Goal: Transaction & Acquisition: Purchase product/service

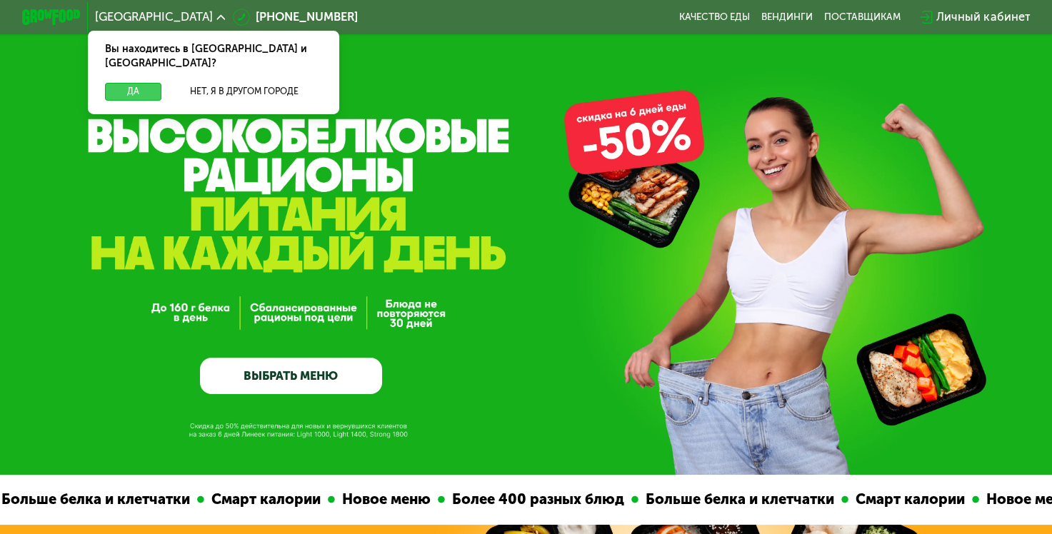
click at [141, 83] on button "Да" at bounding box center [133, 92] width 56 height 18
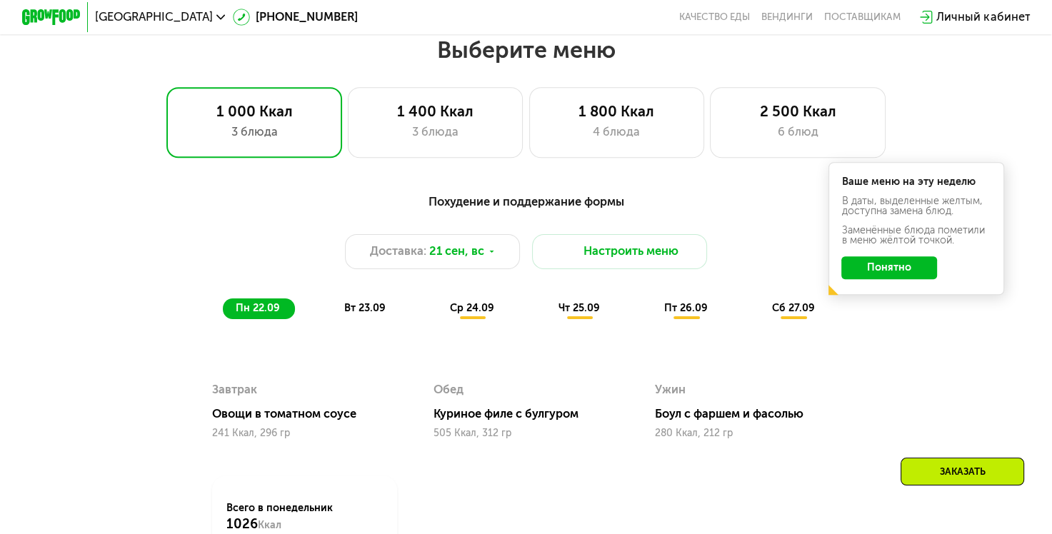
scroll to position [928, 0]
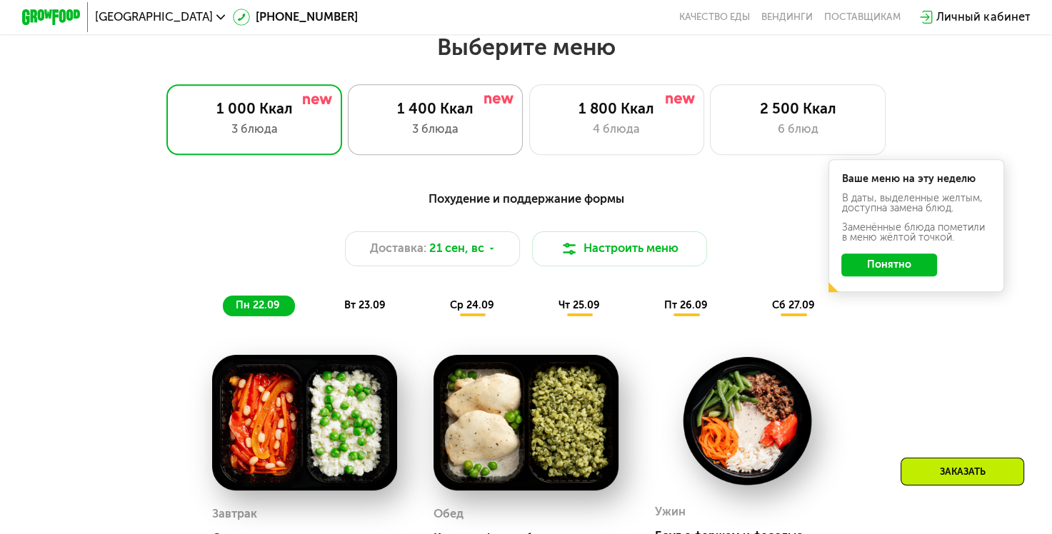
click at [457, 116] on div "1 400 Ккал" at bounding box center [435, 109] width 145 height 18
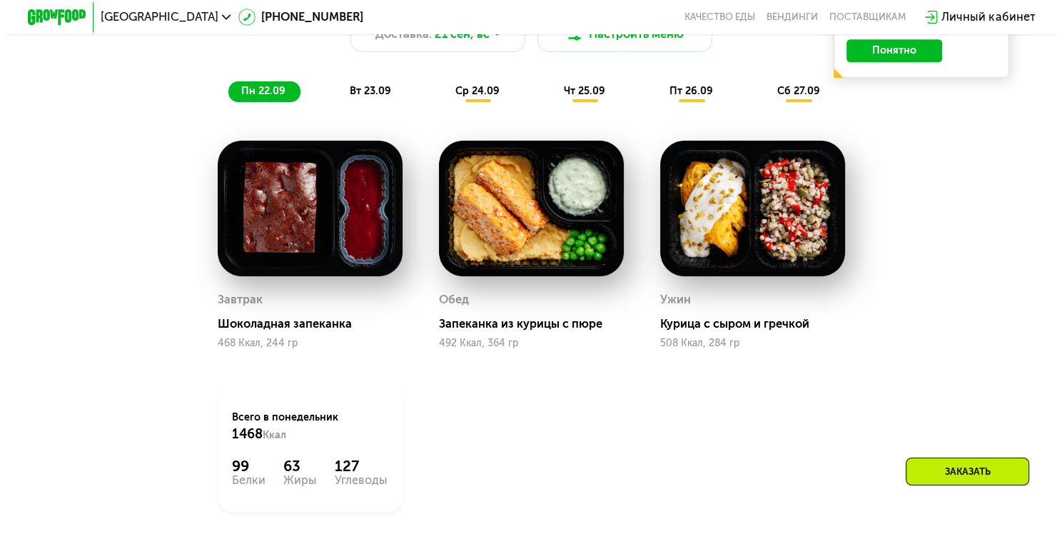
scroll to position [999, 0]
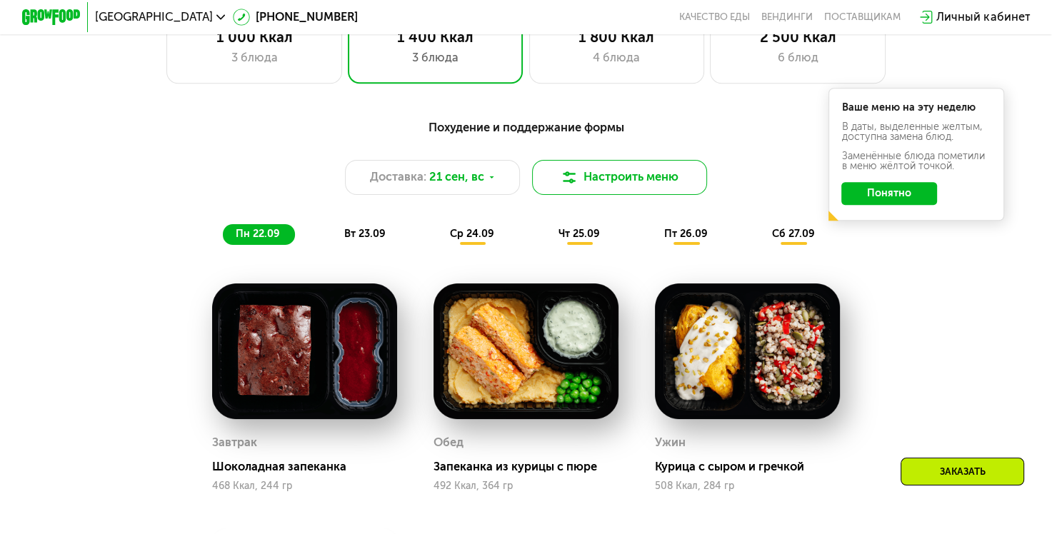
click at [601, 183] on button "Настроить меню" at bounding box center [620, 177] width 176 height 35
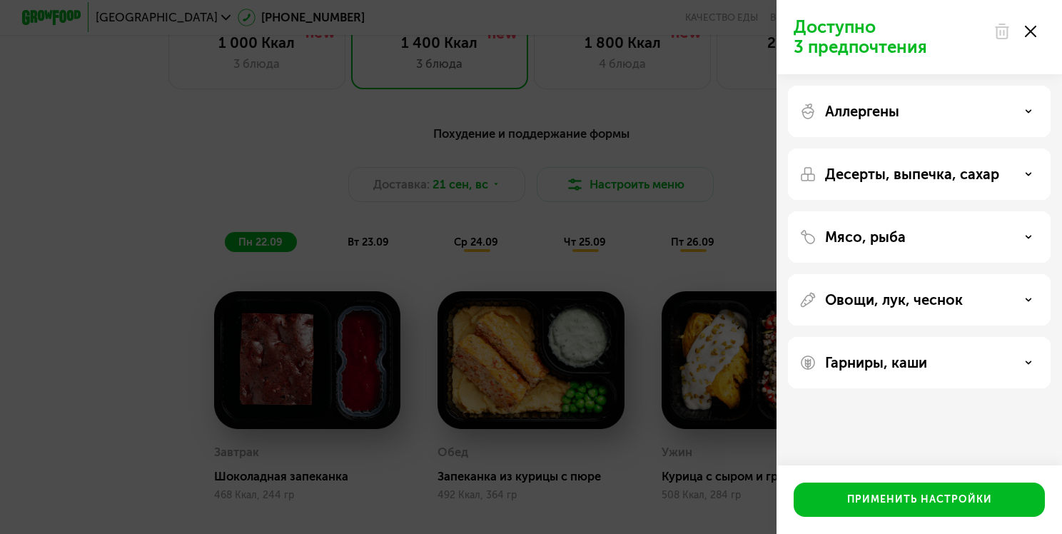
click at [982, 112] on div "Аллергены" at bounding box center [920, 111] width 240 height 17
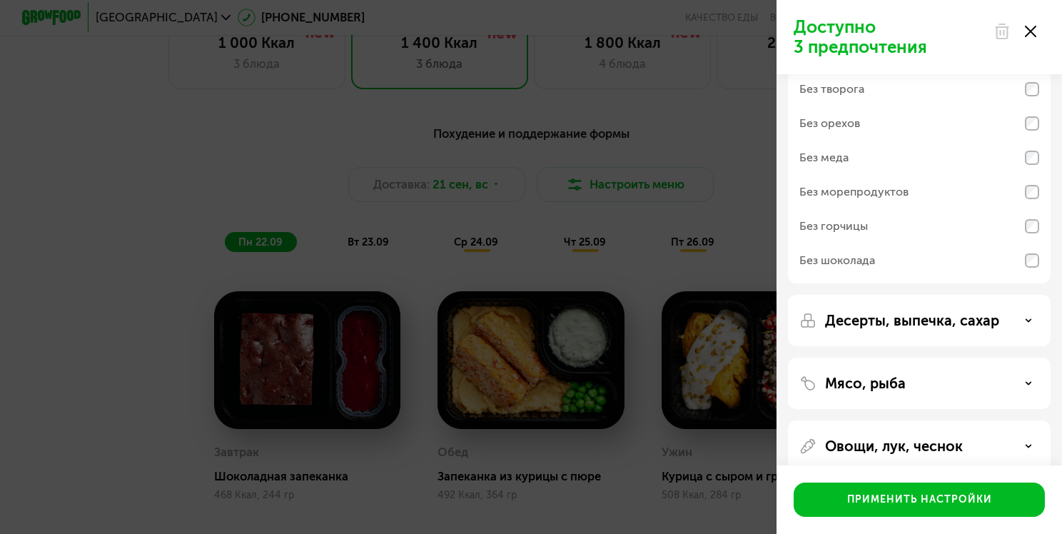
scroll to position [0, 0]
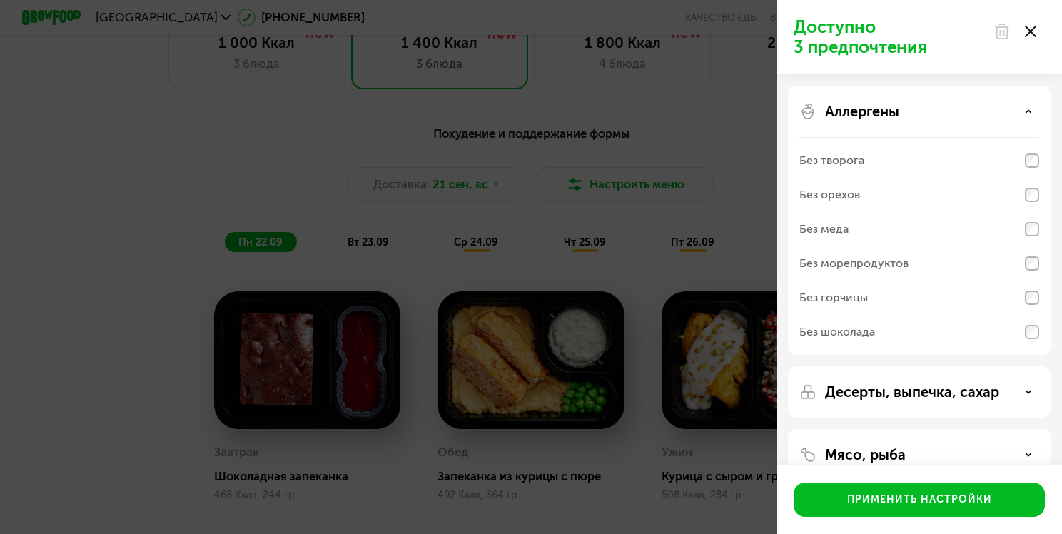
click at [899, 191] on div "Без орехов" at bounding box center [920, 195] width 240 height 34
click at [907, 228] on div "Без меда" at bounding box center [920, 229] width 240 height 34
click at [897, 201] on div "Без орехов" at bounding box center [920, 195] width 240 height 34
click at [914, 194] on div "Без орехов" at bounding box center [920, 195] width 240 height 34
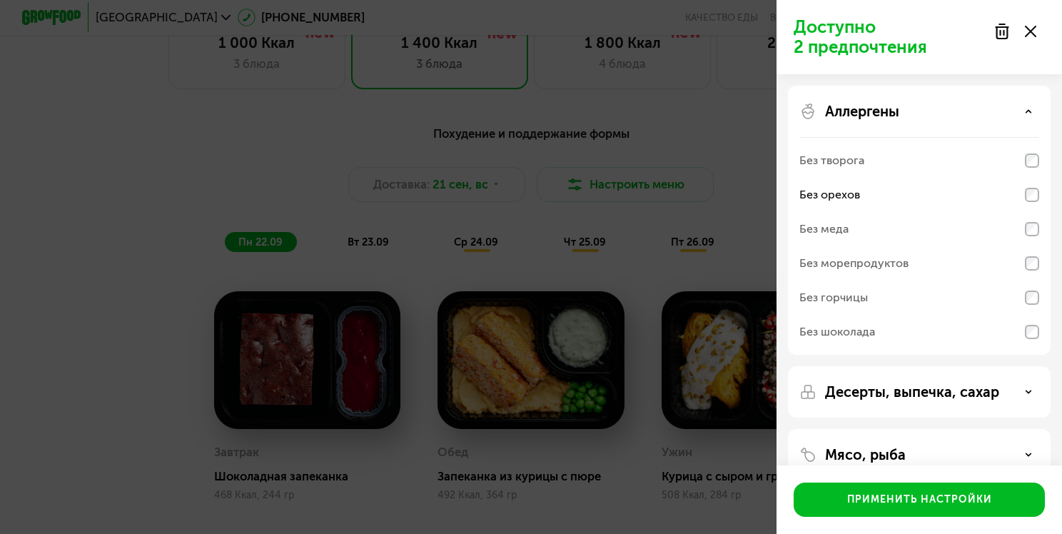
click at [998, 92] on div "Аллергены Без творога Без орехов Без меда Без морепродуктов Без горчицы Без шок…" at bounding box center [919, 220] width 263 height 269
click at [999, 104] on div "Аллергены" at bounding box center [920, 111] width 240 height 17
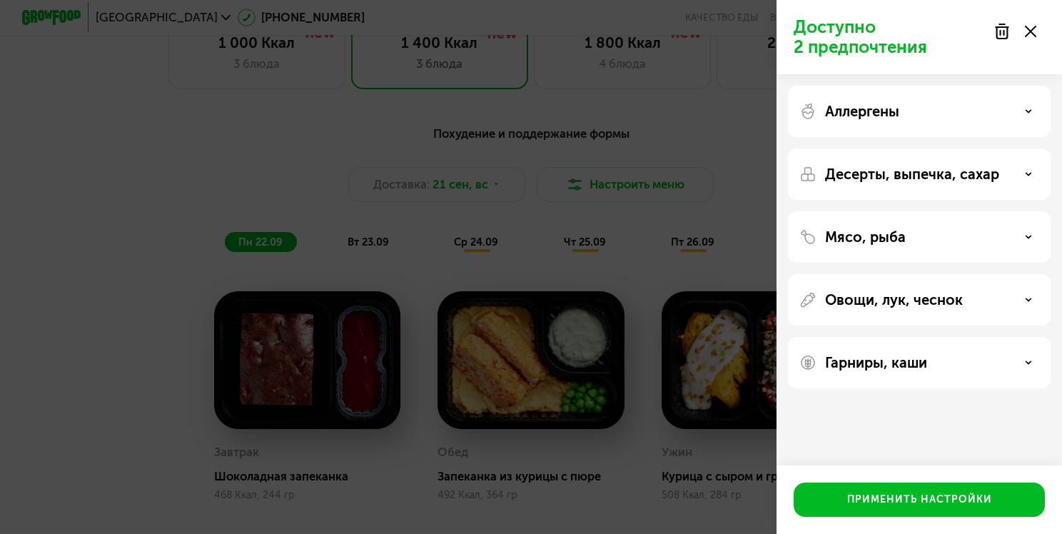
click at [959, 174] on p "Десерты, выпечка, сахар" at bounding box center [912, 174] width 174 height 17
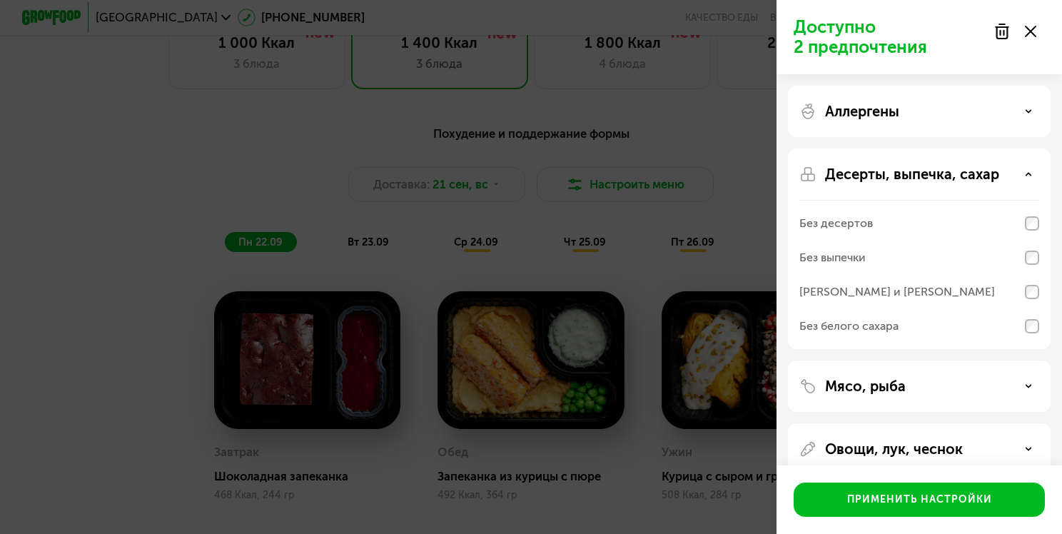
click at [897, 323] on div "Без белого сахара" at bounding box center [849, 326] width 99 height 17
click at [888, 251] on div "Без выпечки" at bounding box center [920, 258] width 240 height 34
click at [871, 388] on p "Мясо, рыба" at bounding box center [865, 386] width 81 height 17
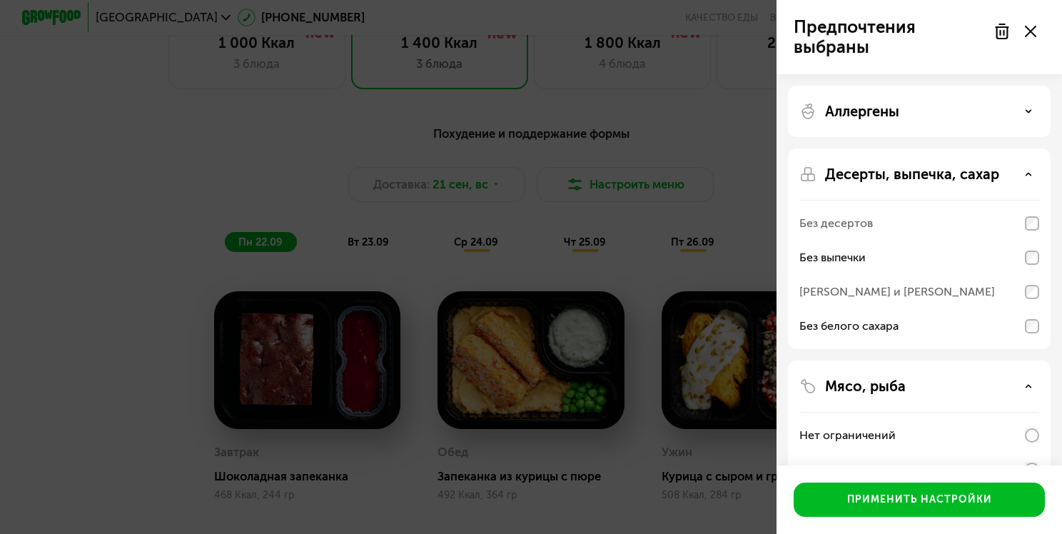
click at [904, 103] on div "Аллергены" at bounding box center [920, 111] width 240 height 17
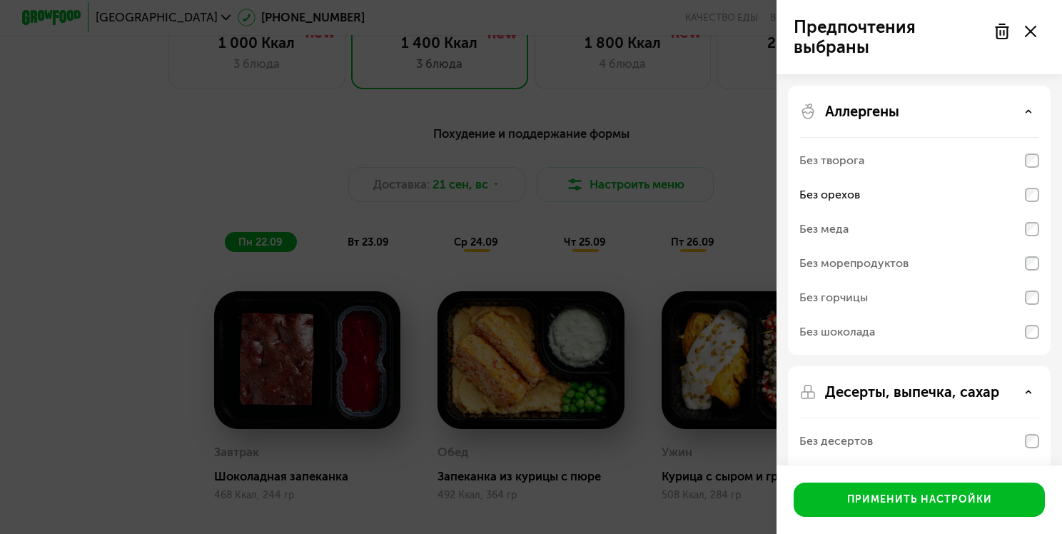
click at [889, 193] on div "Без орехов" at bounding box center [920, 195] width 240 height 34
click at [906, 116] on div "Аллергены" at bounding box center [920, 111] width 240 height 17
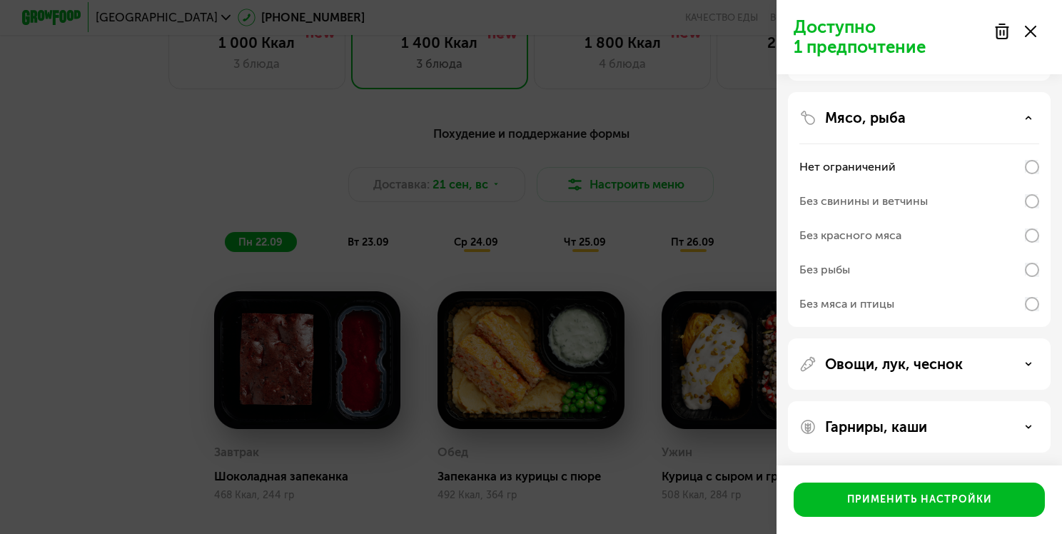
scroll to position [269, 0]
click at [919, 363] on p "Овощи, лук, чеснок" at bounding box center [894, 363] width 138 height 17
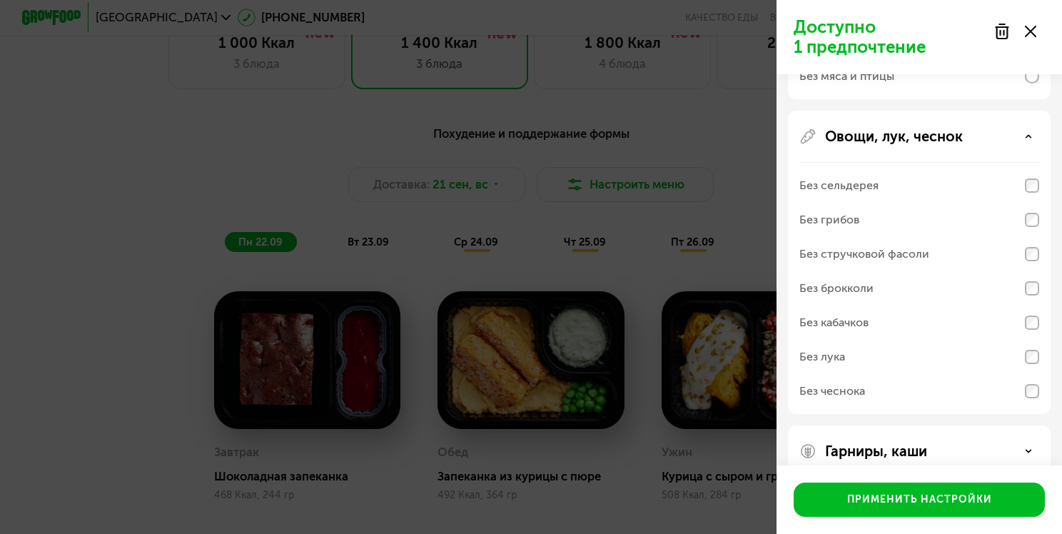
scroll to position [521, 0]
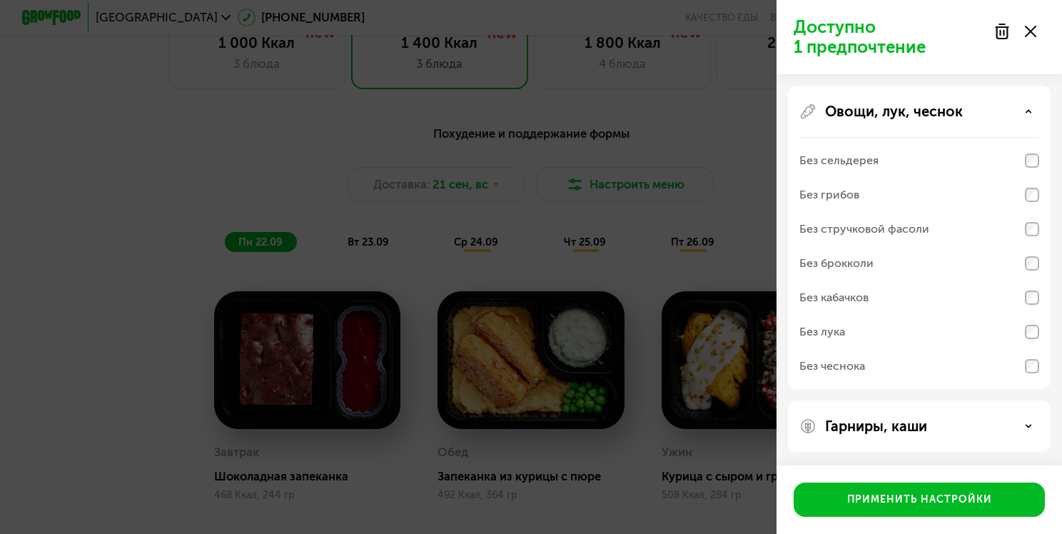
click at [885, 431] on p "Гарниры, каши" at bounding box center [876, 426] width 102 height 17
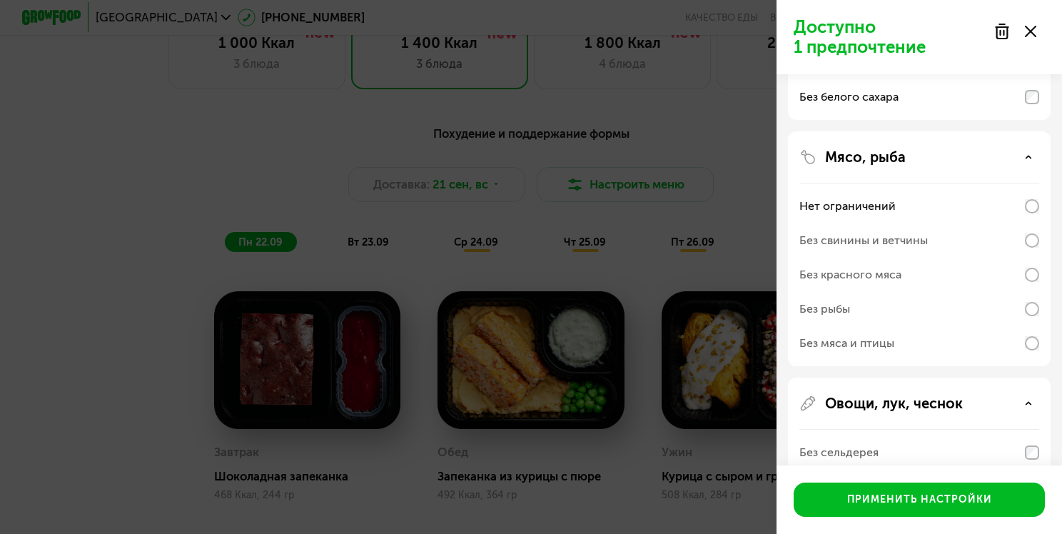
scroll to position [205, 0]
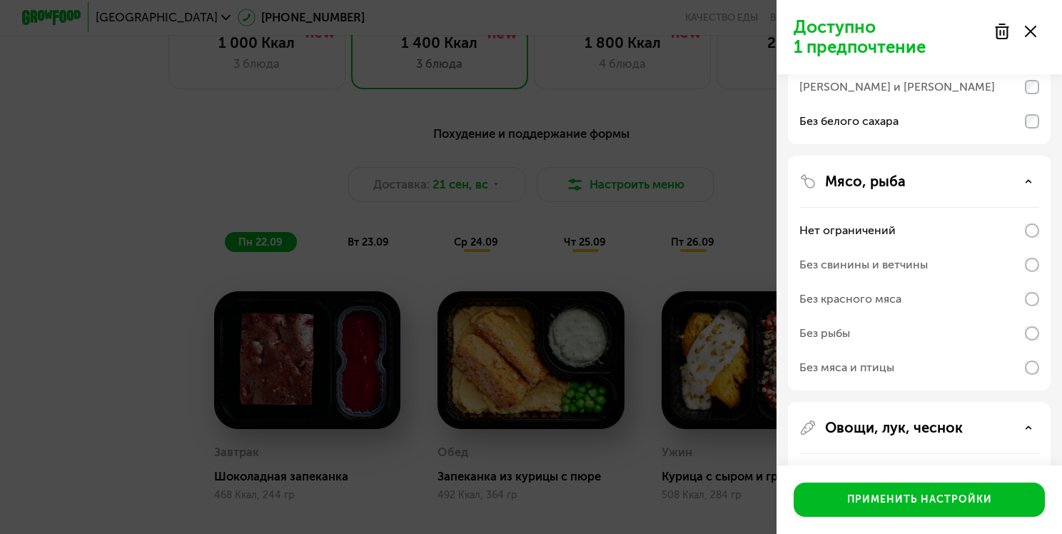
click at [911, 333] on div "Без рыбы" at bounding box center [920, 333] width 240 height 34
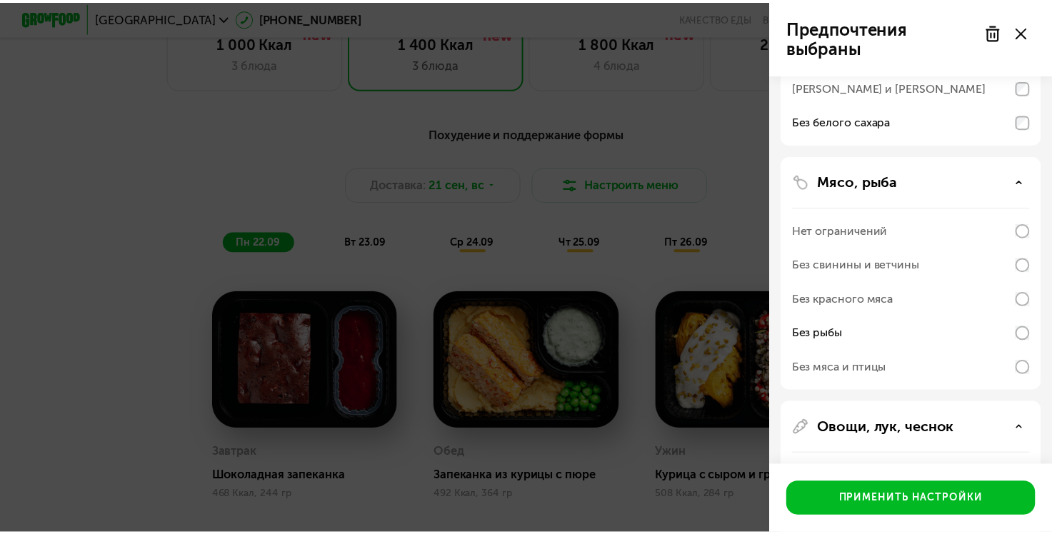
scroll to position [0, 0]
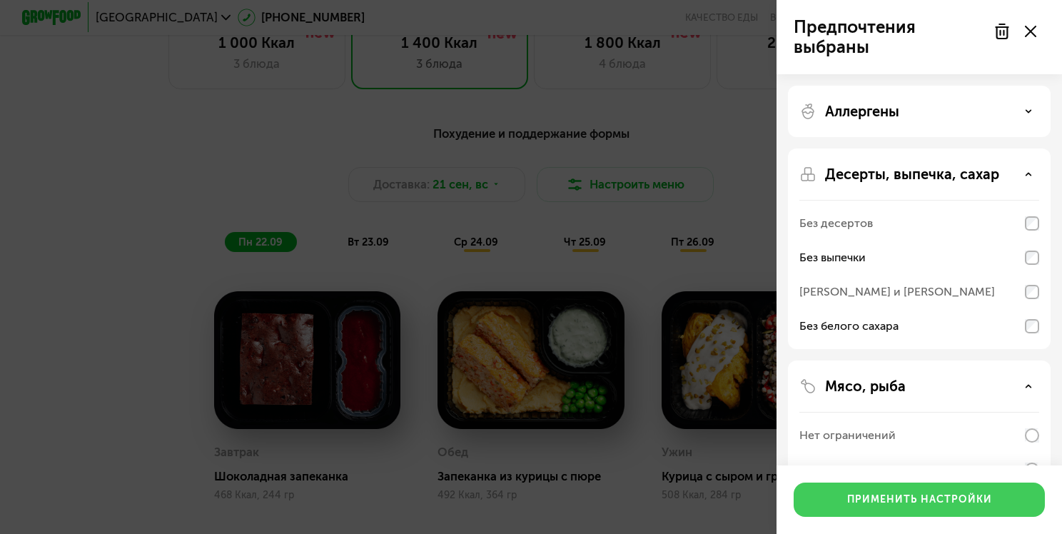
click at [922, 490] on button "Применить настройки" at bounding box center [919, 500] width 251 height 34
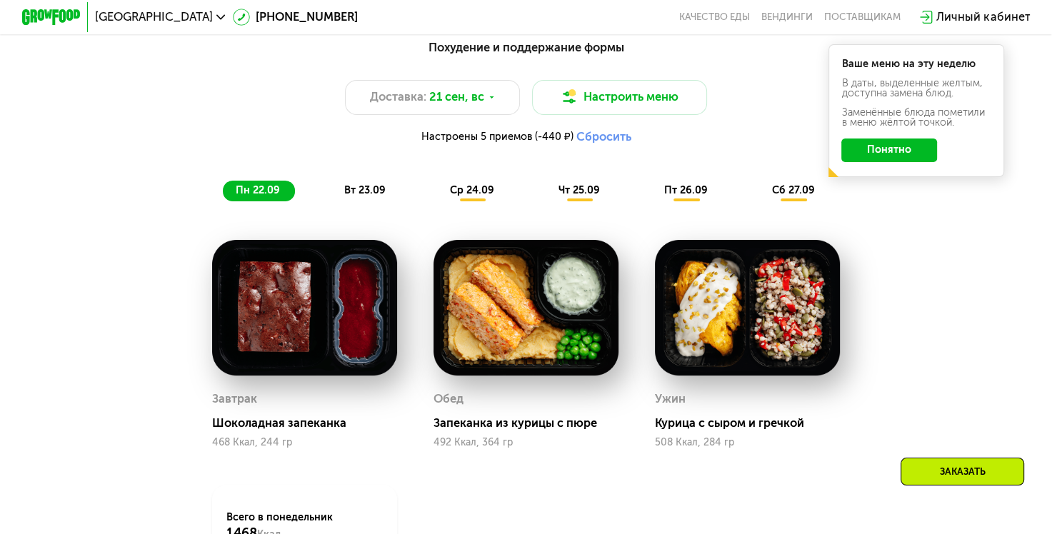
scroll to position [1071, 0]
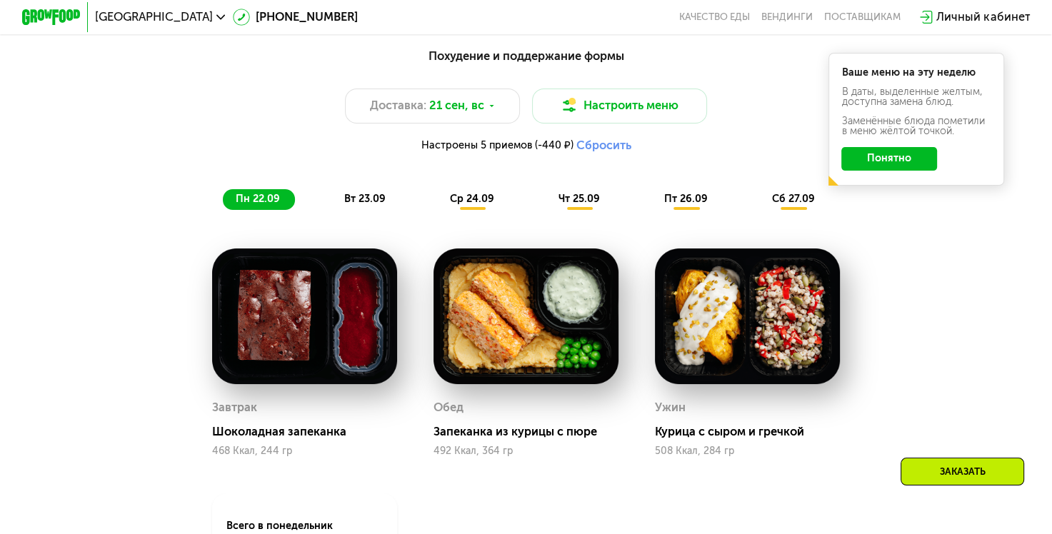
click at [297, 358] on img at bounding box center [304, 316] width 185 height 136
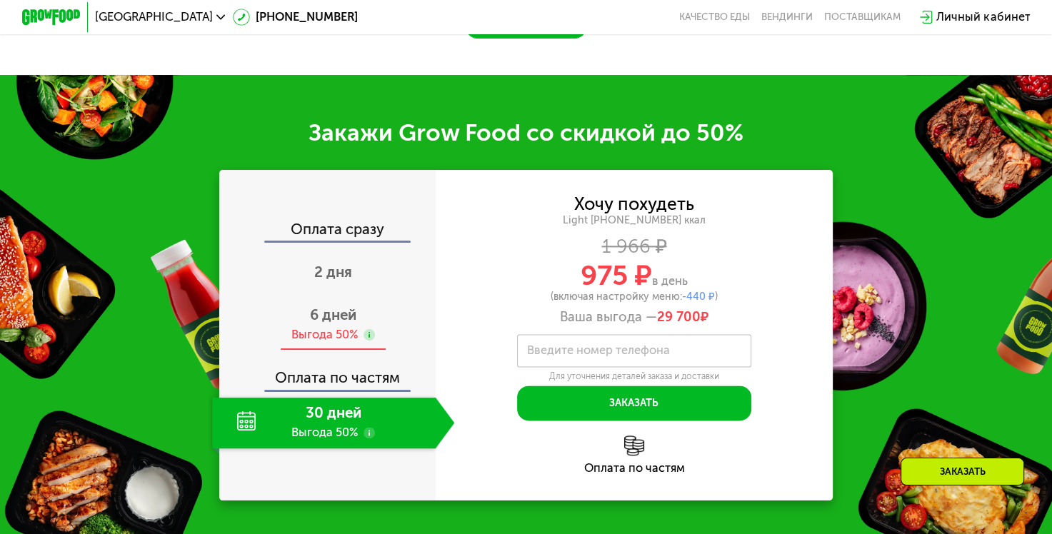
scroll to position [1642, 0]
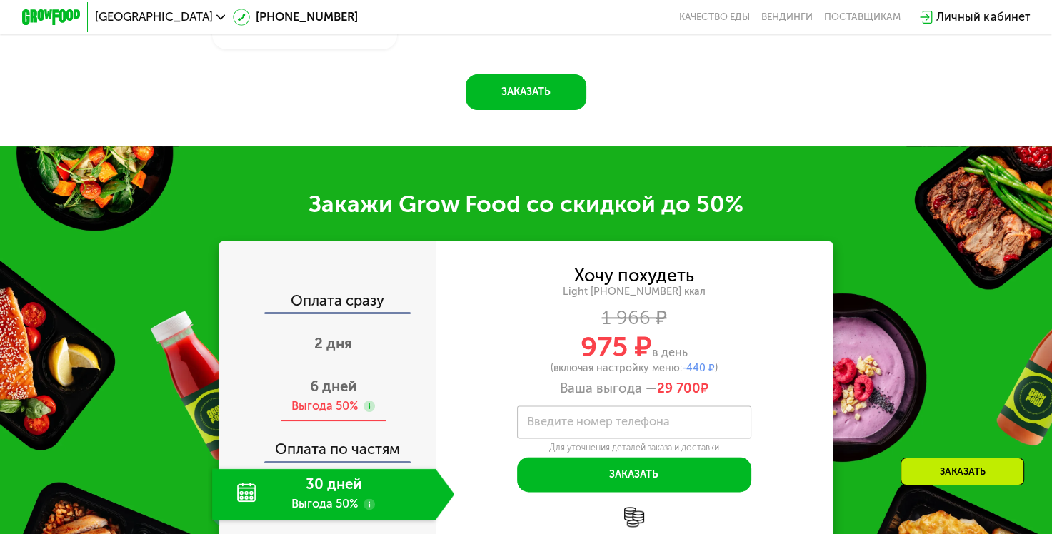
click at [330, 415] on div "Выгода 50%" at bounding box center [324, 406] width 66 height 16
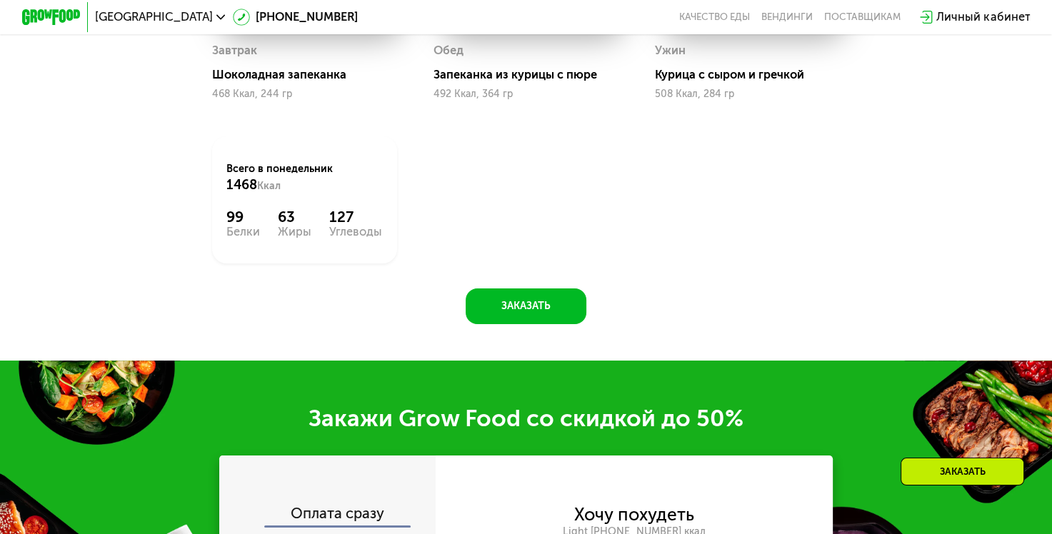
scroll to position [1071, 0]
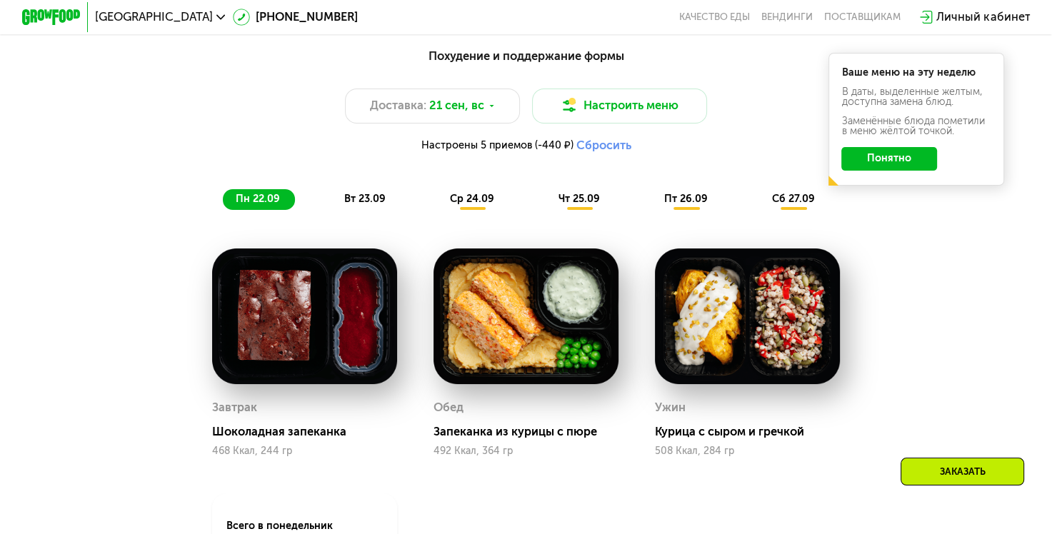
click at [381, 205] on span "вт 23.09" at bounding box center [364, 199] width 41 height 12
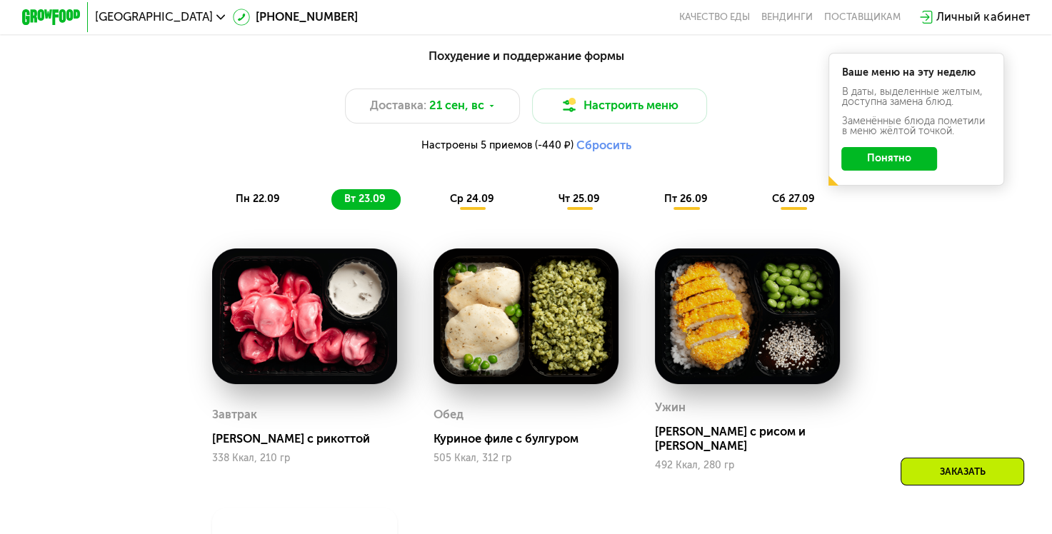
click at [477, 205] on span "ср 24.09" at bounding box center [472, 199] width 44 height 12
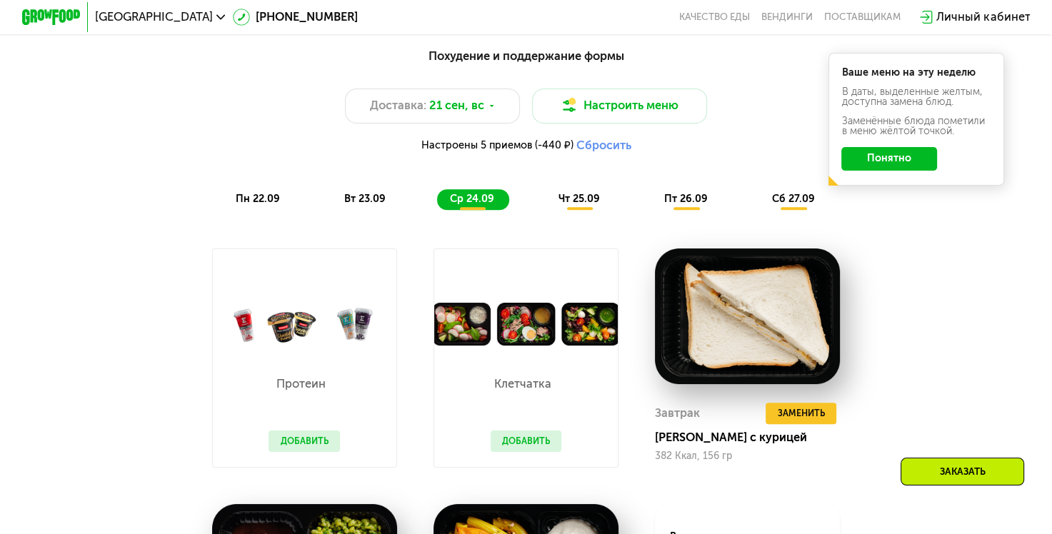
click at [566, 218] on div "Похудение и поддержание формы Доставка: [DATE] Настроить меню Настроены 5 прием…" at bounding box center [526, 128] width 882 height 181
click at [572, 205] on span "чт 25.09" at bounding box center [578, 199] width 41 height 12
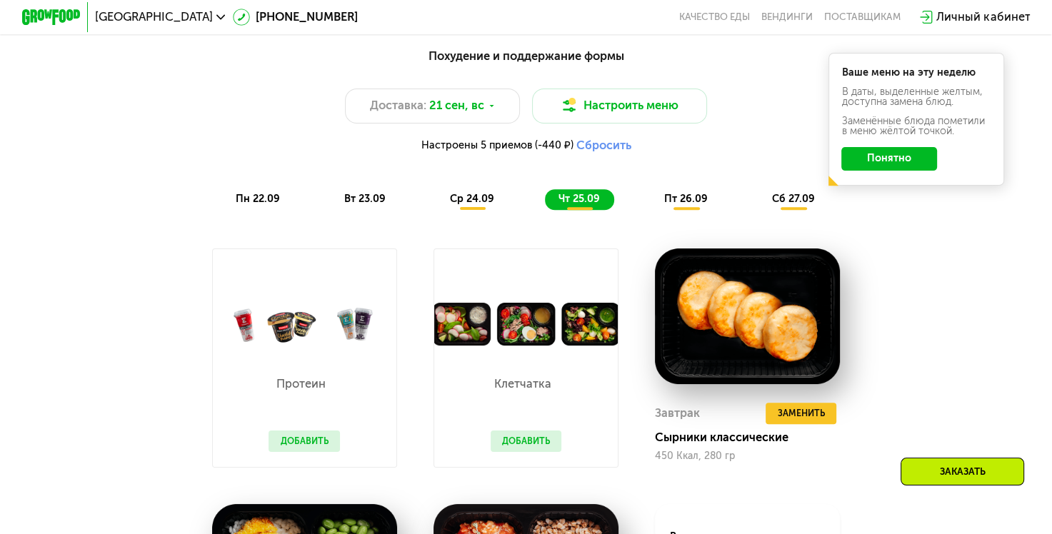
click at [588, 153] on button "Сбросить" at bounding box center [603, 145] width 55 height 14
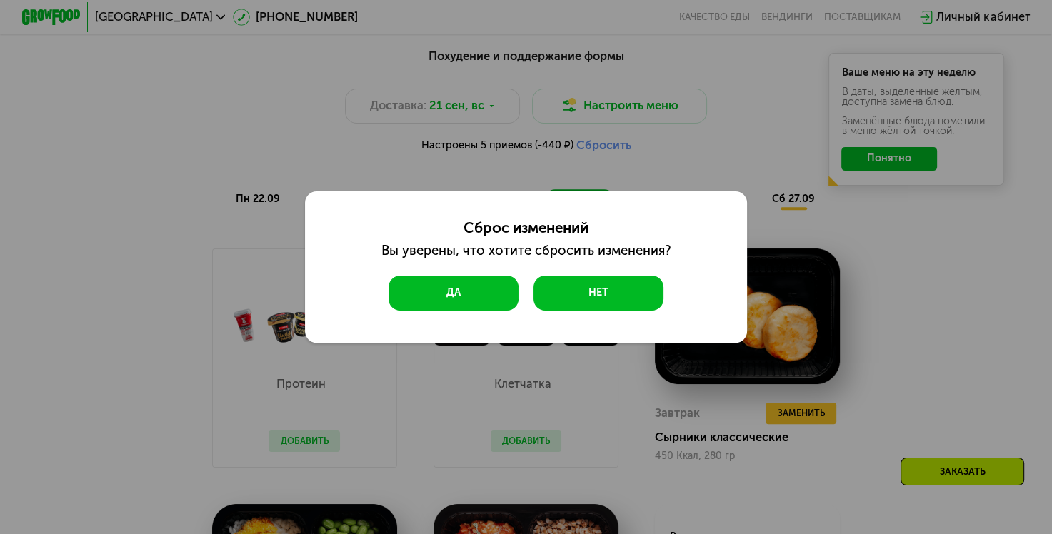
click at [490, 294] on button "Да" at bounding box center [453, 293] width 131 height 35
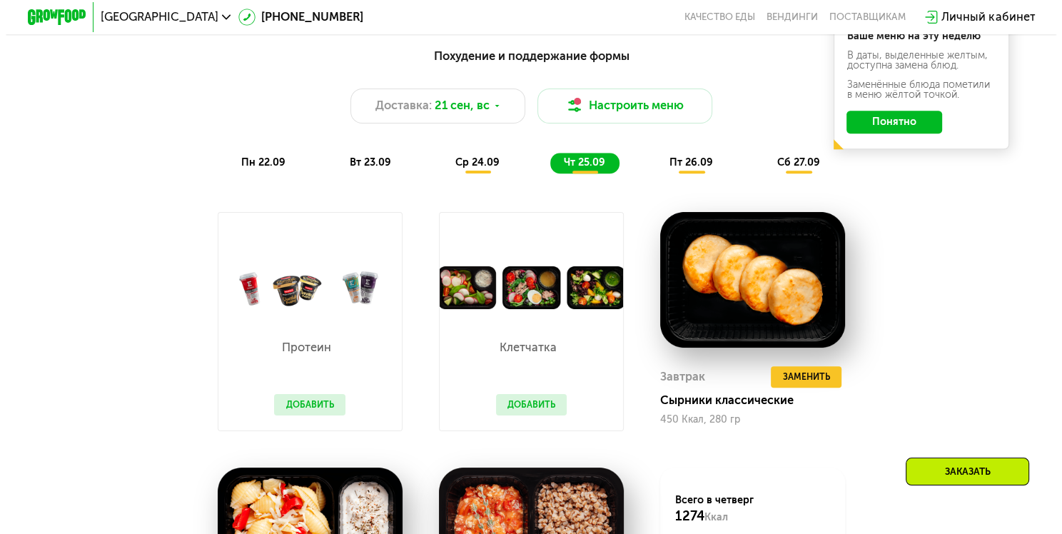
scroll to position [999, 0]
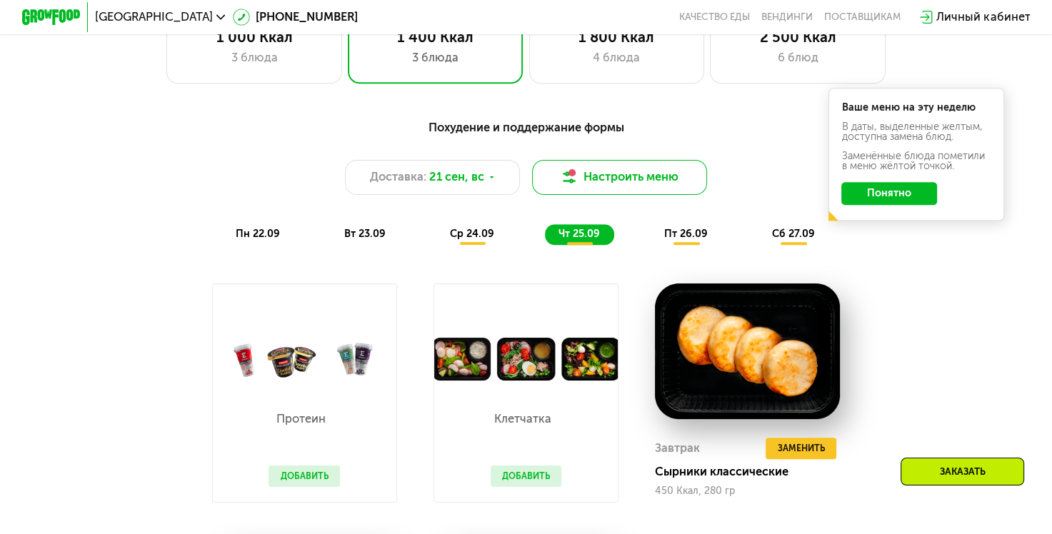
click at [600, 188] on button "Настроить меню" at bounding box center [620, 177] width 176 height 35
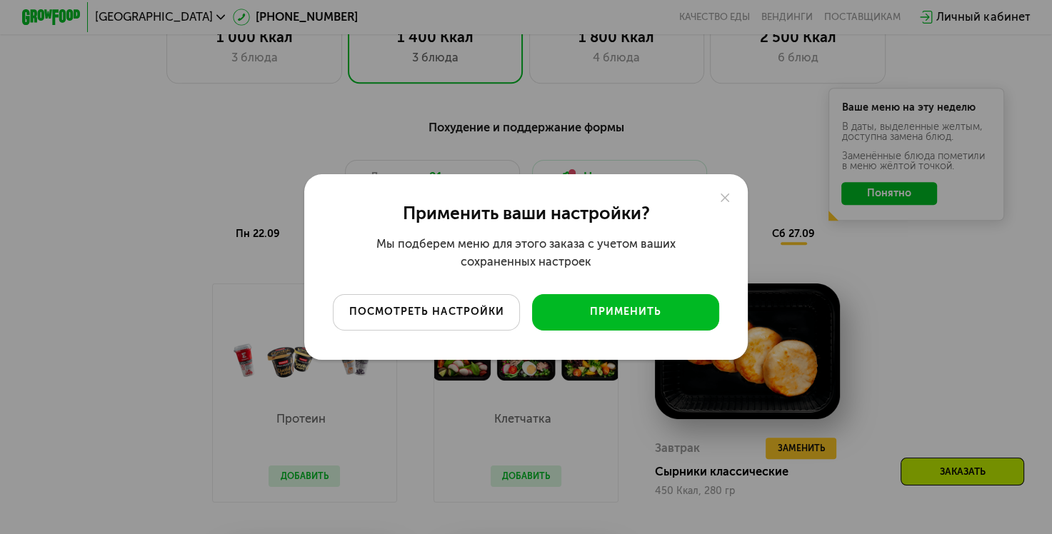
click at [500, 312] on div "посмотреть настройки" at bounding box center [426, 312] width 165 height 14
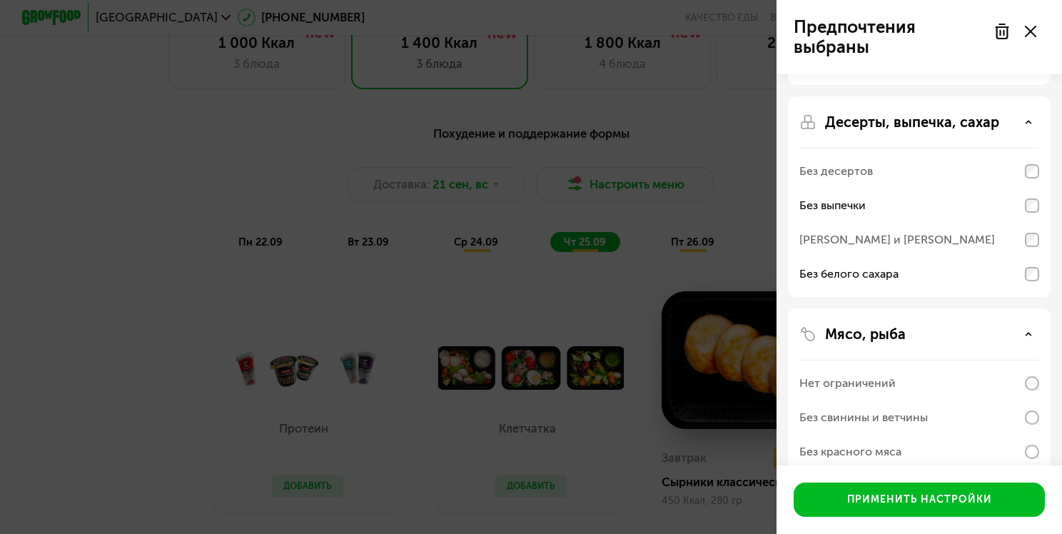
scroll to position [214, 0]
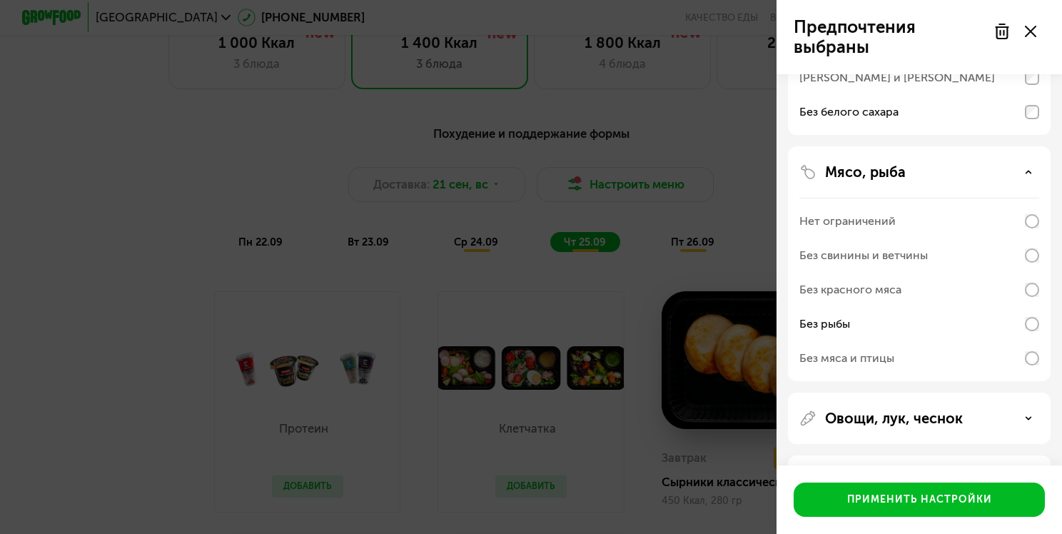
click at [957, 320] on div "Без рыбы" at bounding box center [920, 324] width 240 height 34
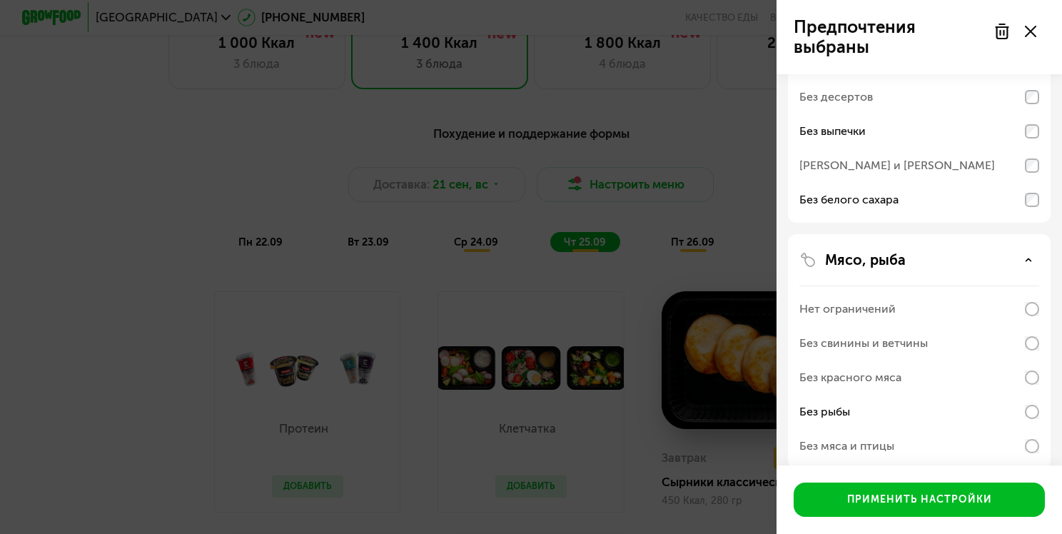
scroll to position [0, 0]
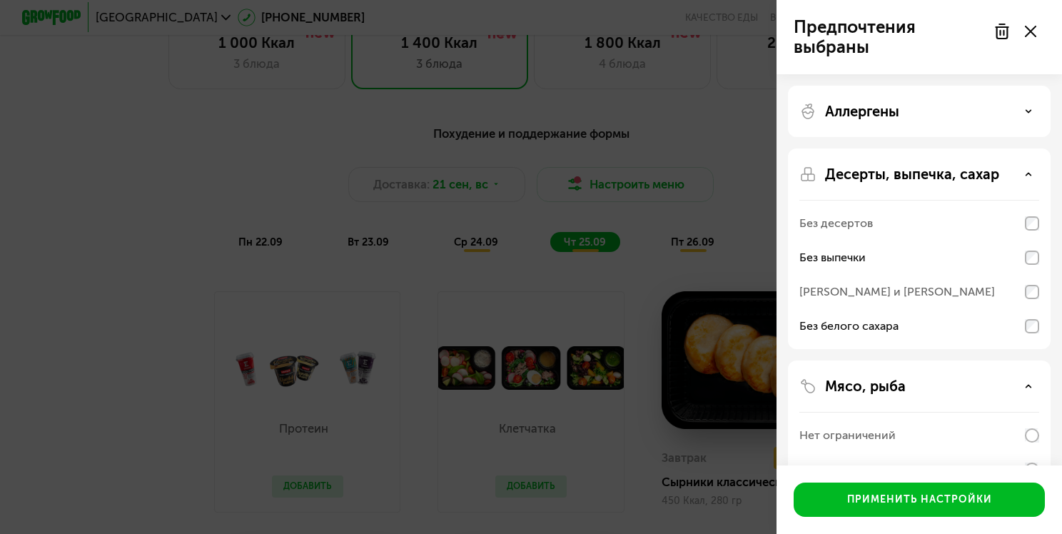
click at [1003, 22] on div at bounding box center [1015, 31] width 60 height 29
click at [1000, 35] on use at bounding box center [1002, 31] width 12 height 14
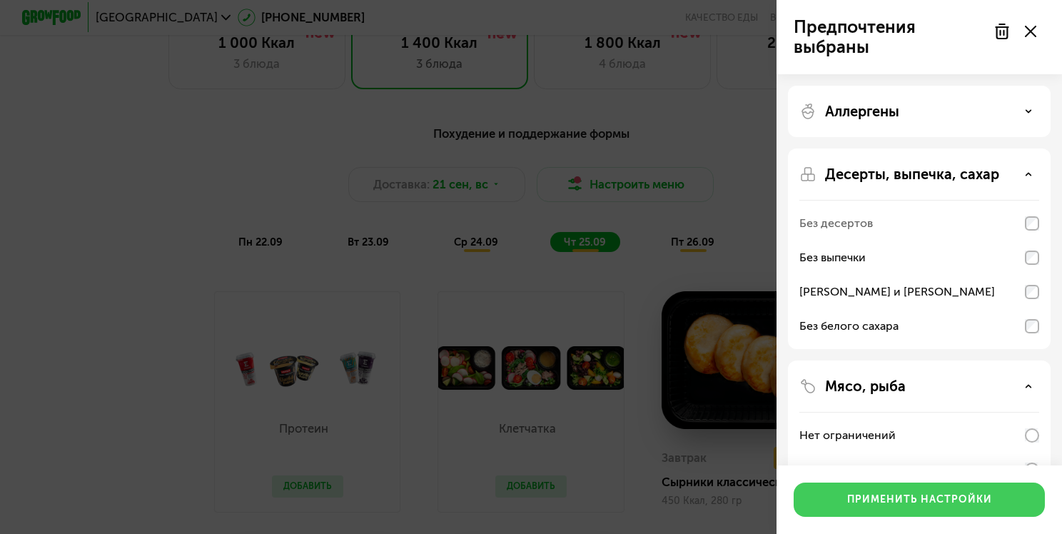
click at [917, 490] on button "Применить настройки" at bounding box center [919, 500] width 251 height 34
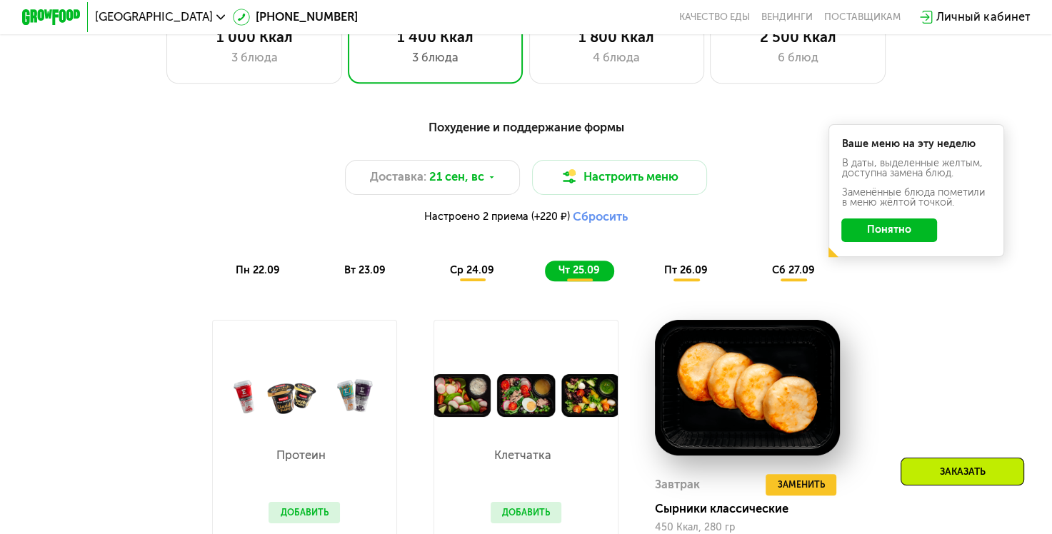
scroll to position [1142, 0]
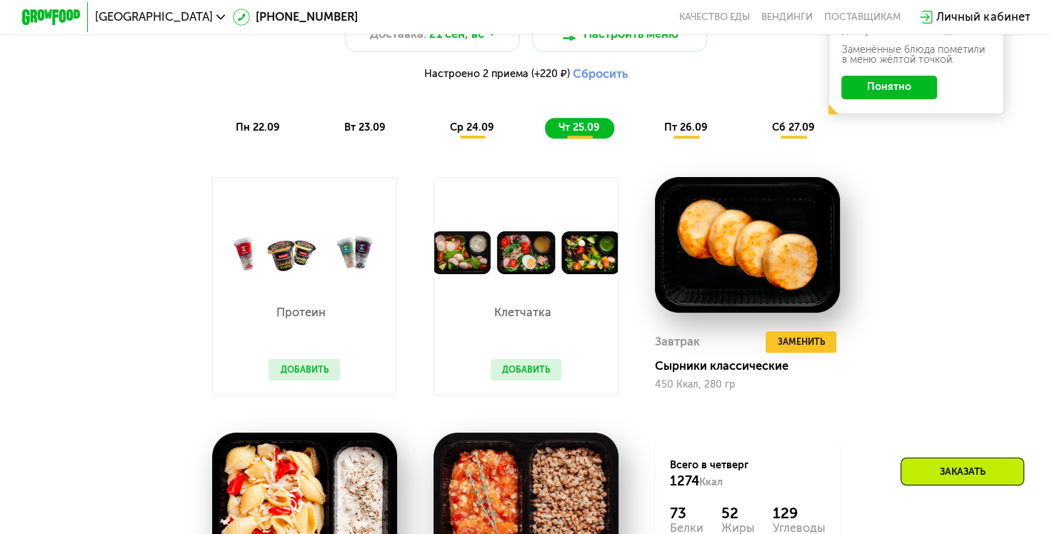
click at [264, 133] on span "пн 22.09" at bounding box center [258, 127] width 44 height 12
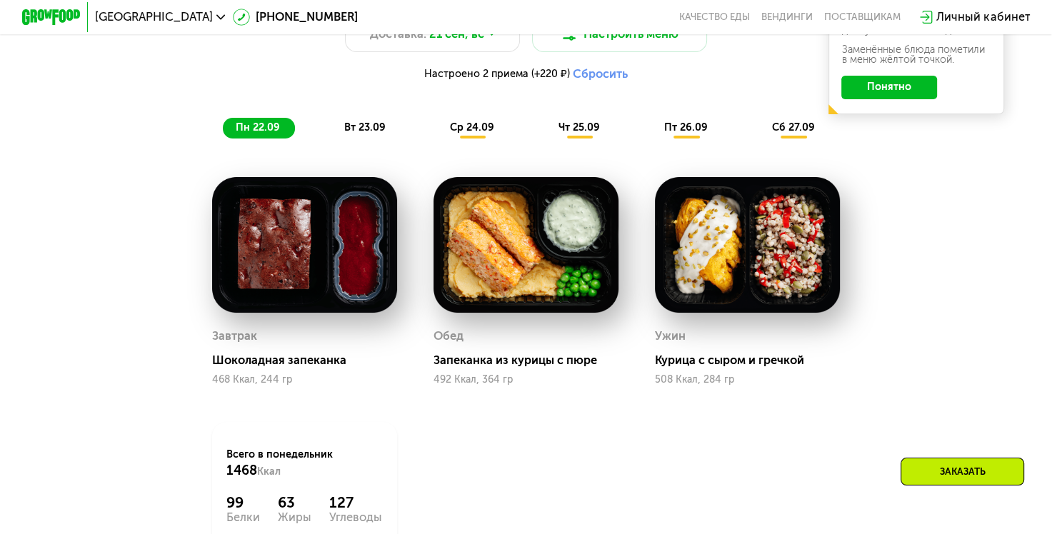
click at [361, 133] on span "вт 23.09" at bounding box center [364, 127] width 41 height 12
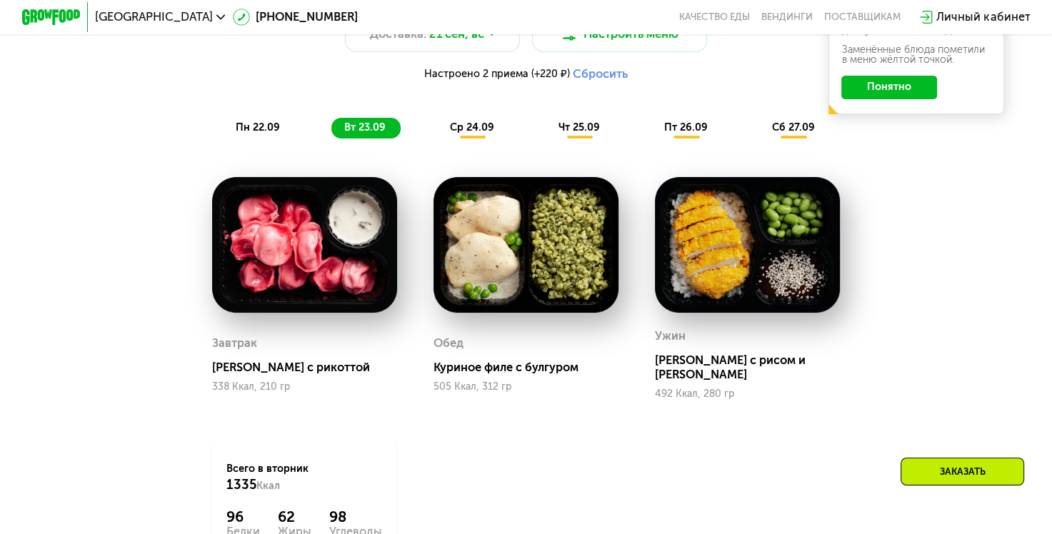
click at [463, 129] on span "ср 24.09" at bounding box center [472, 127] width 44 height 12
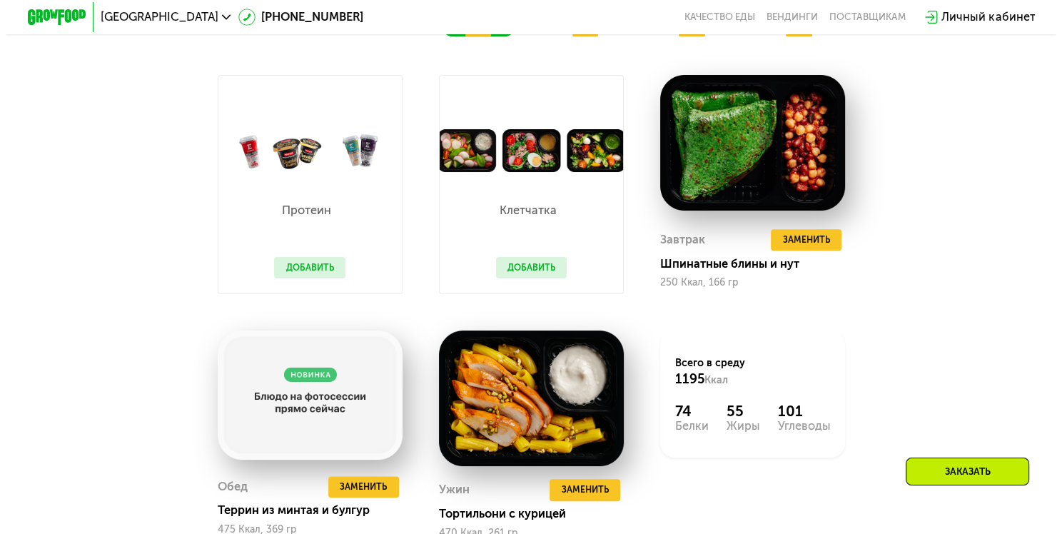
scroll to position [1071, 0]
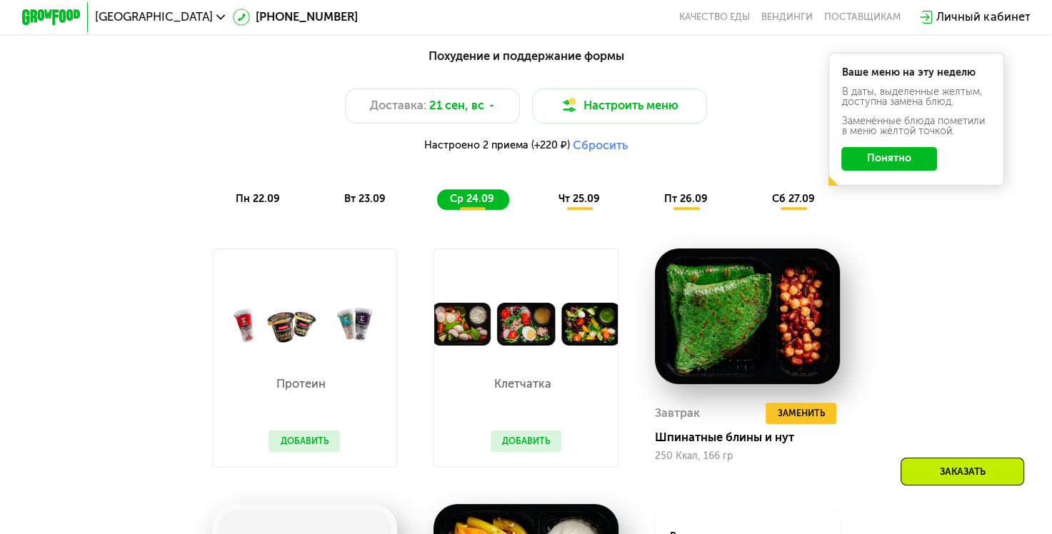
click at [611, 150] on button "Сбросить" at bounding box center [600, 145] width 55 height 14
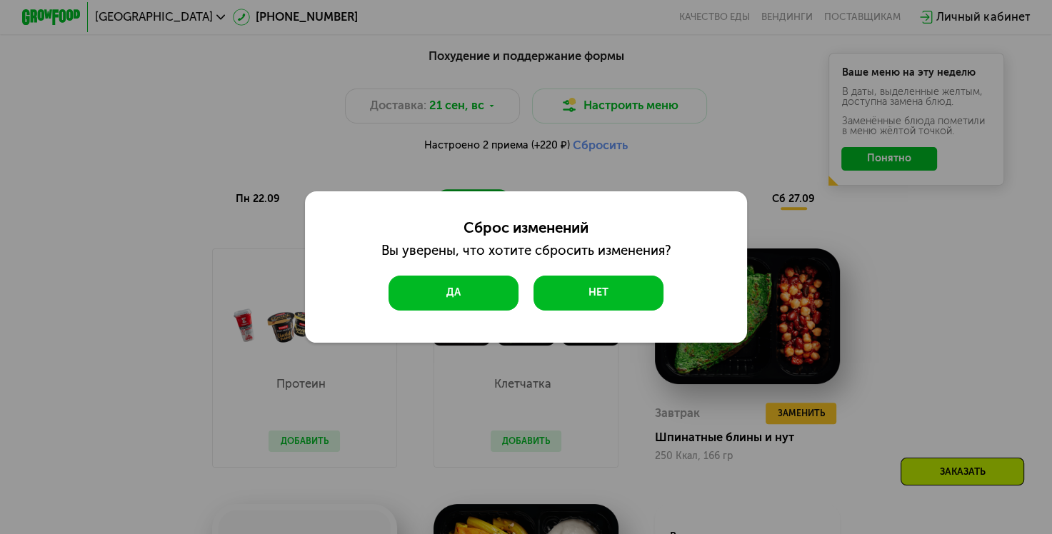
click at [505, 288] on button "Да" at bounding box center [453, 293] width 131 height 35
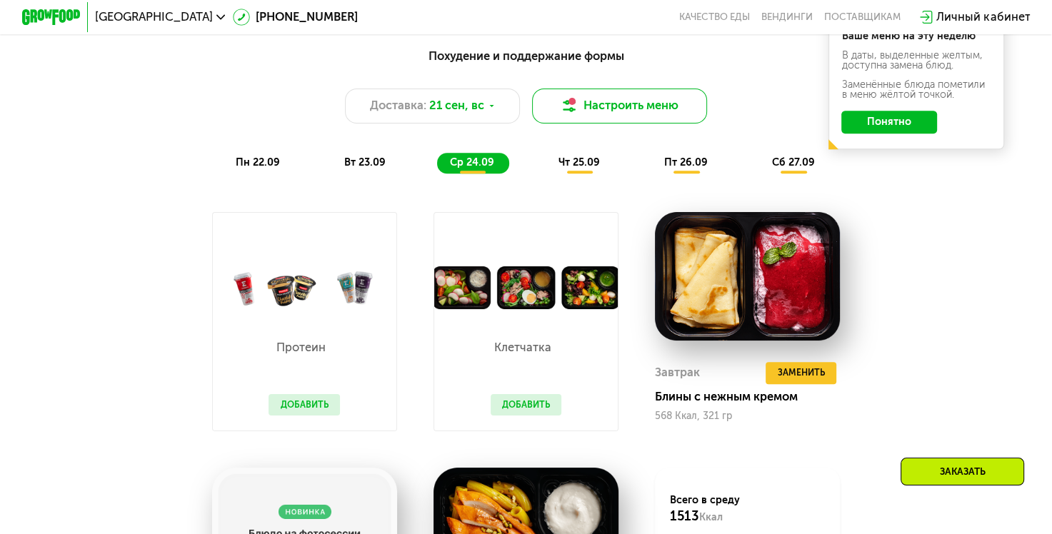
click at [655, 116] on button "Настроить меню" at bounding box center [620, 106] width 176 height 35
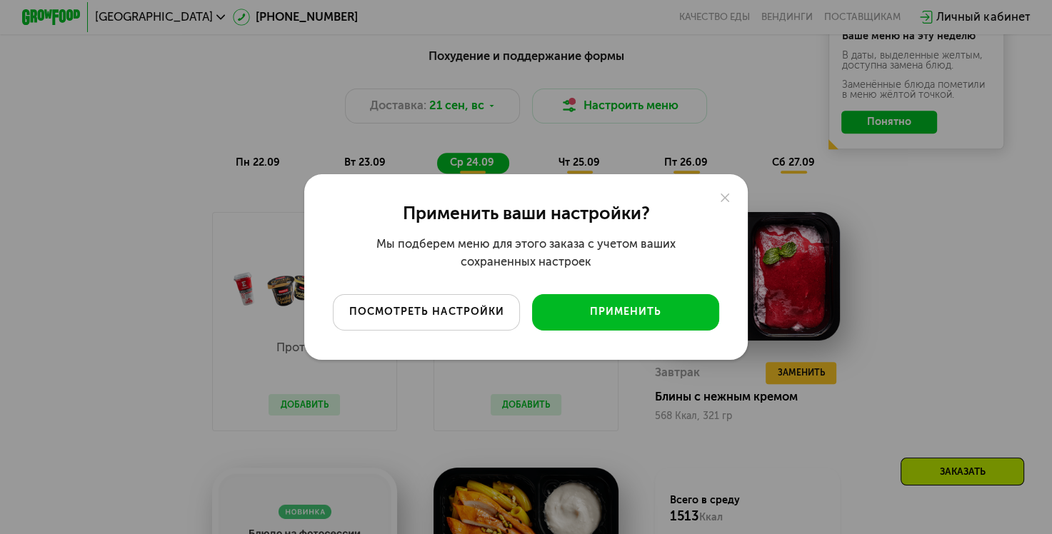
click at [493, 311] on div "посмотреть настройки" at bounding box center [426, 312] width 165 height 14
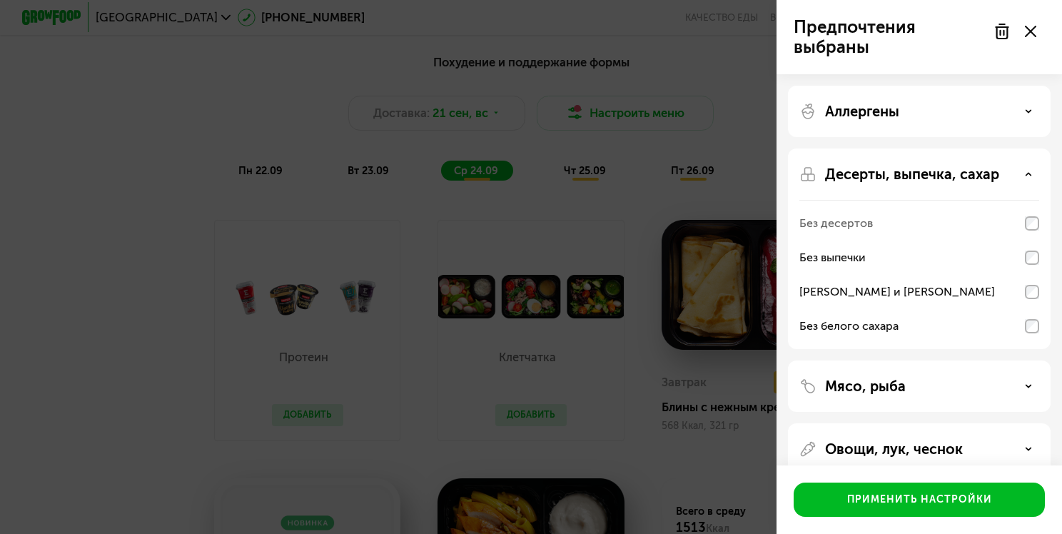
click at [1002, 29] on use at bounding box center [1002, 31] width 12 height 14
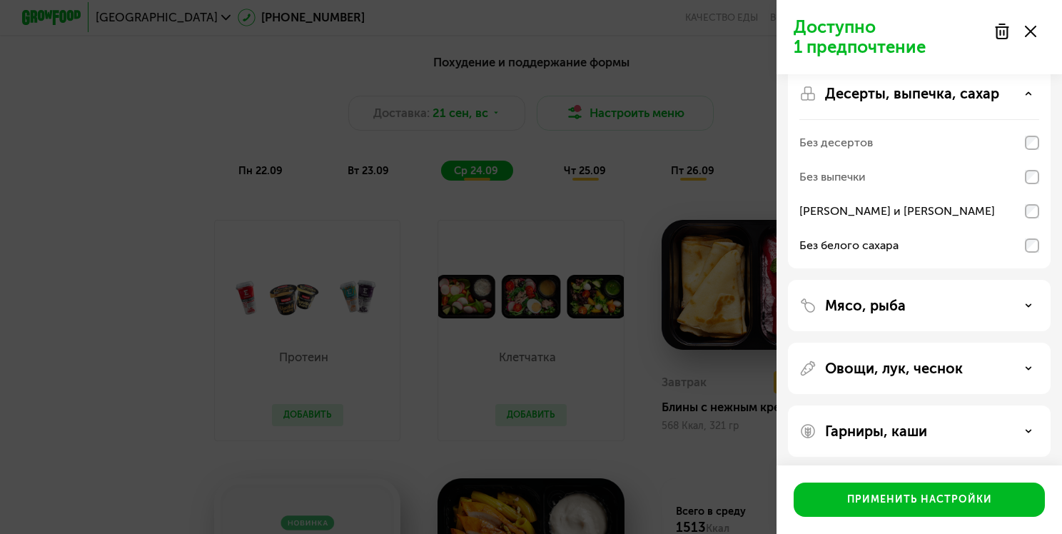
scroll to position [86, 0]
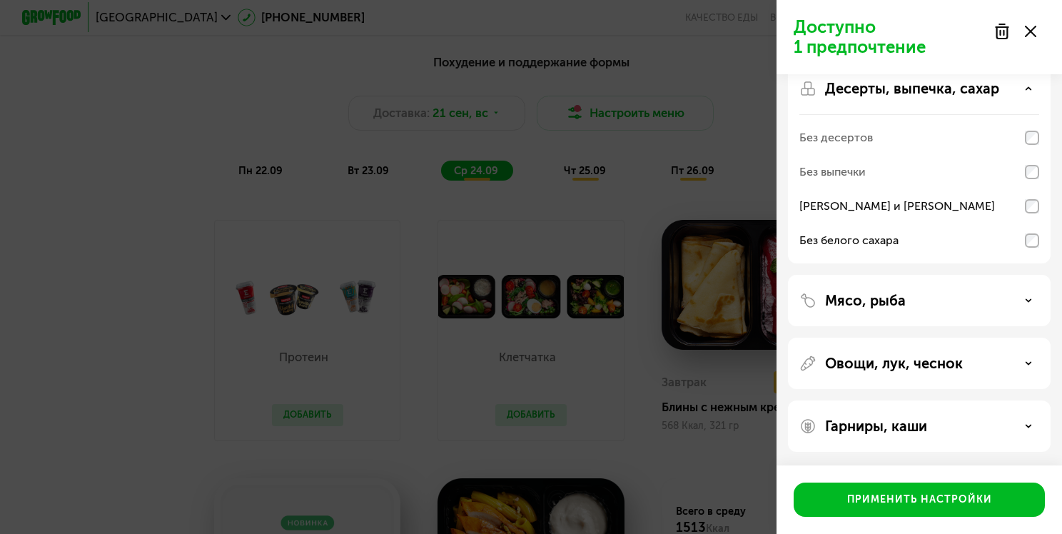
click at [977, 297] on div "Мясо, рыба" at bounding box center [920, 300] width 240 height 17
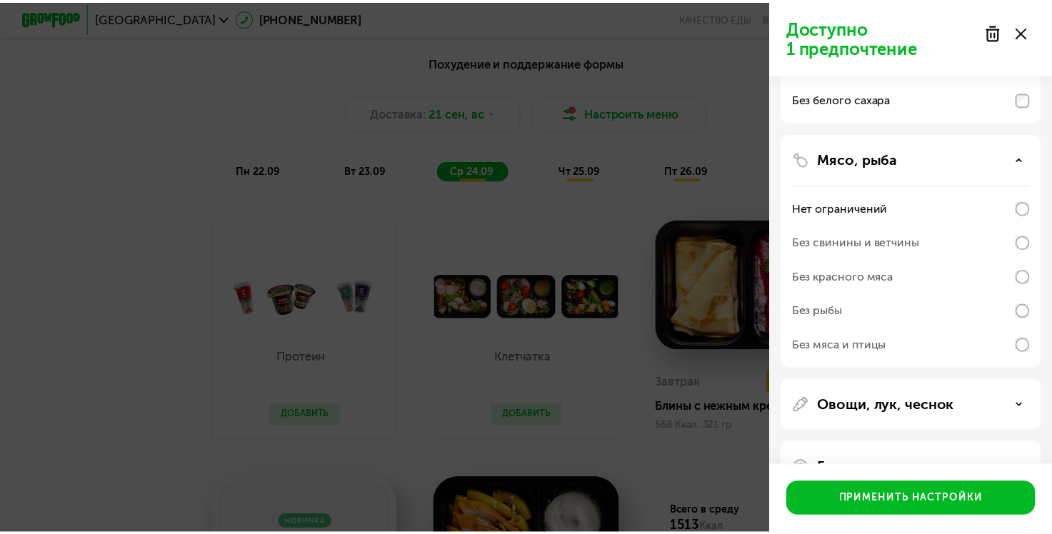
scroll to position [269, 0]
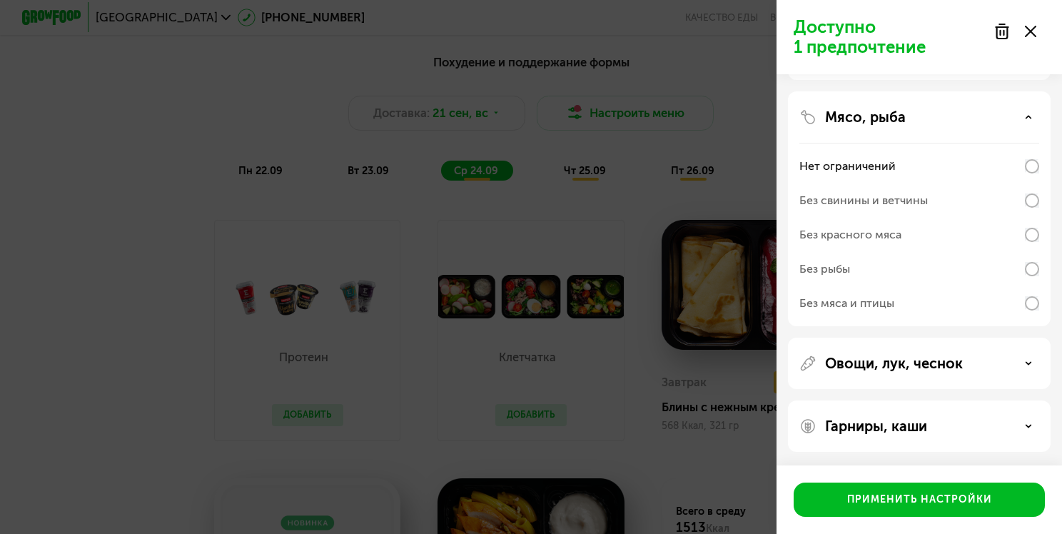
click at [842, 266] on div "Без рыбы" at bounding box center [825, 269] width 51 height 17
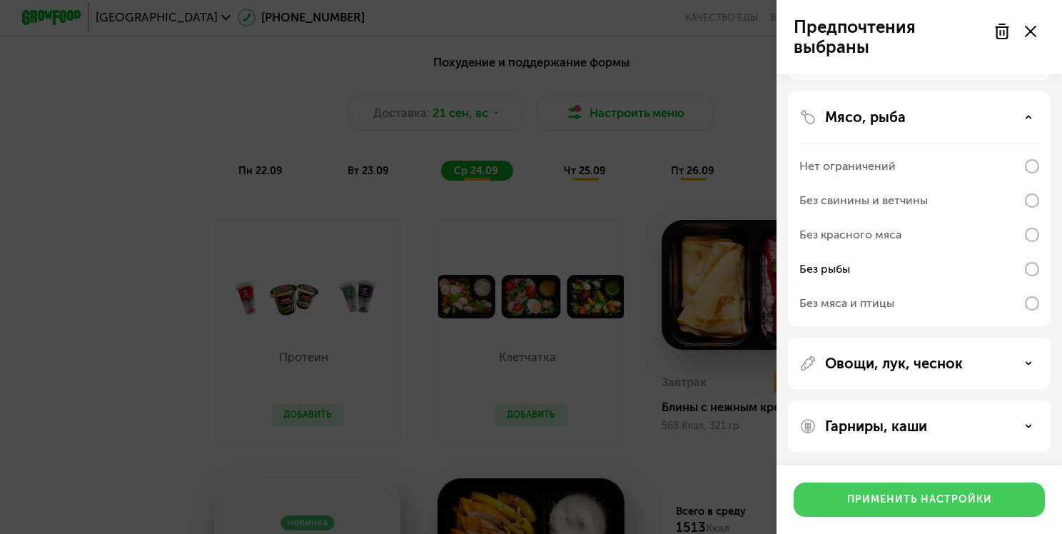
click at [876, 506] on div "Применить настройки" at bounding box center [919, 500] width 145 height 14
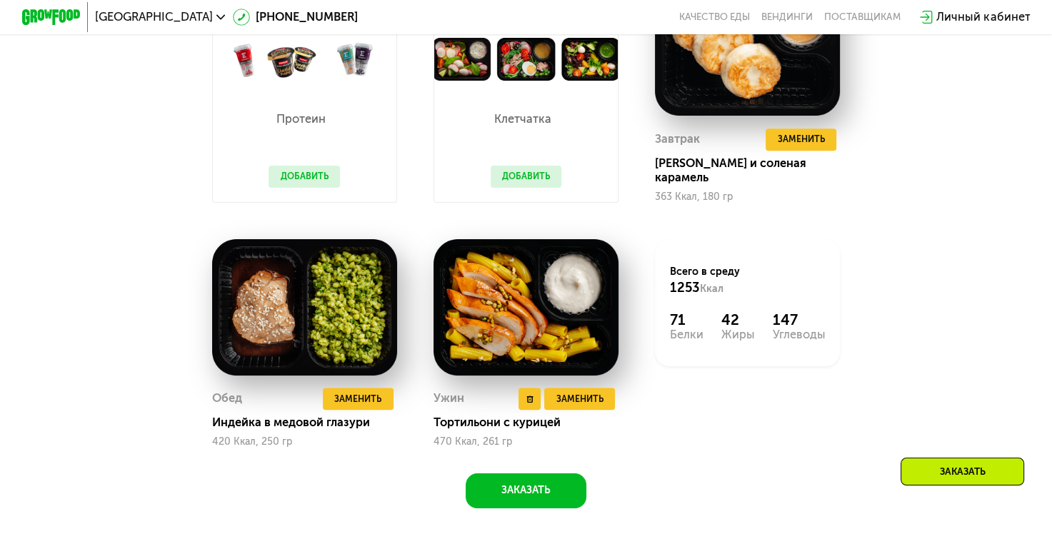
scroll to position [1071, 0]
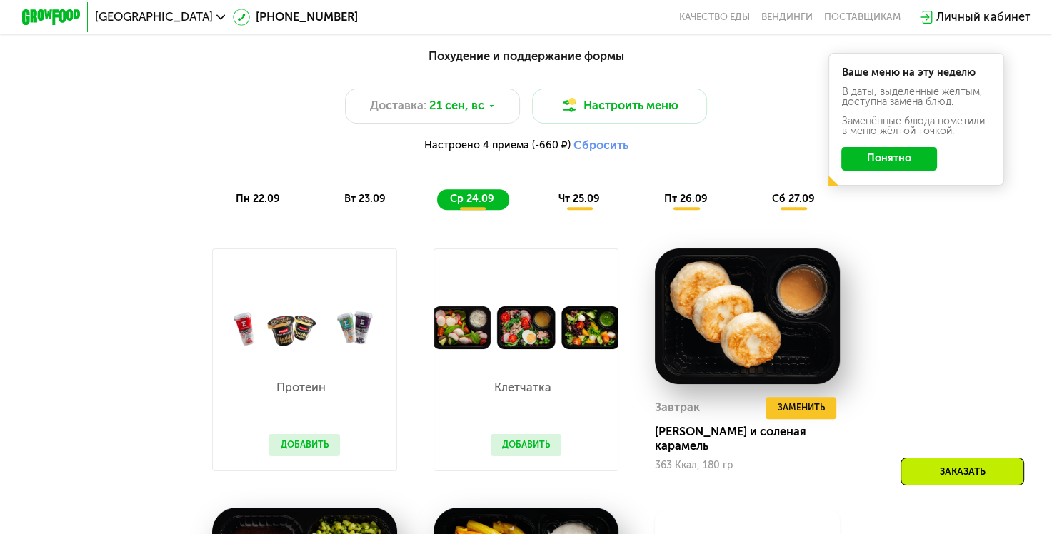
click at [256, 205] on span "пн 22.09" at bounding box center [258, 199] width 44 height 12
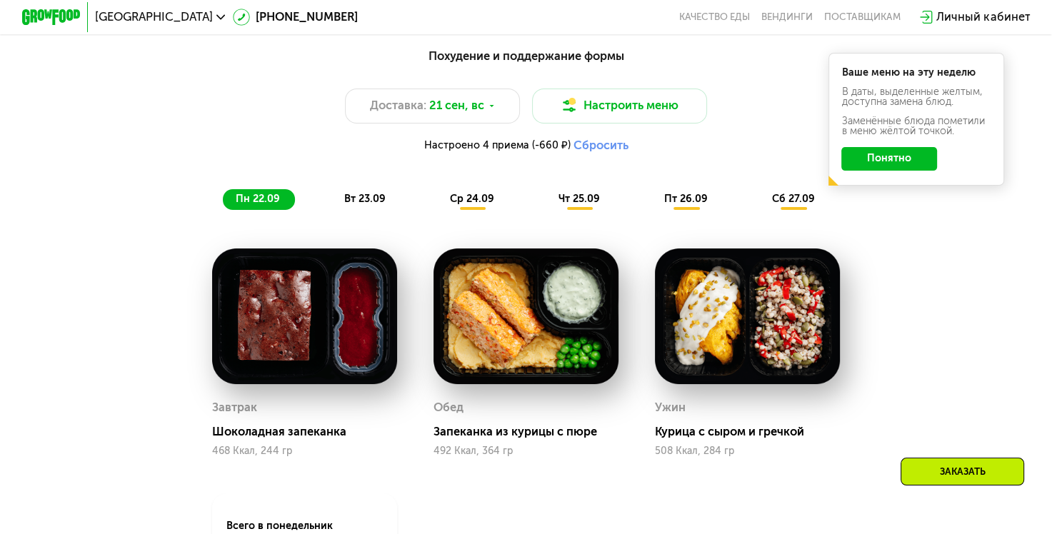
click at [374, 205] on span "вт 23.09" at bounding box center [364, 199] width 41 height 12
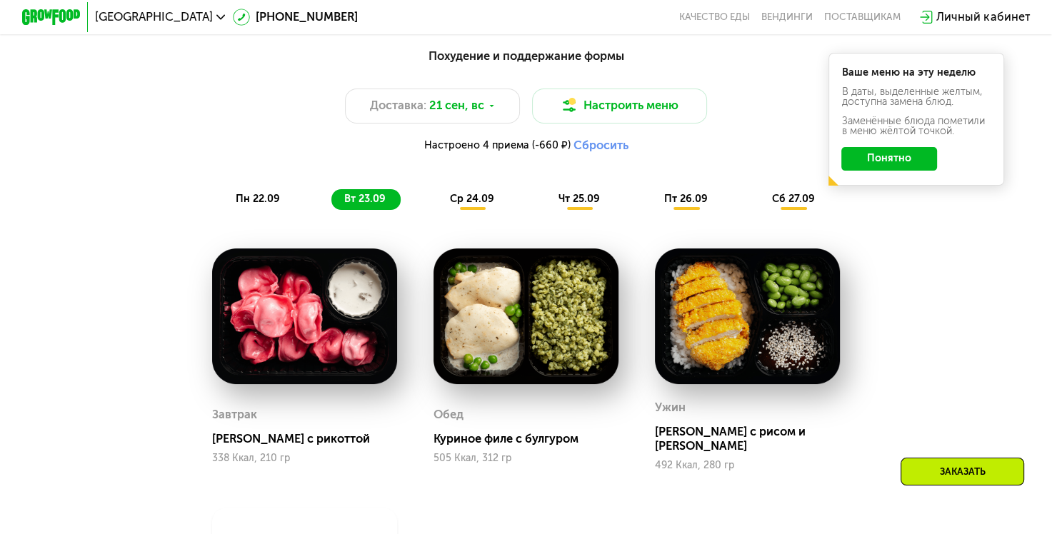
click at [464, 205] on span "ср 24.09" at bounding box center [472, 199] width 44 height 12
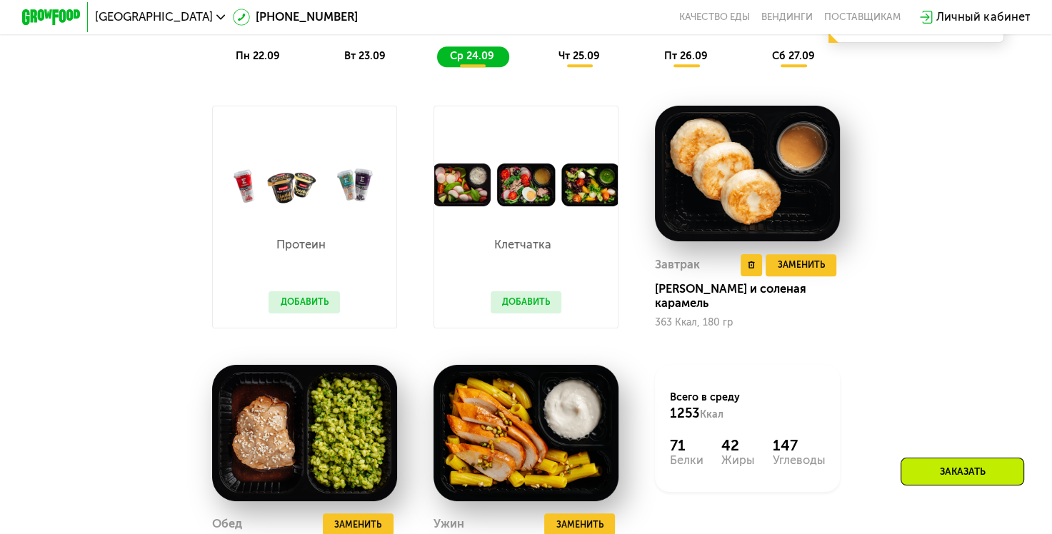
scroll to position [1356, 0]
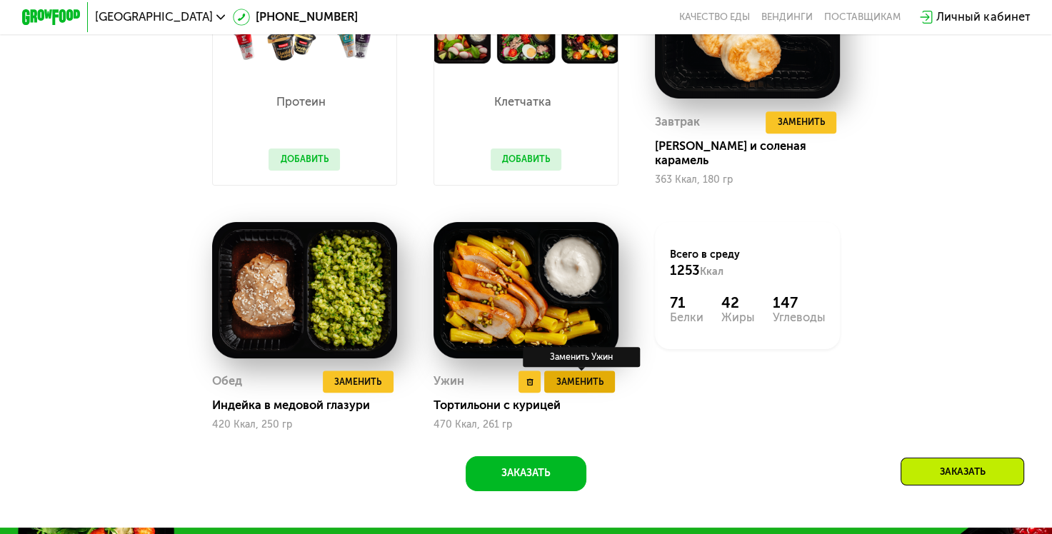
click at [575, 389] on span "Заменить" at bounding box center [579, 382] width 47 height 14
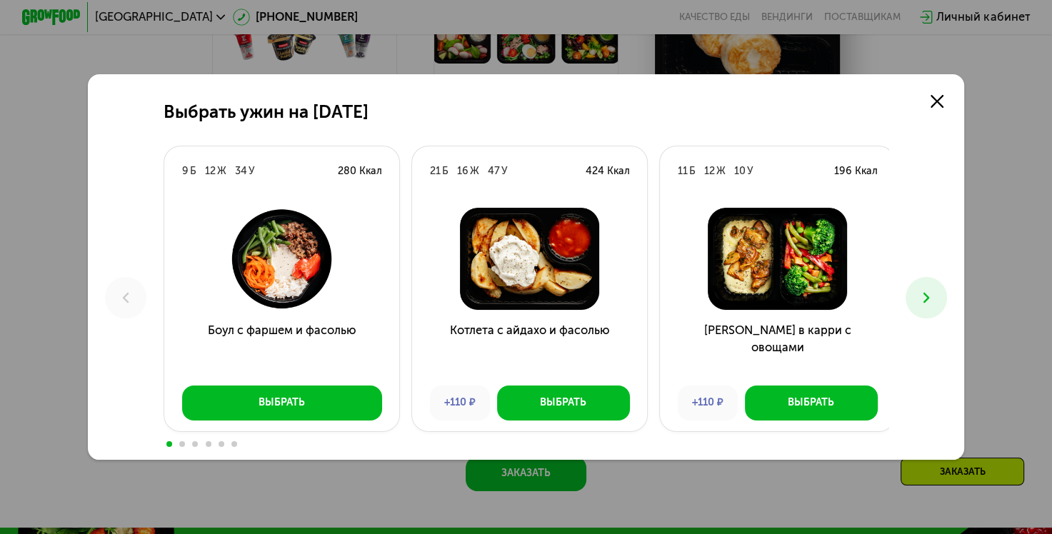
click at [922, 299] on icon at bounding box center [926, 298] width 18 height 18
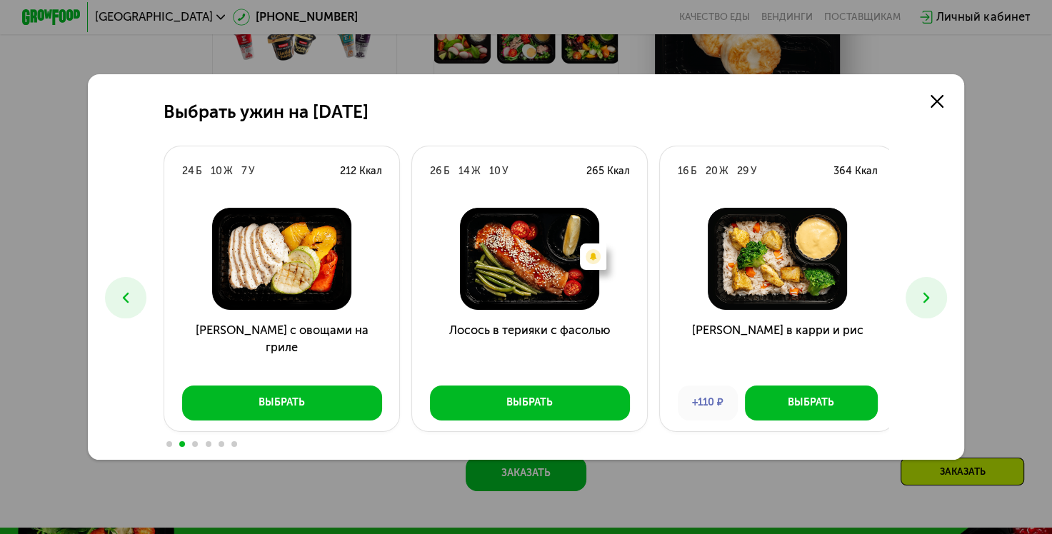
click at [922, 299] on icon at bounding box center [926, 298] width 18 height 18
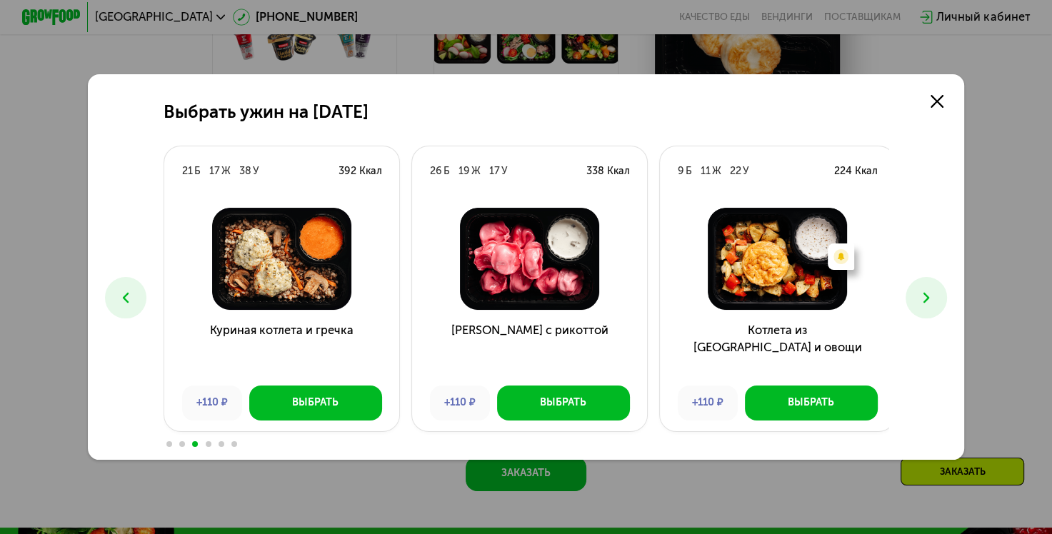
click at [923, 299] on icon at bounding box center [926, 298] width 18 height 18
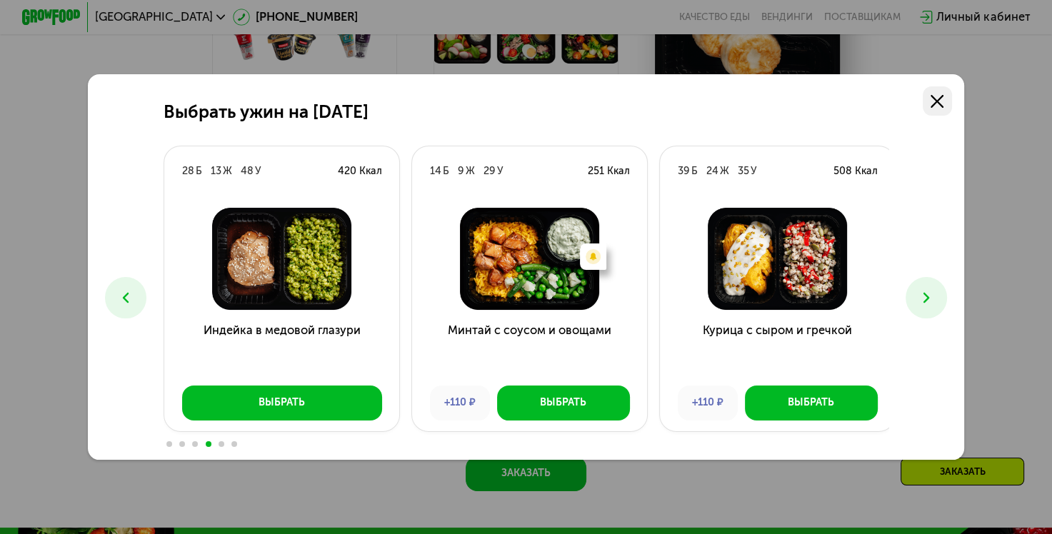
click at [939, 91] on link at bounding box center [936, 100] width 29 height 29
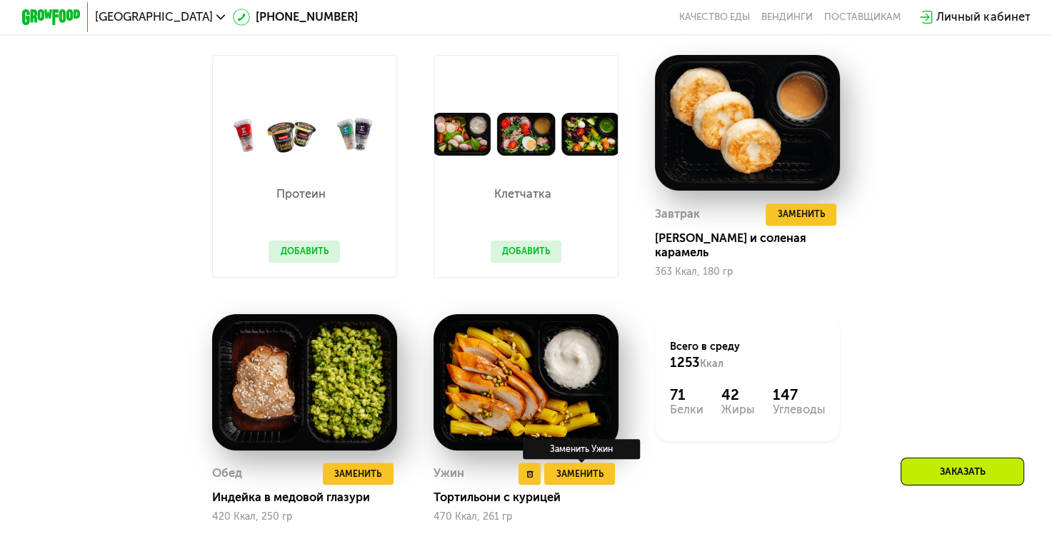
scroll to position [1071, 0]
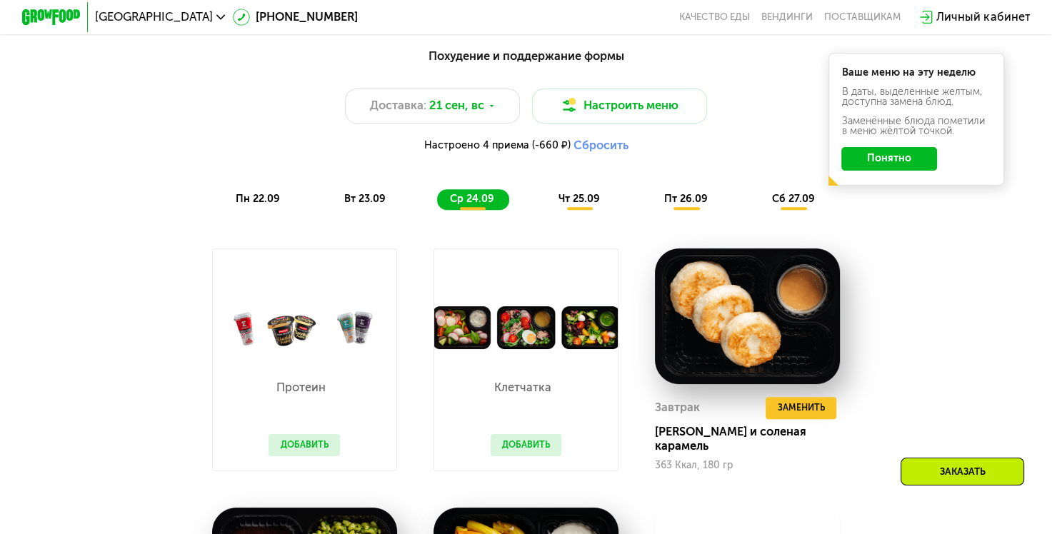
click at [580, 205] on span "чт 25.09" at bounding box center [578, 199] width 41 height 12
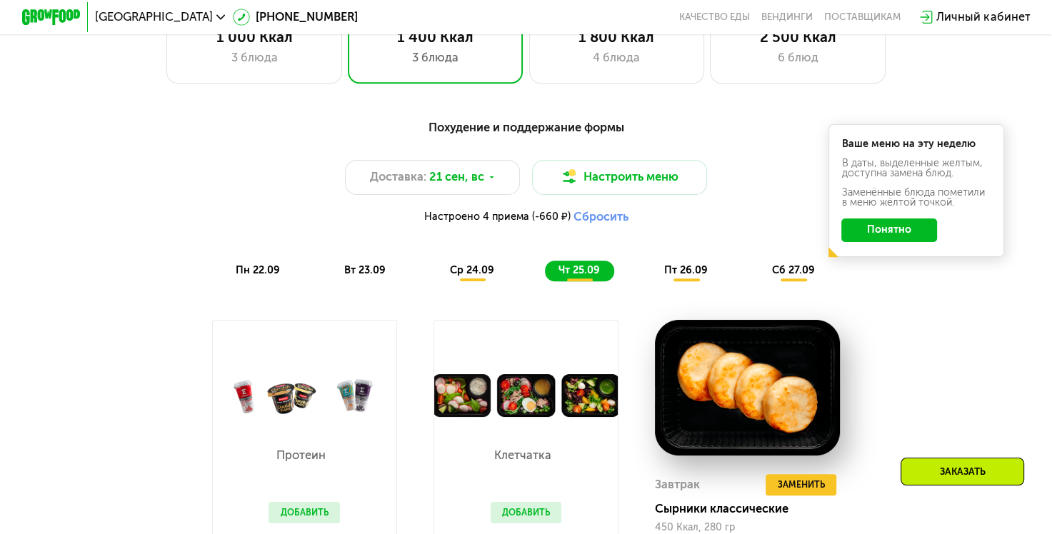
scroll to position [857, 0]
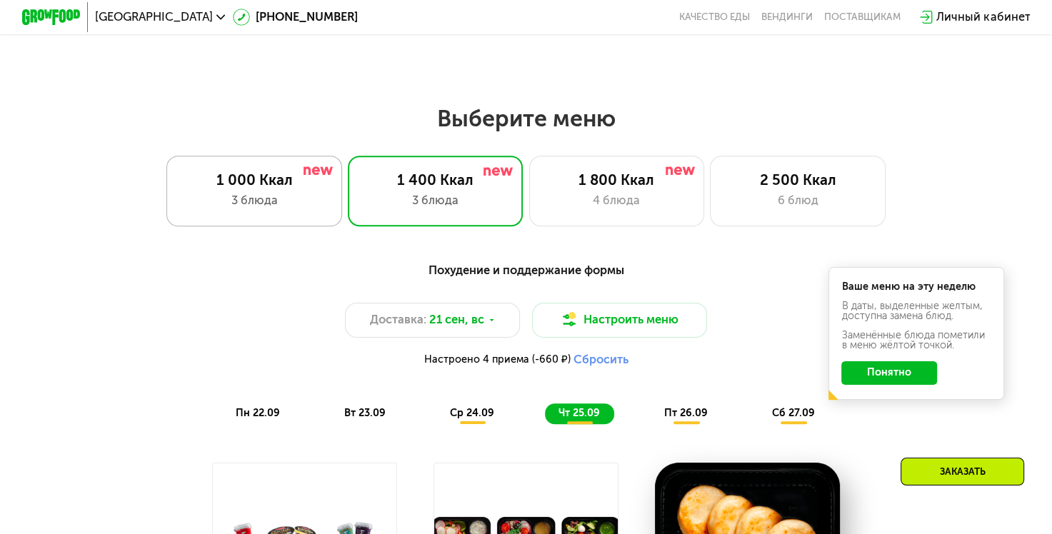
click at [240, 220] on div "1 000 Ккал 3 блюда" at bounding box center [254, 191] width 176 height 70
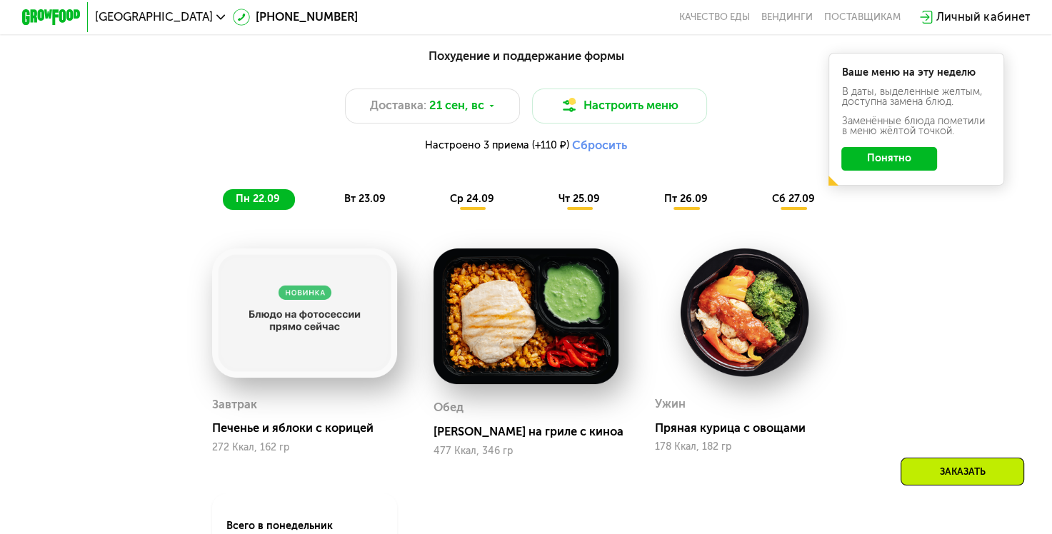
scroll to position [928, 0]
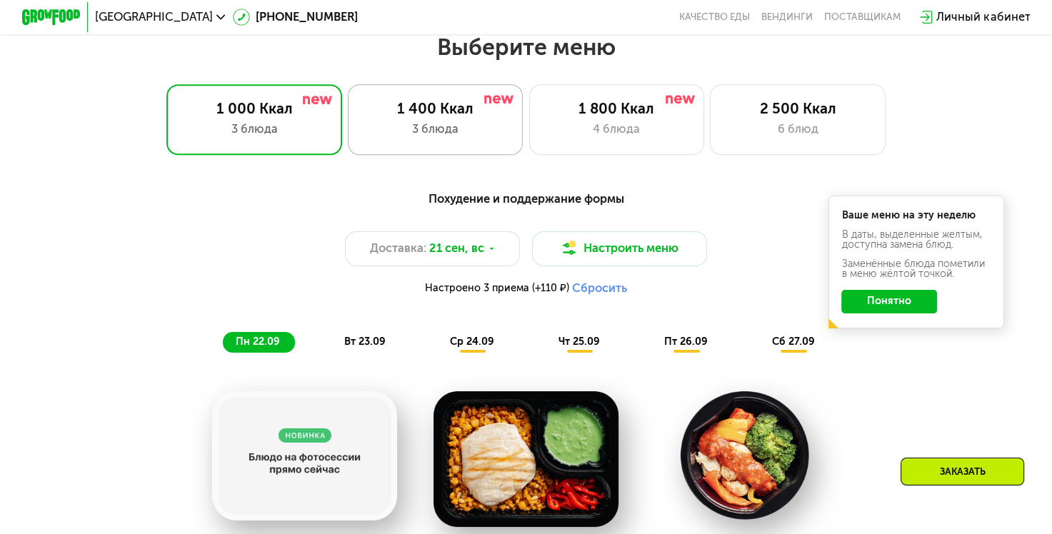
click at [363, 116] on div "1 400 Ккал" at bounding box center [435, 109] width 145 height 18
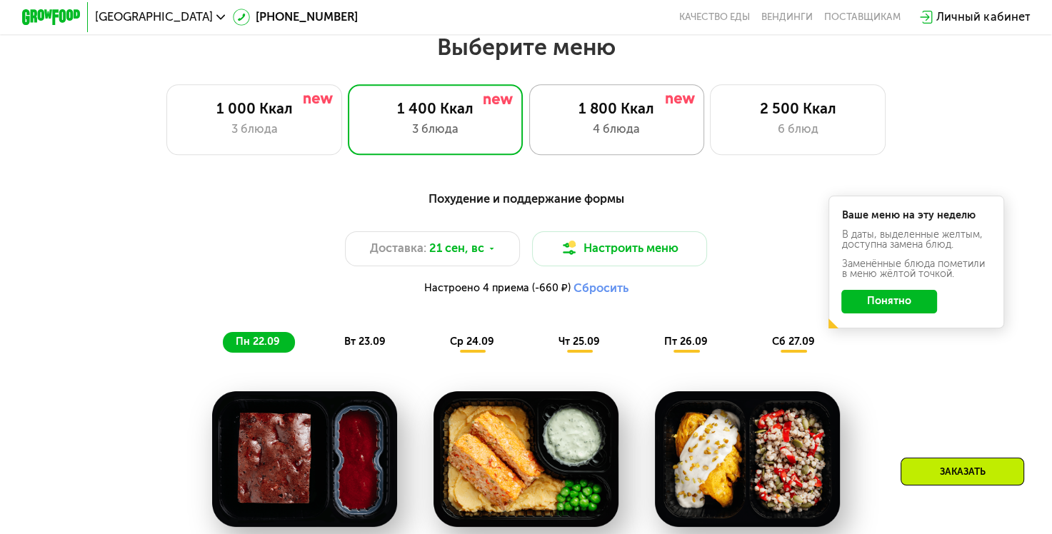
click at [591, 126] on div "4 блюда" at bounding box center [616, 130] width 145 height 18
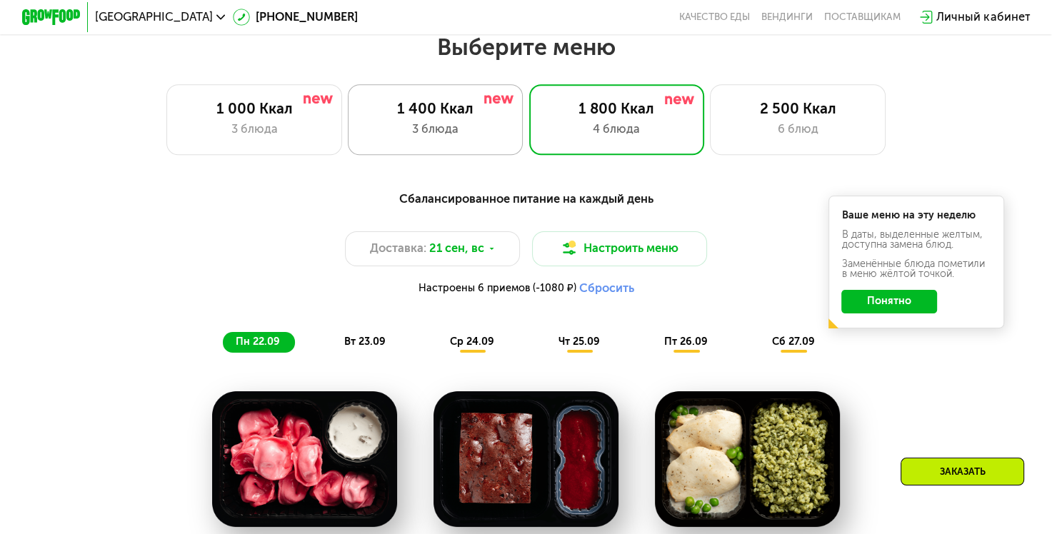
click at [465, 124] on div "1 400 Ккал 3 блюда" at bounding box center [436, 119] width 176 height 70
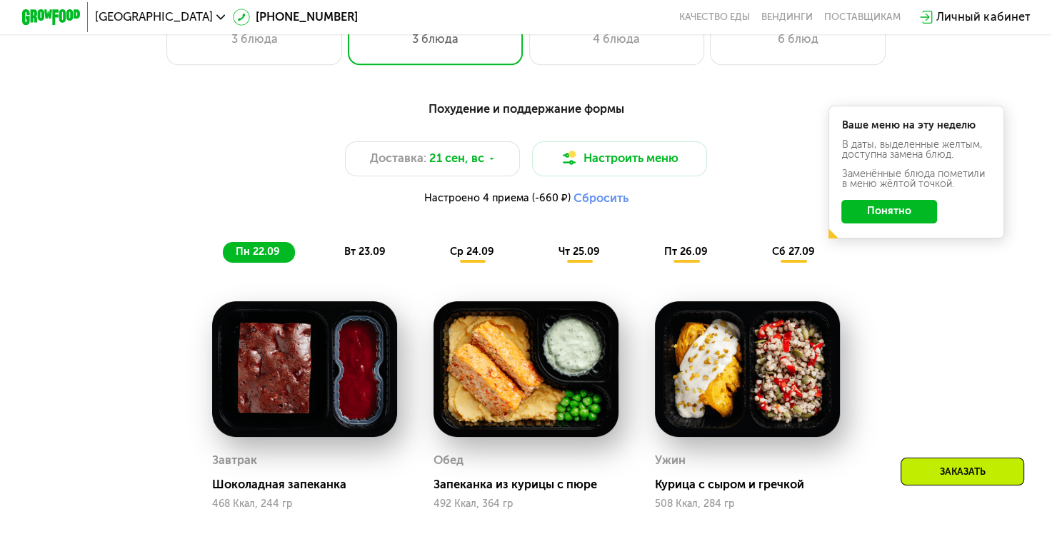
scroll to position [1071, 0]
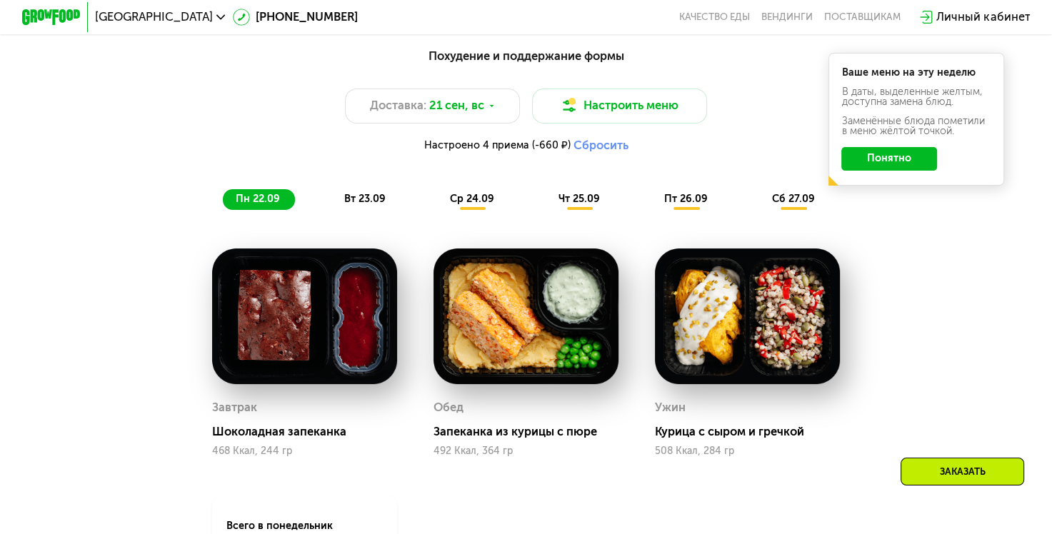
click at [349, 205] on span "вт 23.09" at bounding box center [364, 199] width 41 height 12
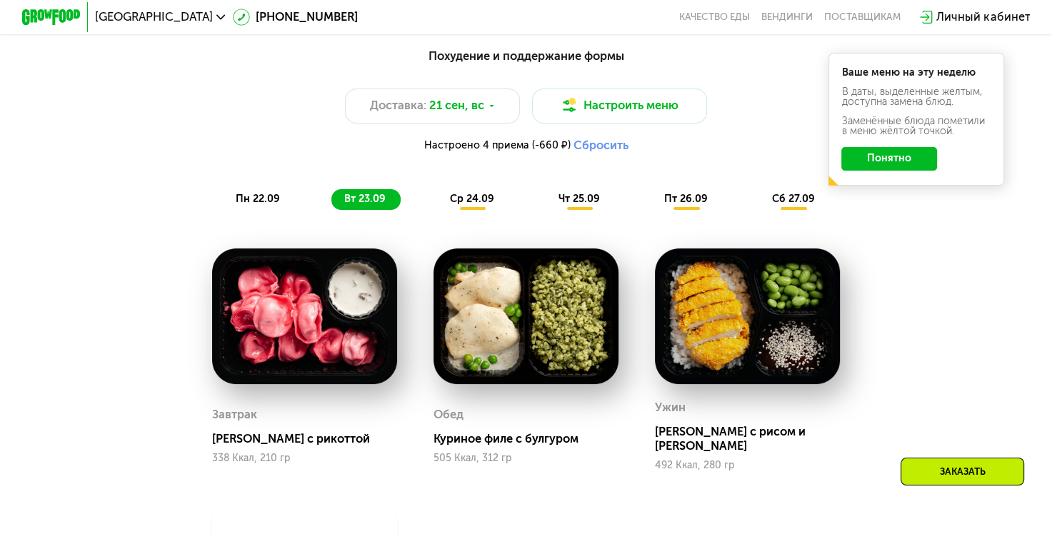
click at [471, 205] on span "ср 24.09" at bounding box center [472, 199] width 44 height 12
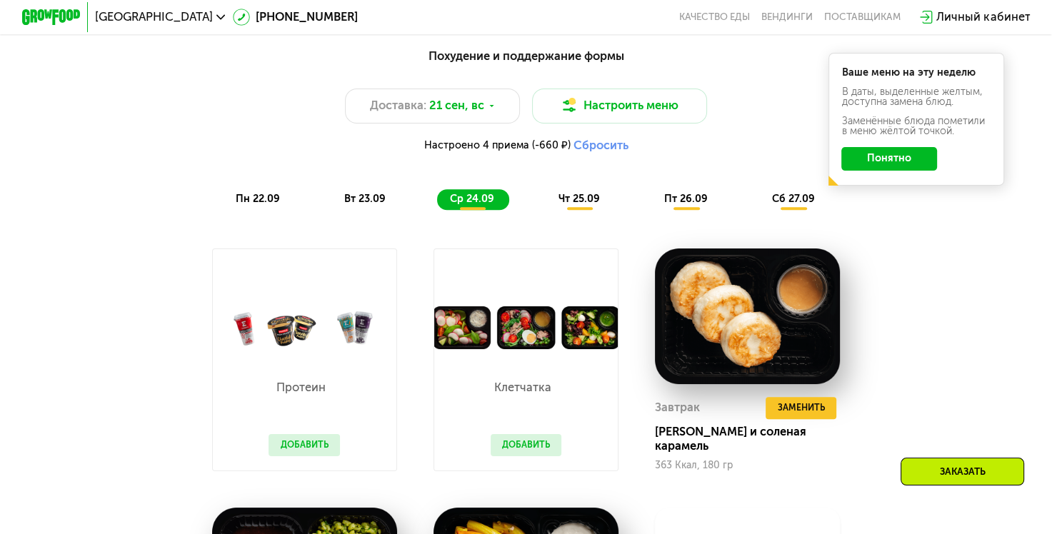
click at [565, 205] on span "чт 25.09" at bounding box center [578, 199] width 41 height 12
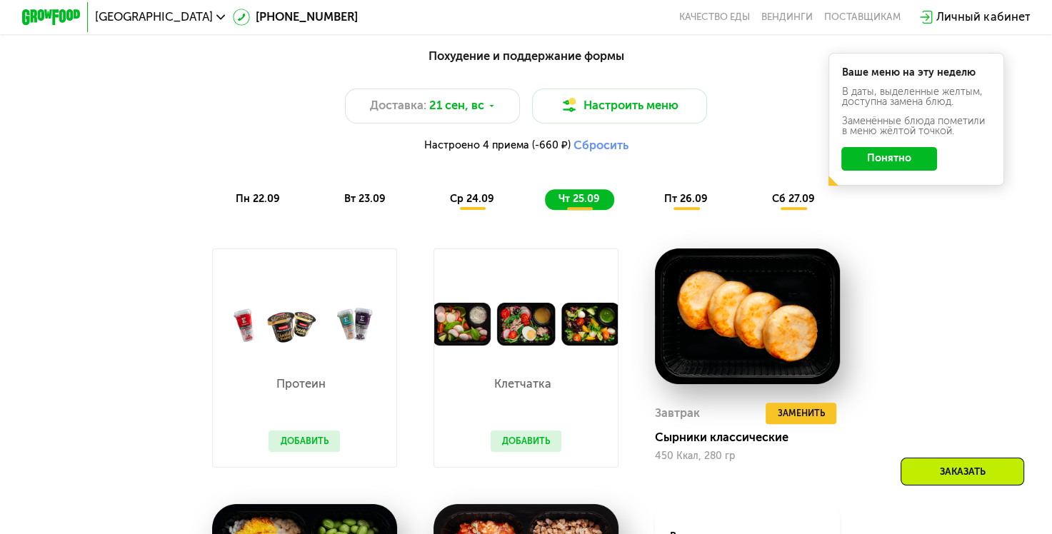
click at [654, 210] on div "пт 26.09" at bounding box center [685, 199] width 71 height 21
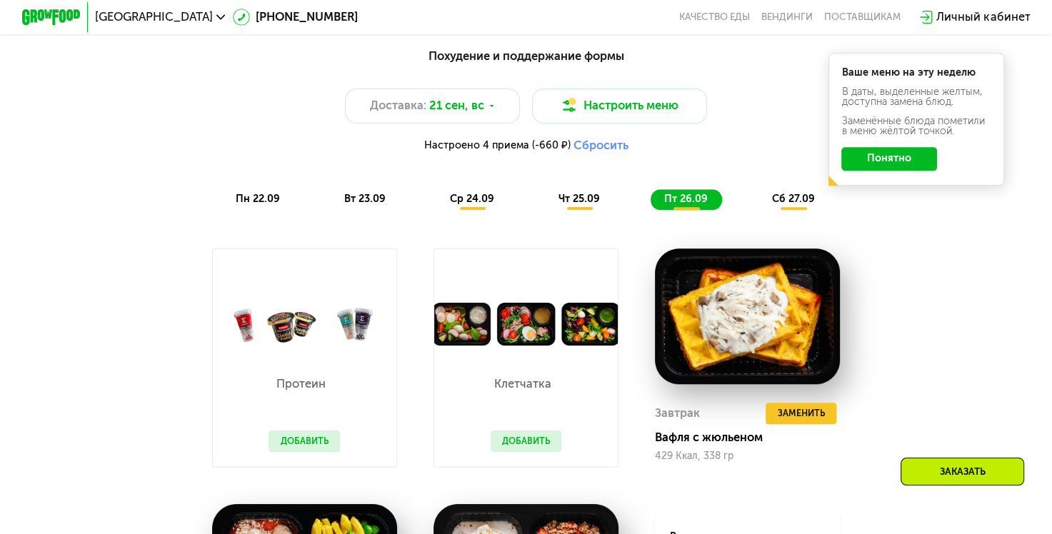
click at [797, 218] on div "Похудение и поддержание формы Доставка: [DATE] Настроить меню Настроено 4 прием…" at bounding box center [526, 128] width 882 height 181
click at [790, 205] on span "сб 27.09" at bounding box center [793, 199] width 43 height 12
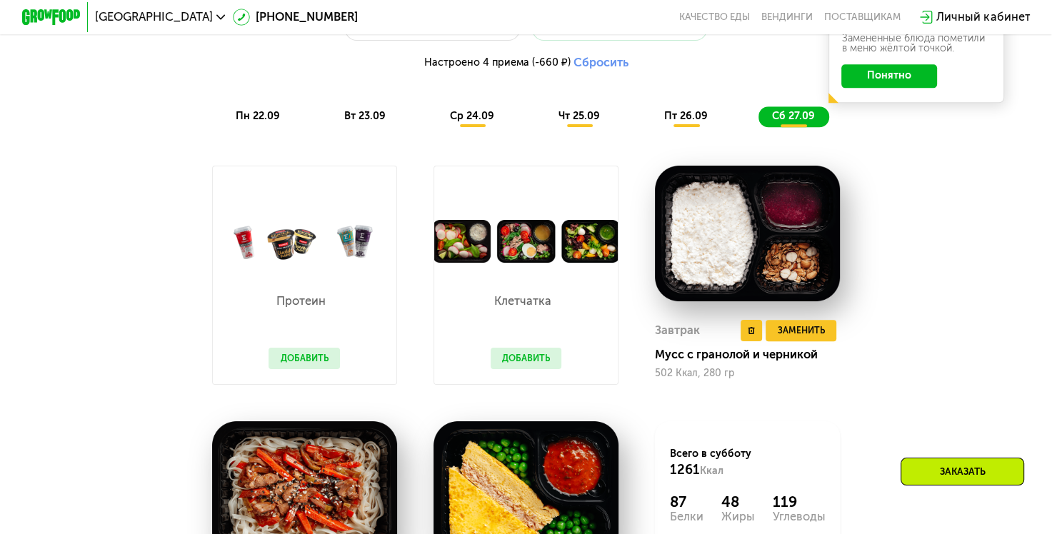
scroll to position [1214, 0]
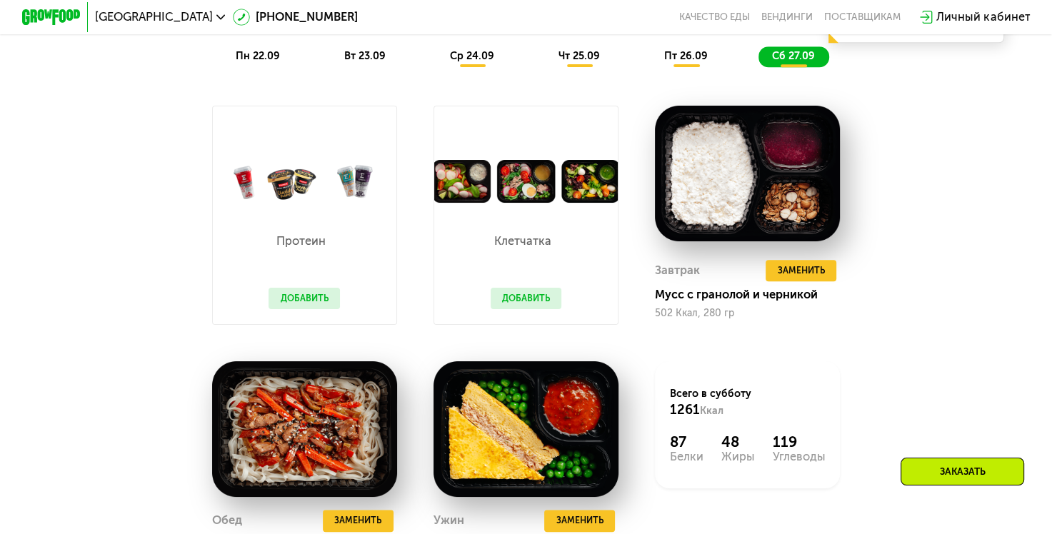
click at [517, 310] on button "Добавить" at bounding box center [525, 299] width 71 height 22
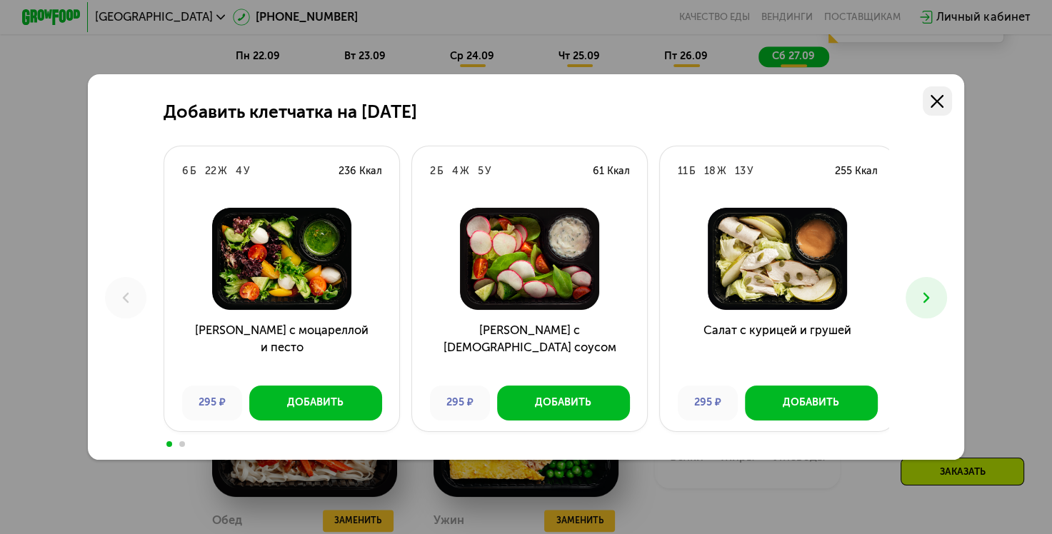
click at [943, 95] on icon at bounding box center [936, 101] width 13 height 13
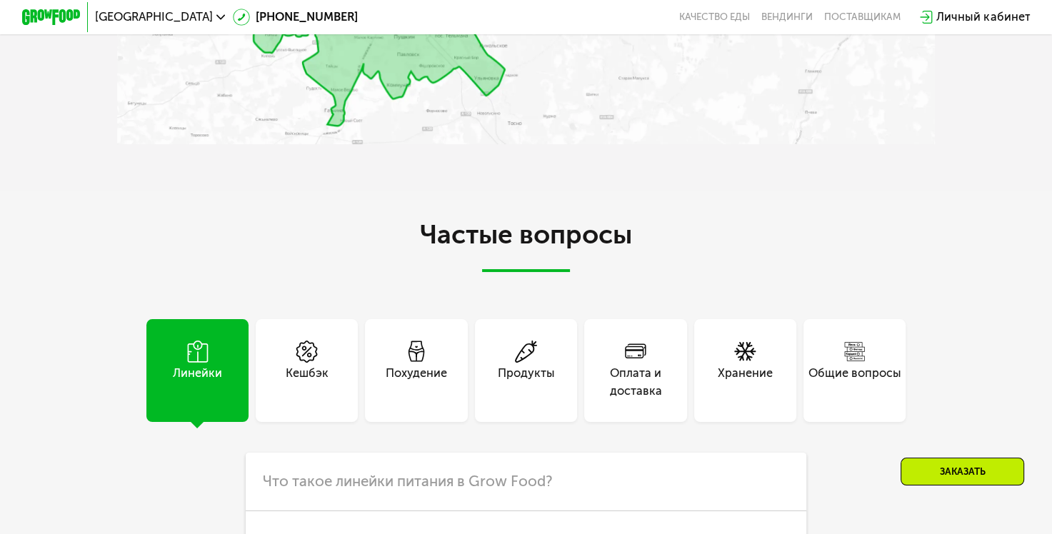
scroll to position [3926, 0]
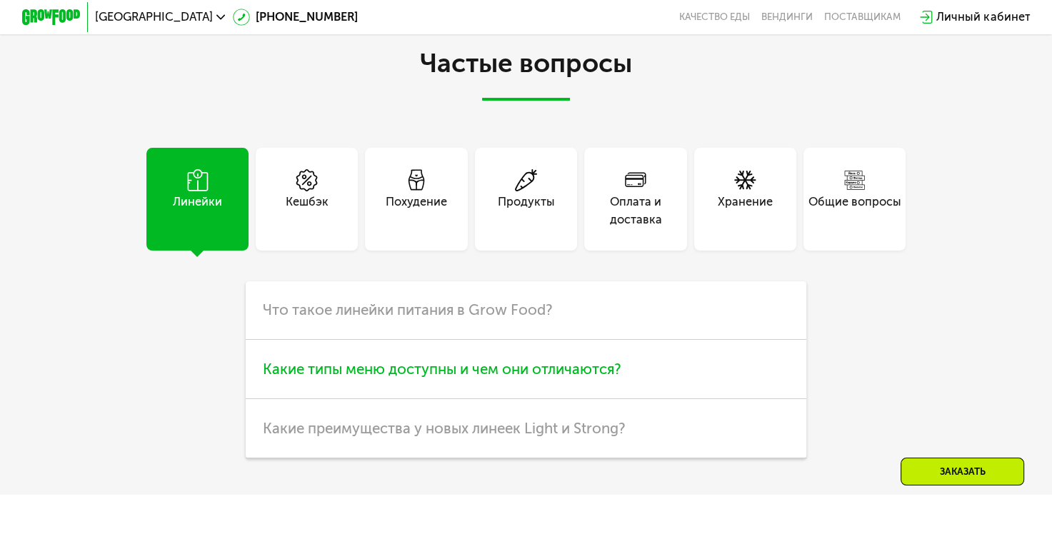
click at [474, 378] on span "Какие типы меню доступны и чем они отличаются?" at bounding box center [442, 369] width 358 height 17
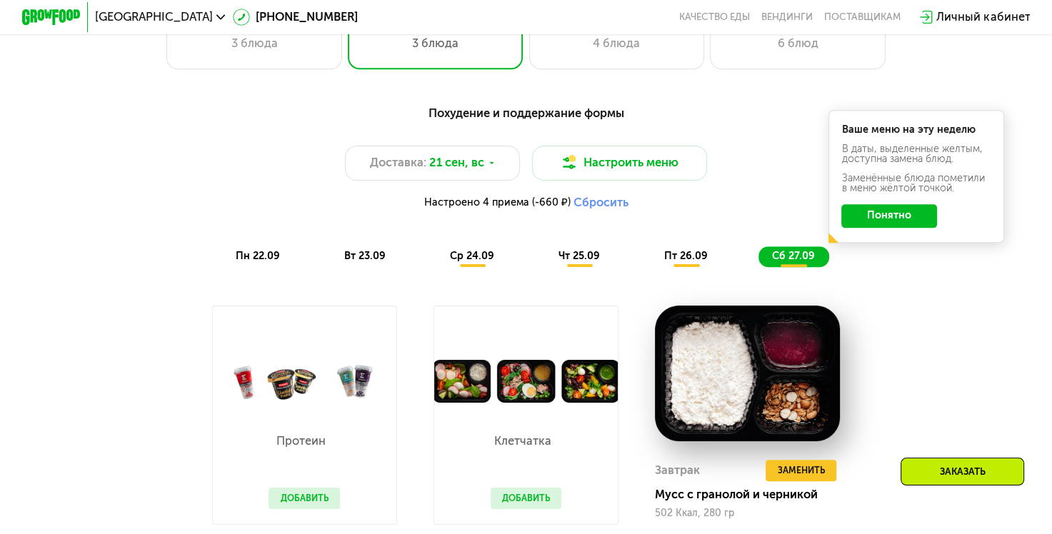
scroll to position [999, 0]
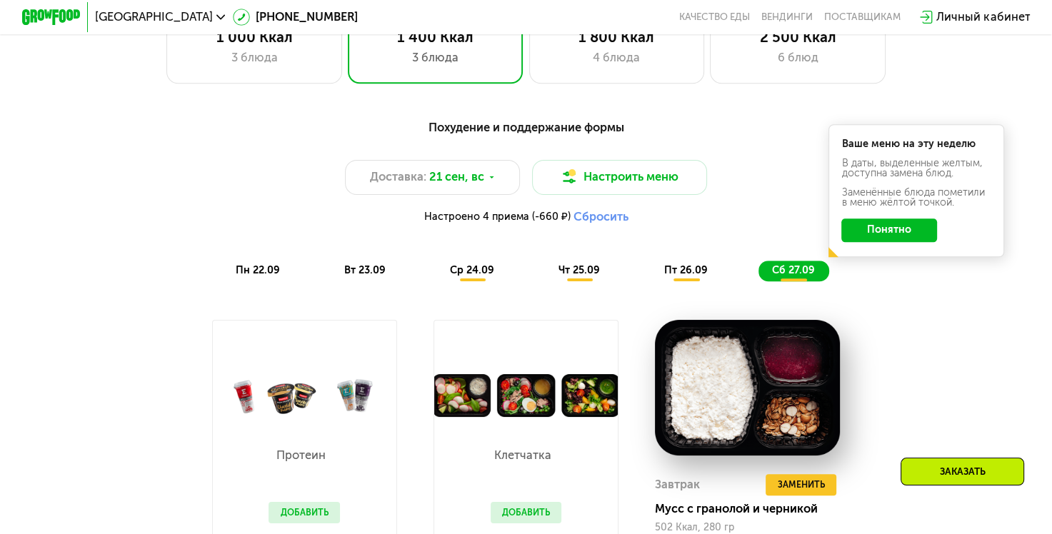
click at [267, 276] on span "пн 22.09" at bounding box center [258, 270] width 44 height 12
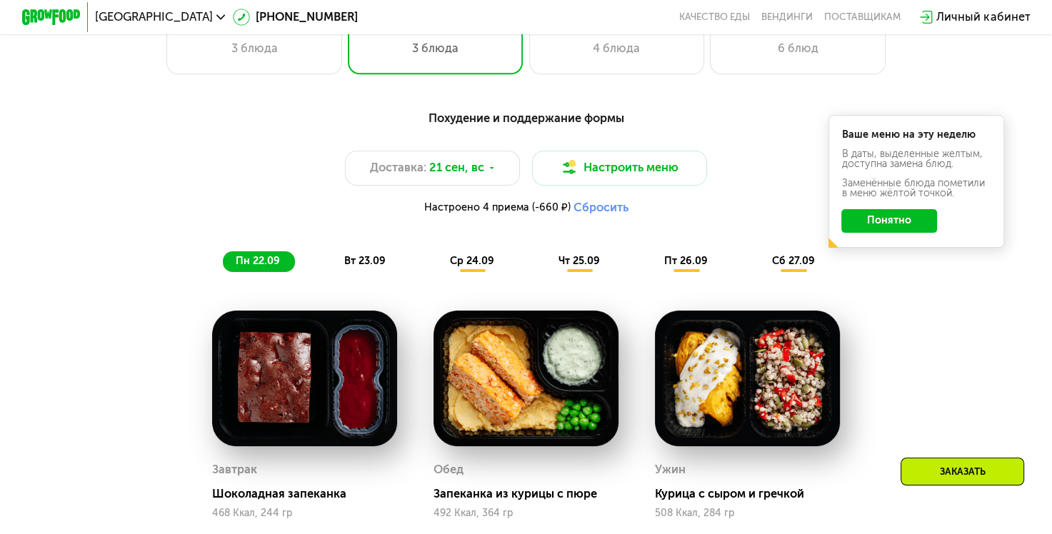
scroll to position [1142, 0]
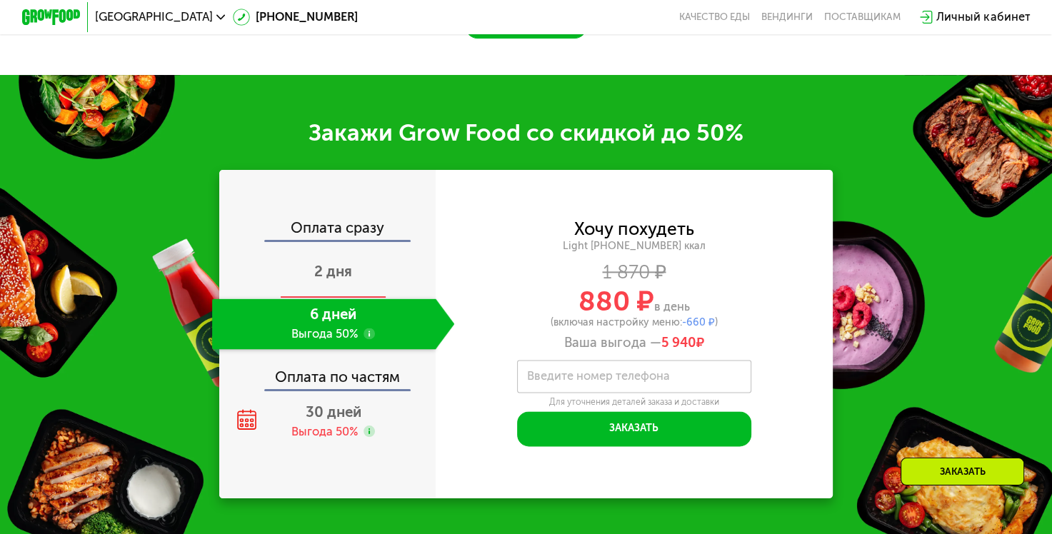
click at [343, 276] on div "2 дня" at bounding box center [333, 272] width 243 height 51
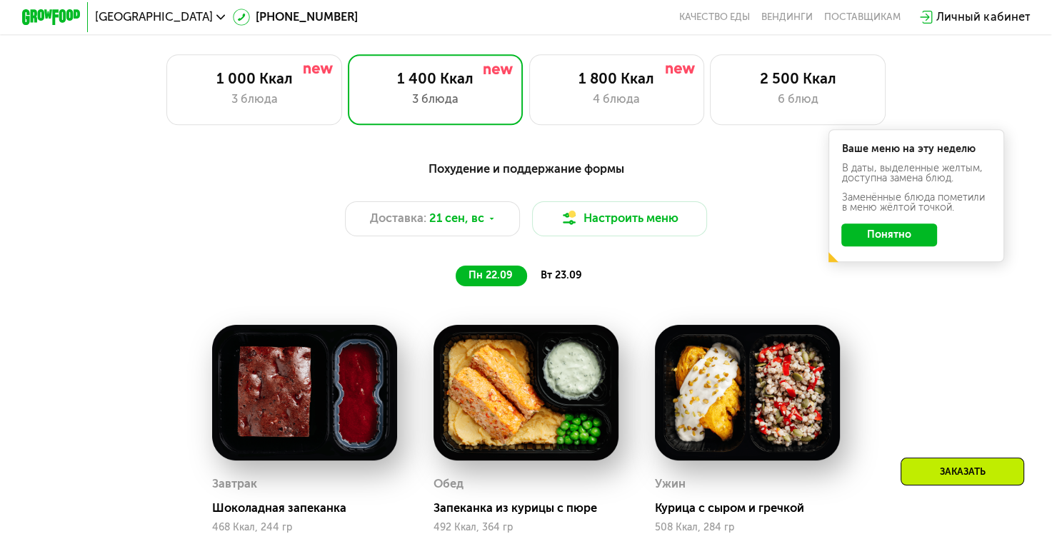
scroll to position [808, 0]
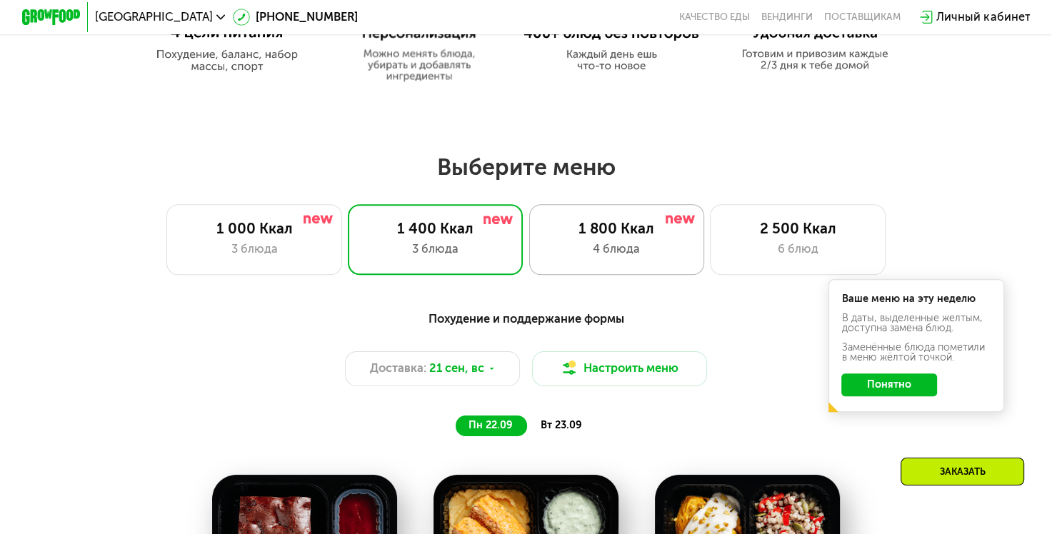
click at [647, 248] on div "4 блюда" at bounding box center [616, 250] width 145 height 18
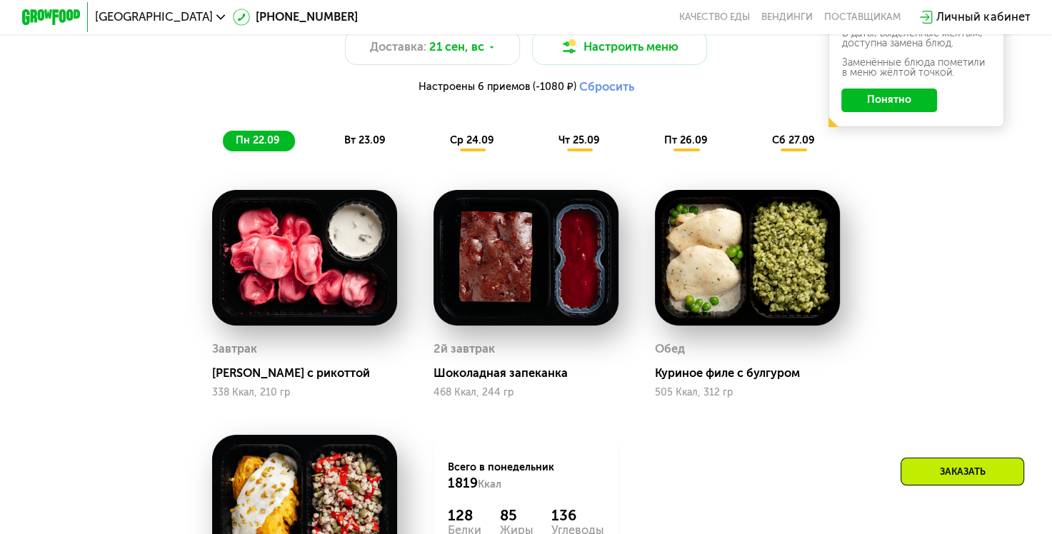
scroll to position [951, 0]
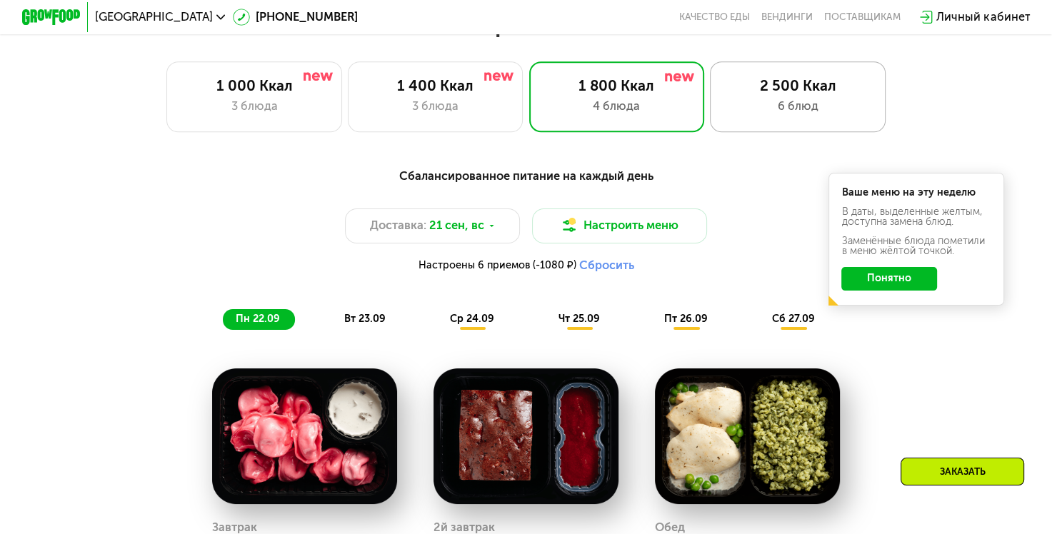
click at [757, 104] on div "6 блюд" at bounding box center [797, 107] width 145 height 18
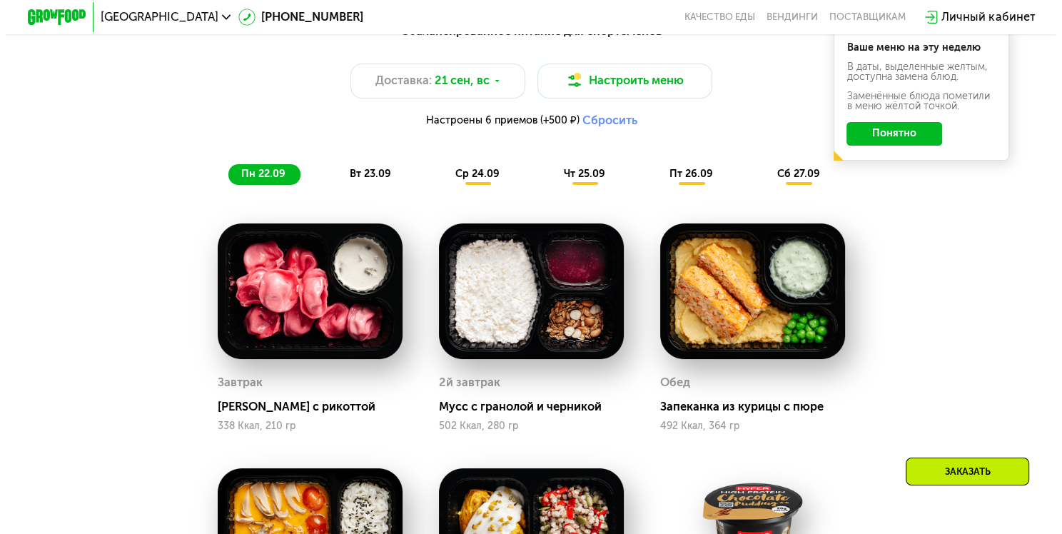
scroll to position [1094, 0]
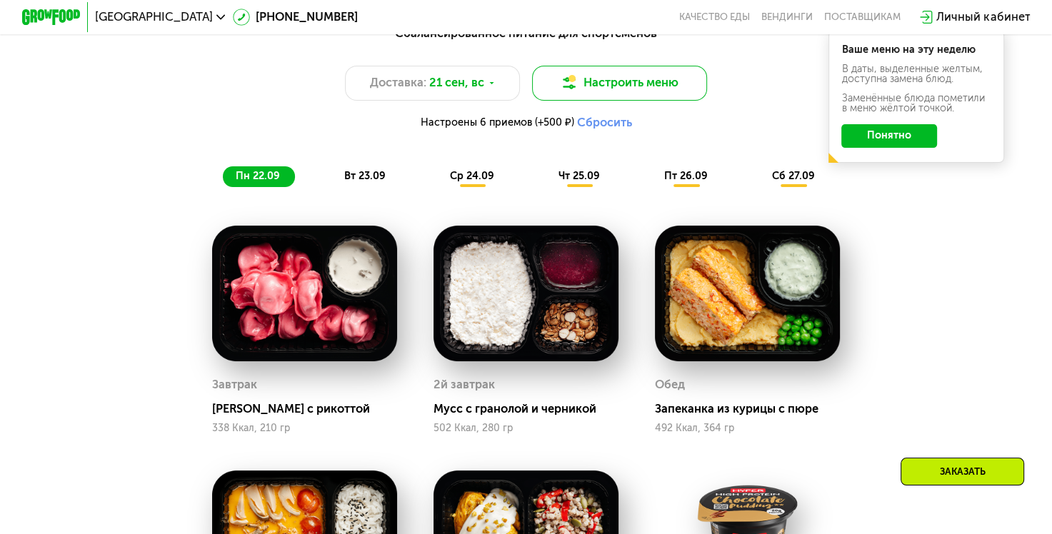
click at [613, 97] on button "Настроить меню" at bounding box center [620, 83] width 176 height 35
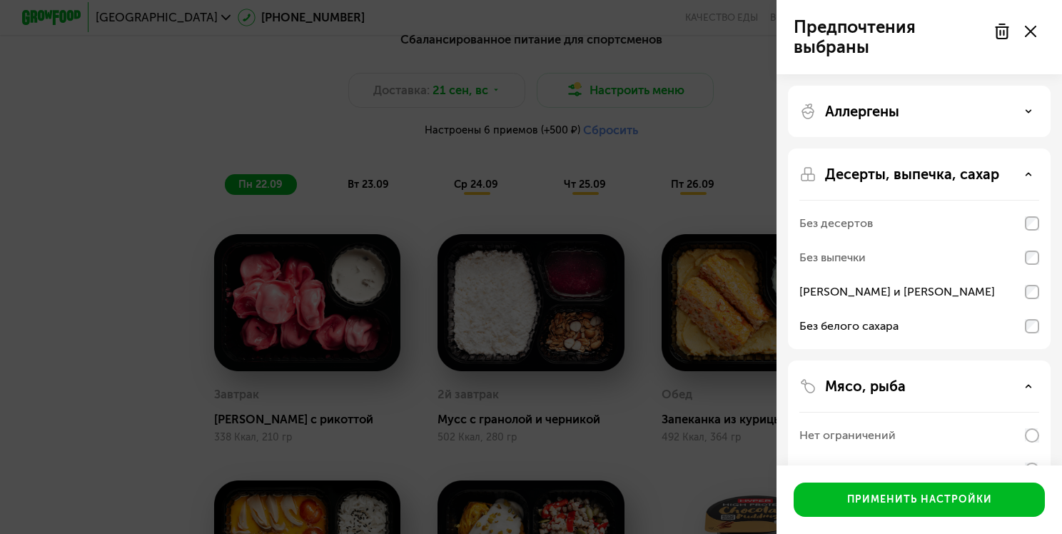
click at [1004, 29] on use at bounding box center [1002, 31] width 12 height 14
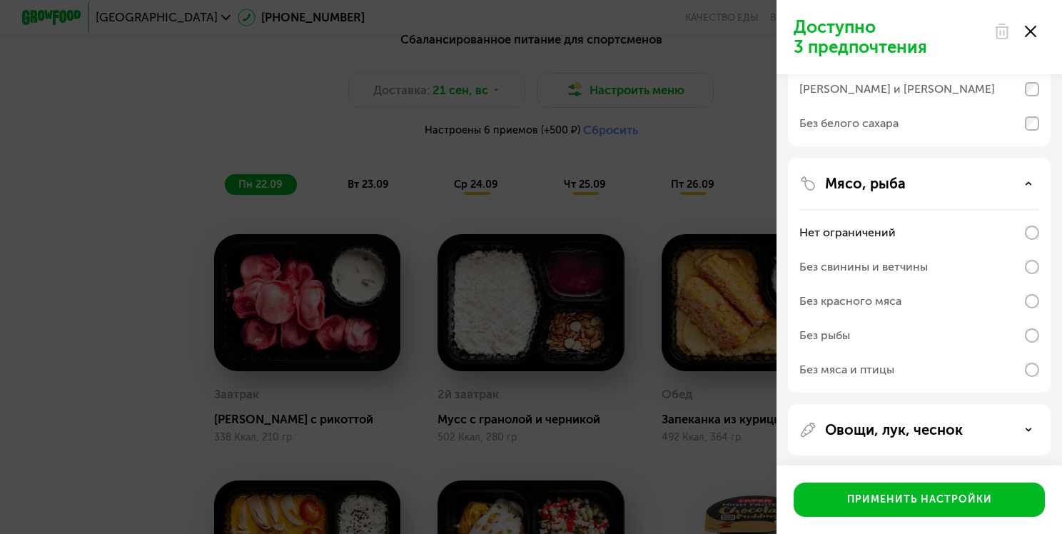
scroll to position [214, 0]
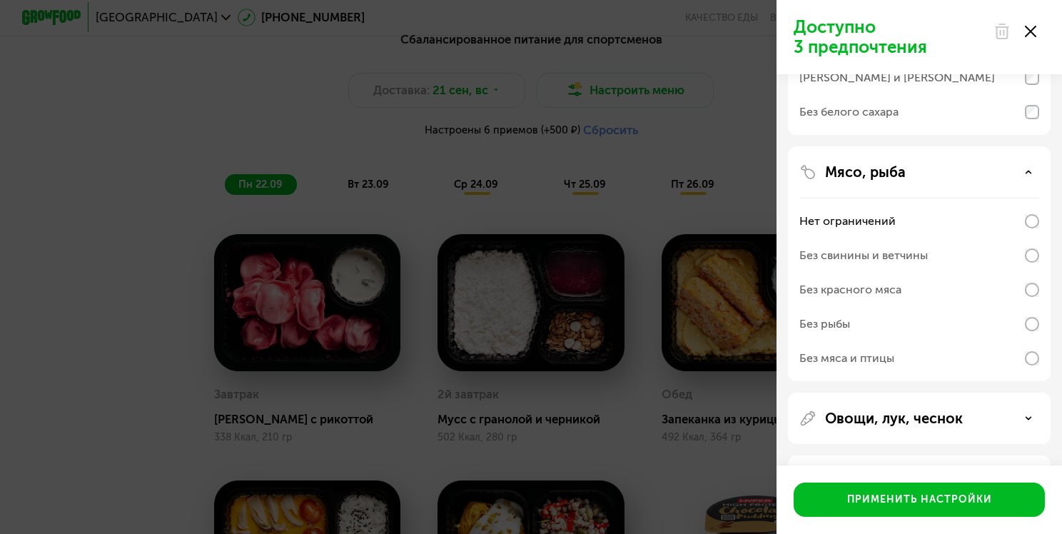
click at [938, 321] on div "Без рыбы" at bounding box center [920, 324] width 240 height 34
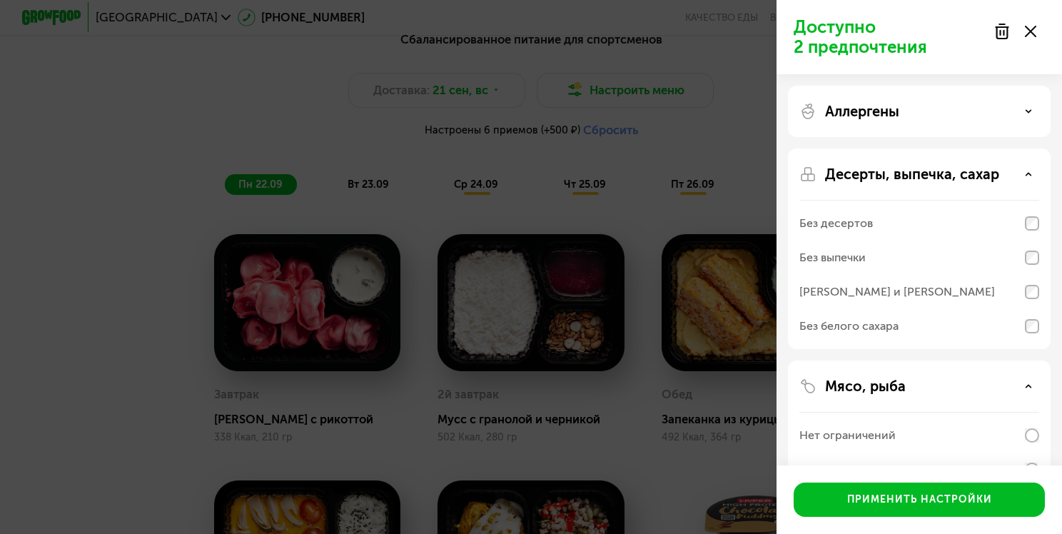
click at [892, 321] on div "Без белого сахара" at bounding box center [849, 326] width 99 height 17
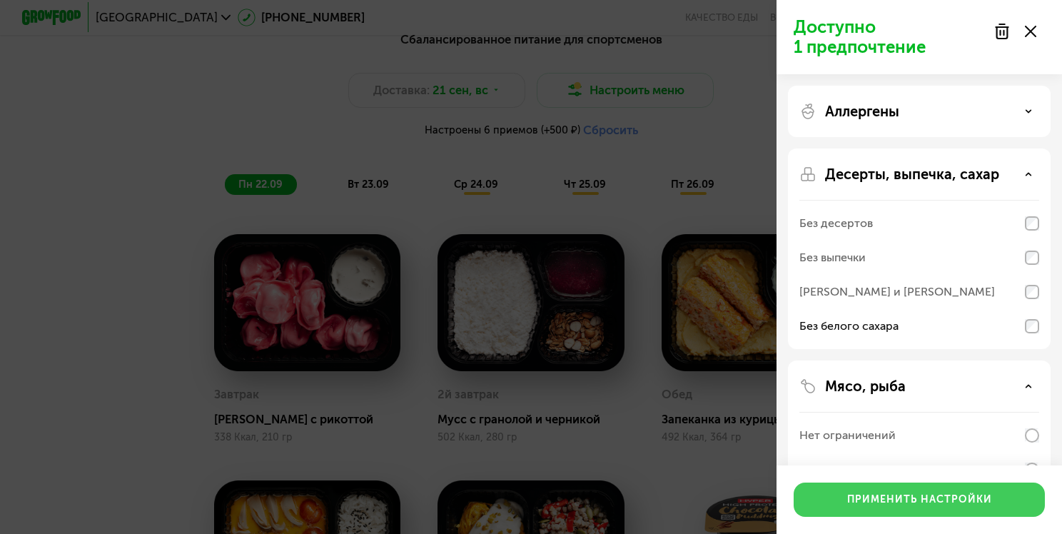
click at [909, 508] on button "Применить настройки" at bounding box center [919, 500] width 251 height 34
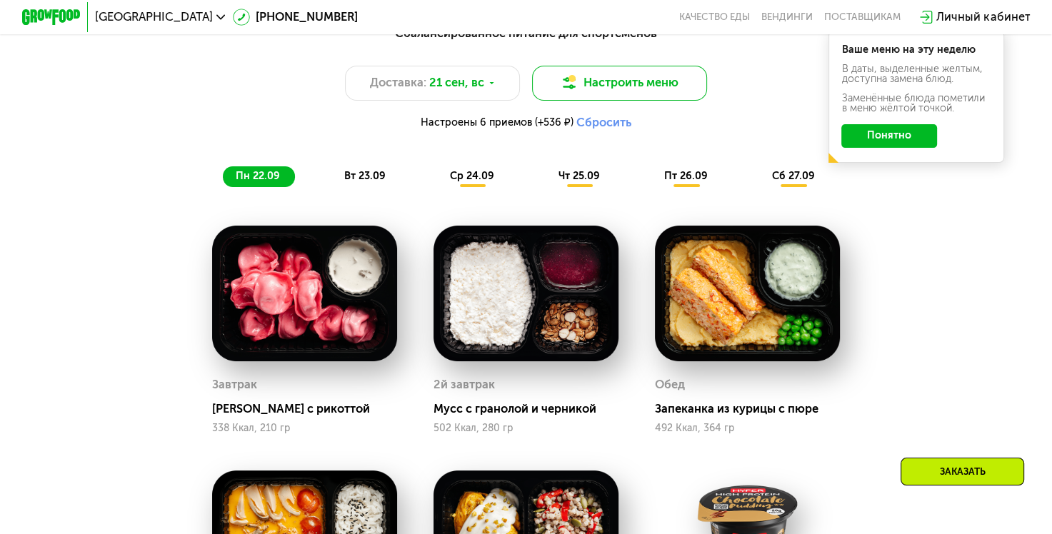
click at [610, 94] on button "Настроить меню" at bounding box center [620, 83] width 176 height 35
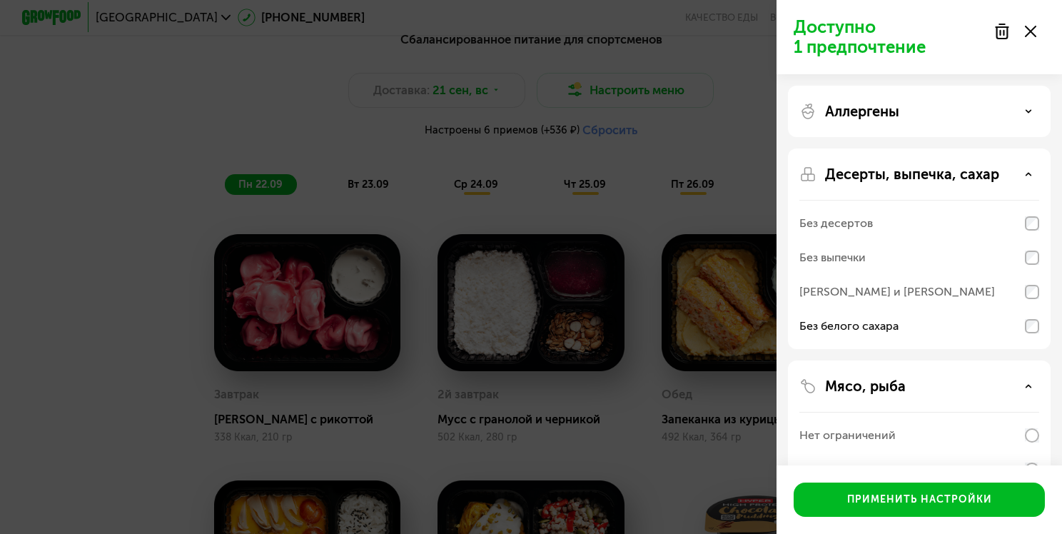
click at [889, 319] on div "Без белого сахара" at bounding box center [849, 326] width 99 height 17
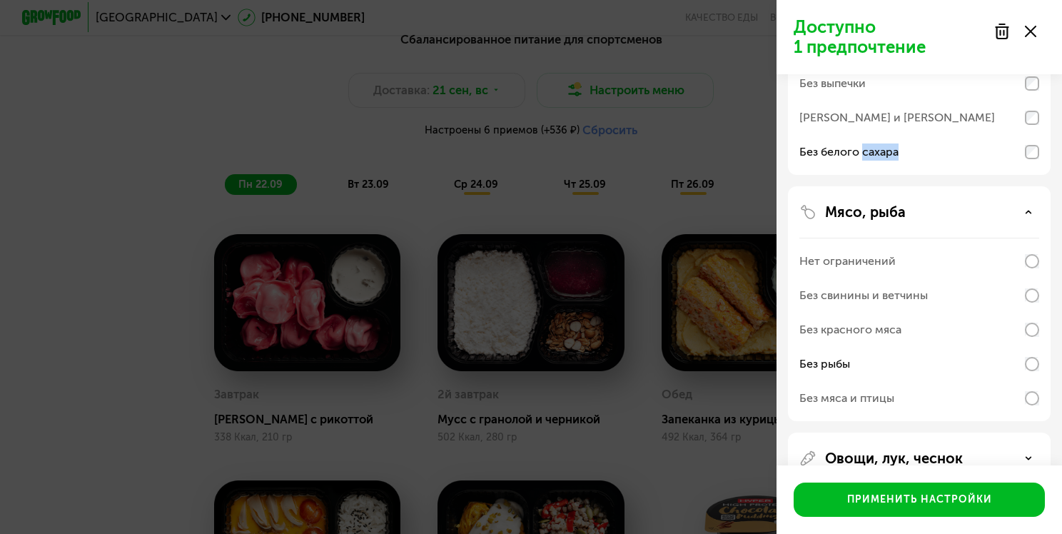
scroll to position [269, 0]
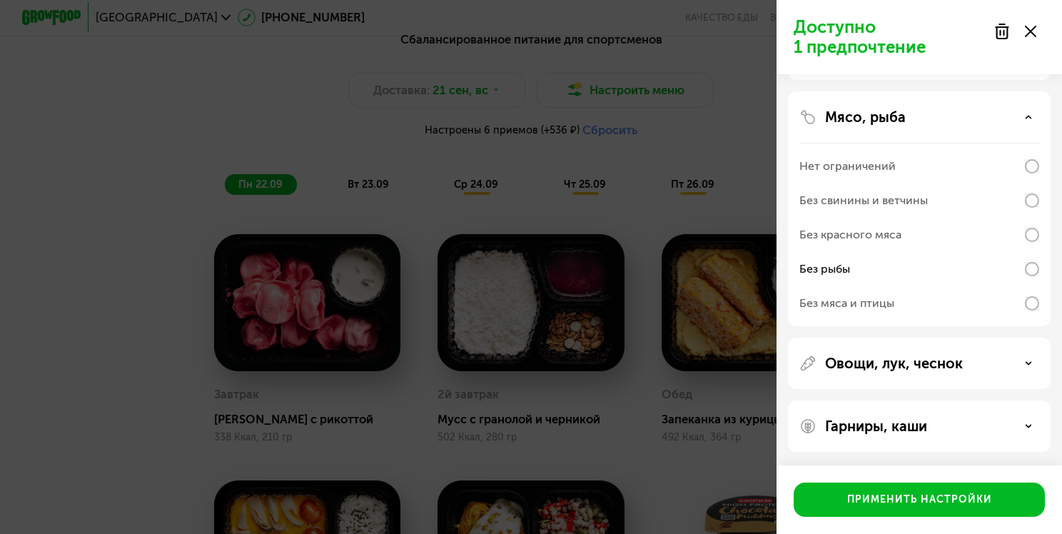
click at [886, 251] on div "Без красного мяса" at bounding box center [920, 235] width 240 height 34
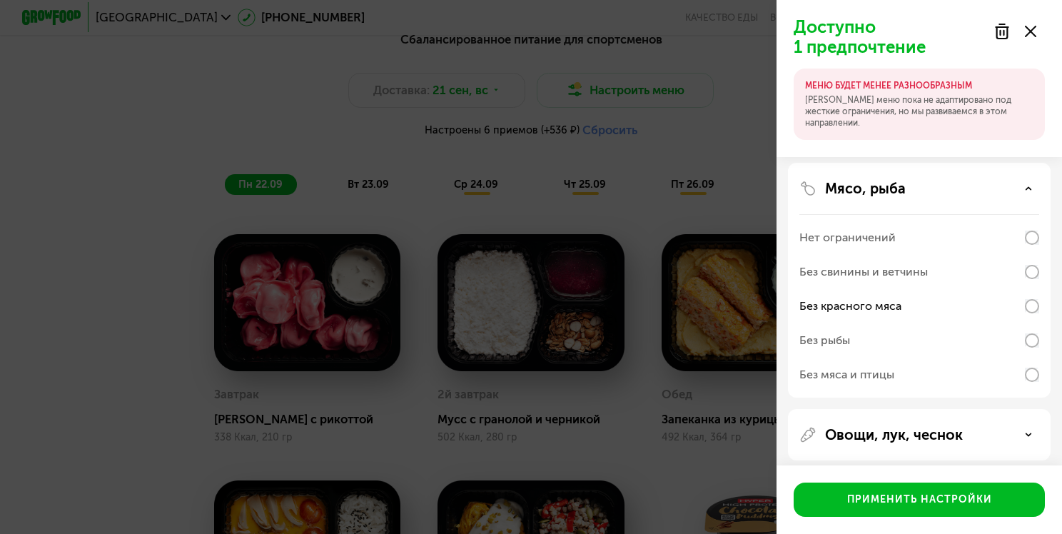
click at [862, 239] on div "Нет ограничений" at bounding box center [848, 237] width 96 height 17
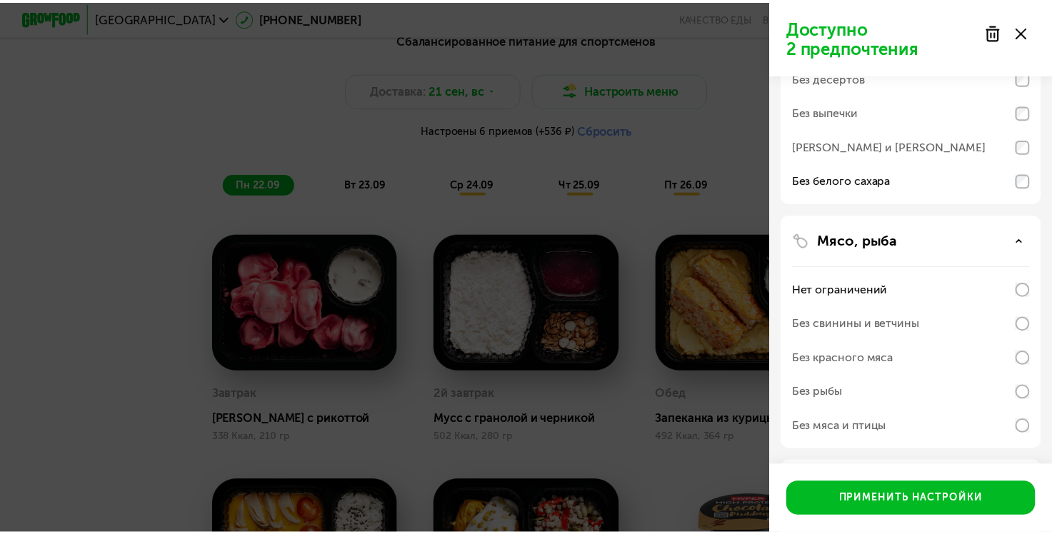
scroll to position [0, 0]
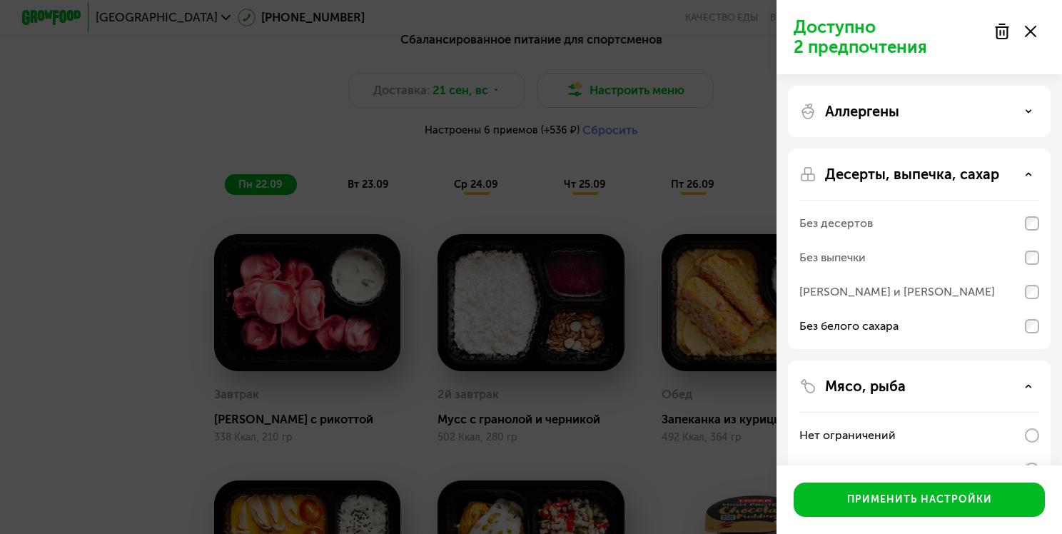
click at [877, 298] on div "[PERSON_NAME] и [PERSON_NAME]" at bounding box center [898, 291] width 196 height 17
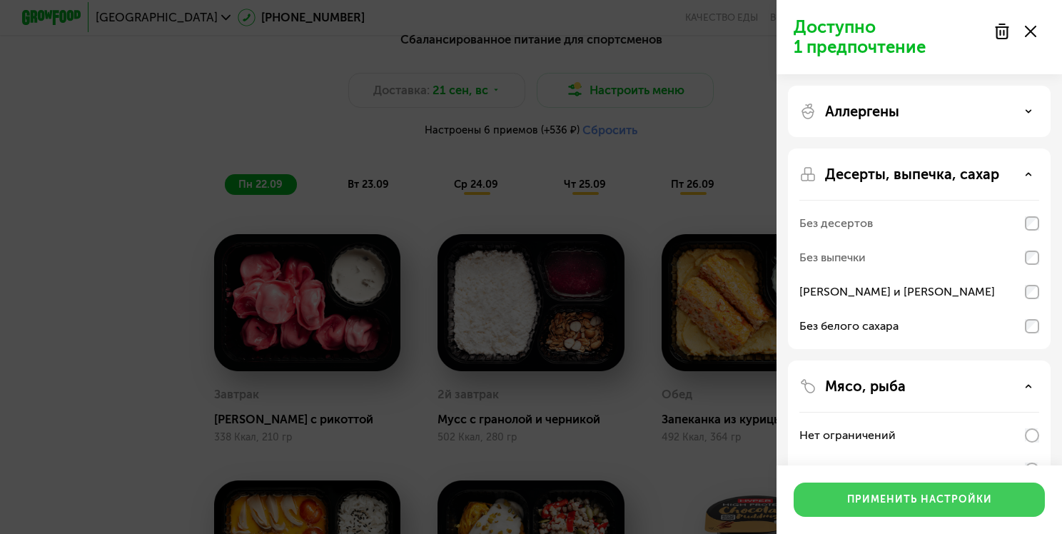
click at [864, 498] on div "Применить настройки" at bounding box center [919, 500] width 145 height 14
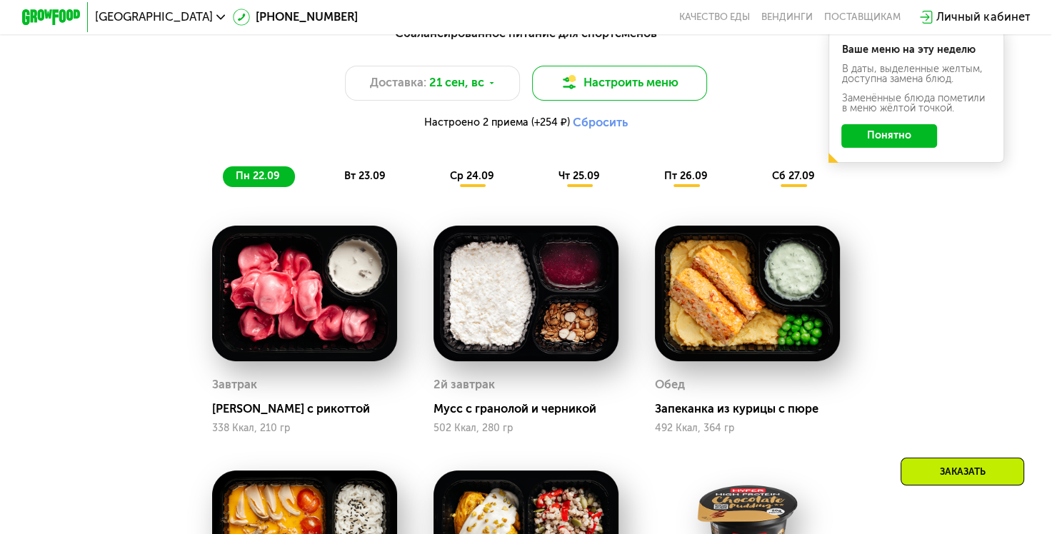
click at [620, 84] on button "Настроить меню" at bounding box center [620, 83] width 176 height 35
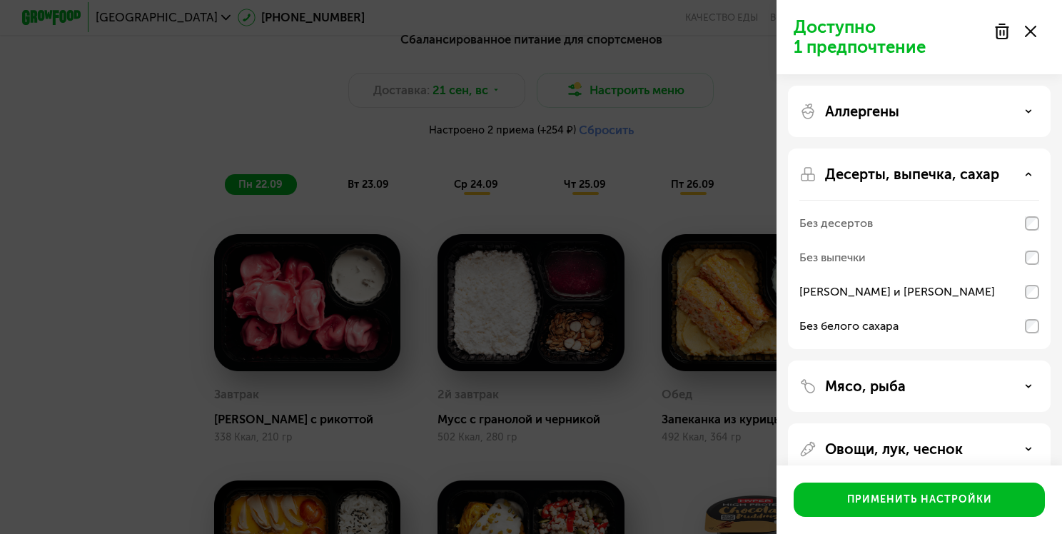
click at [837, 294] on div "[PERSON_NAME] и [PERSON_NAME]" at bounding box center [898, 291] width 196 height 17
click at [840, 318] on div "Без белого сахара" at bounding box center [849, 326] width 99 height 17
click at [839, 253] on div "Без выпечки" at bounding box center [833, 257] width 66 height 17
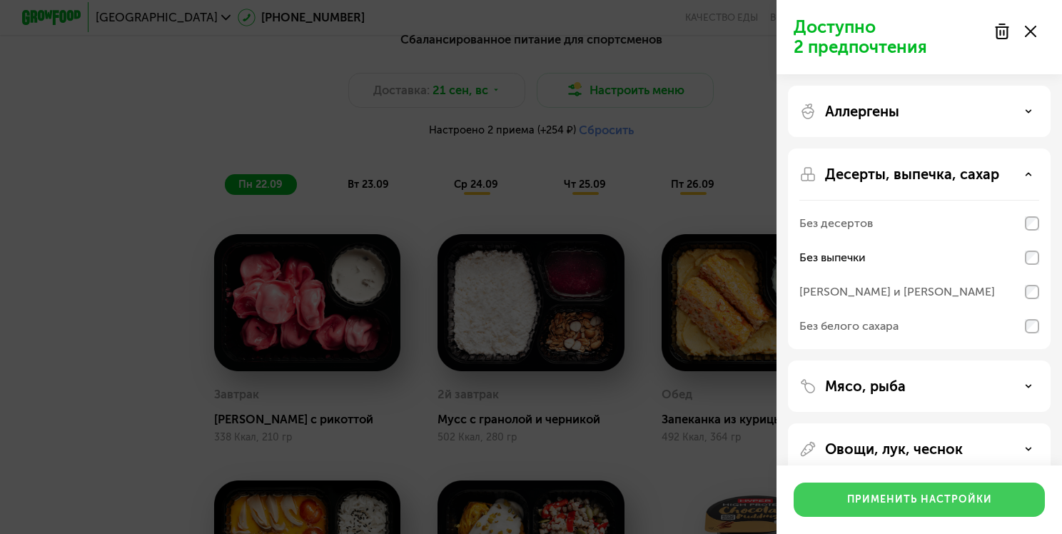
click at [862, 497] on div "Применить настройки" at bounding box center [919, 500] width 145 height 14
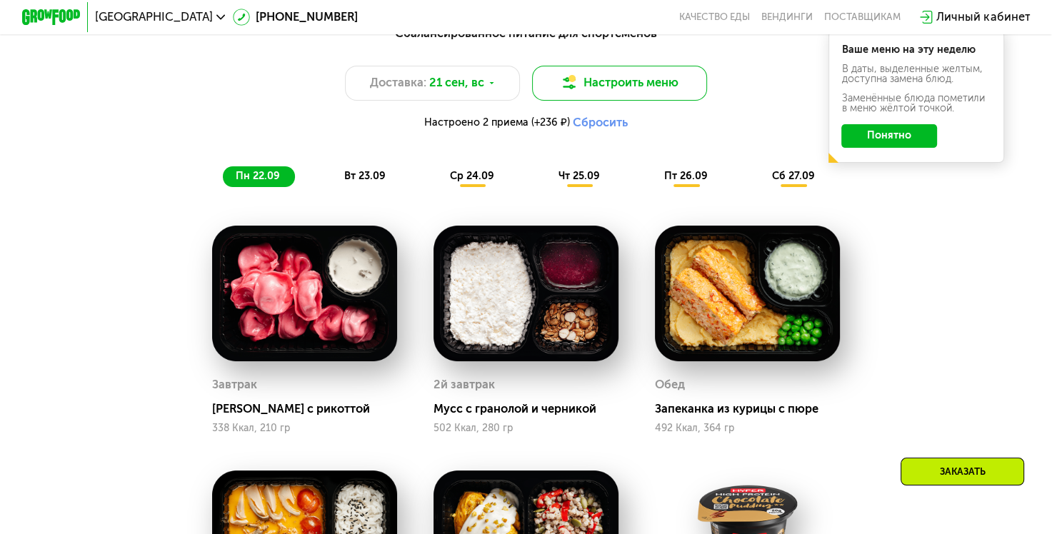
click at [657, 98] on button "Настроить меню" at bounding box center [620, 83] width 176 height 35
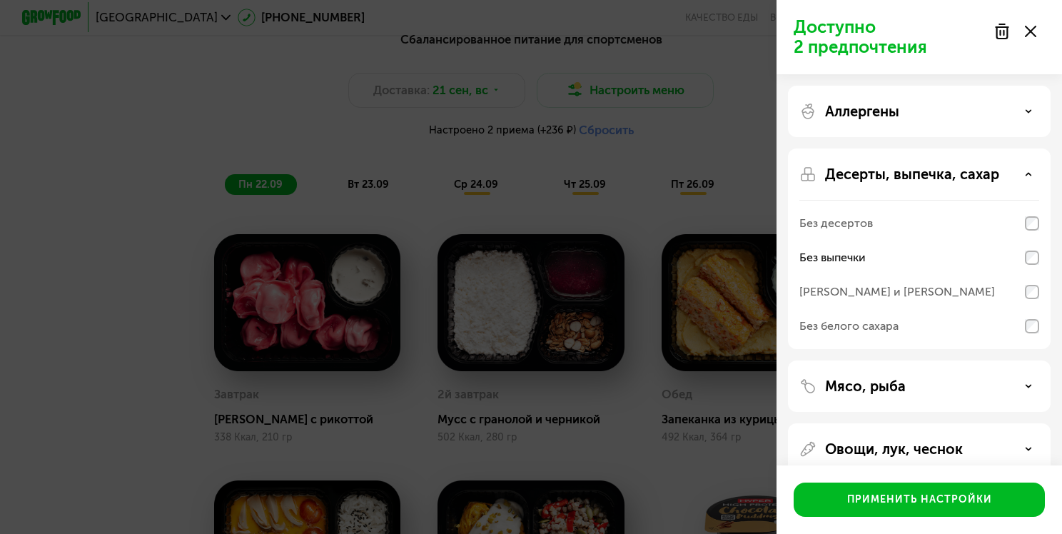
click at [907, 253] on div "Без выпечки" at bounding box center [920, 258] width 240 height 34
click at [892, 224] on div "Без десертов" at bounding box center [920, 223] width 240 height 34
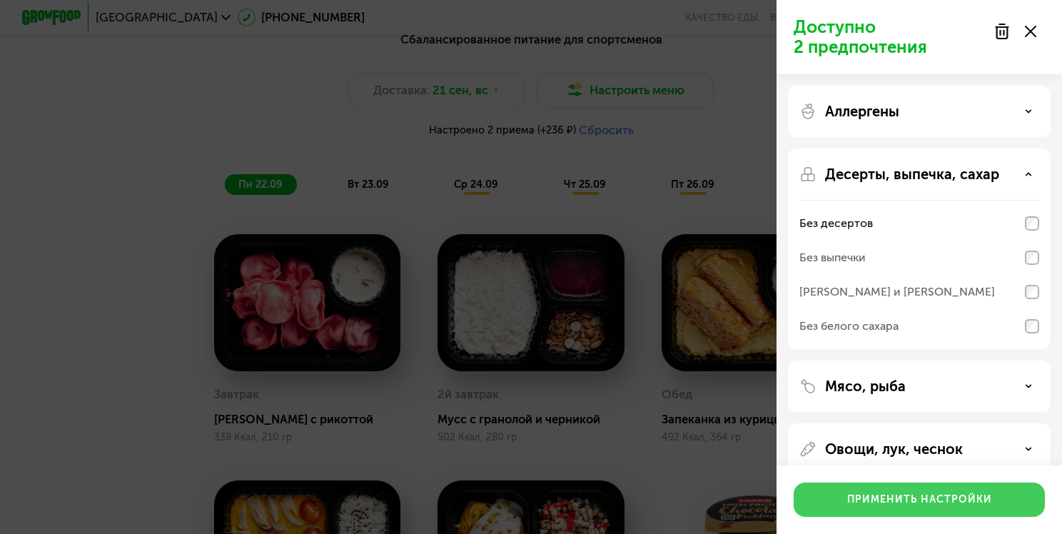
click at [871, 502] on div "Применить настройки" at bounding box center [919, 500] width 145 height 14
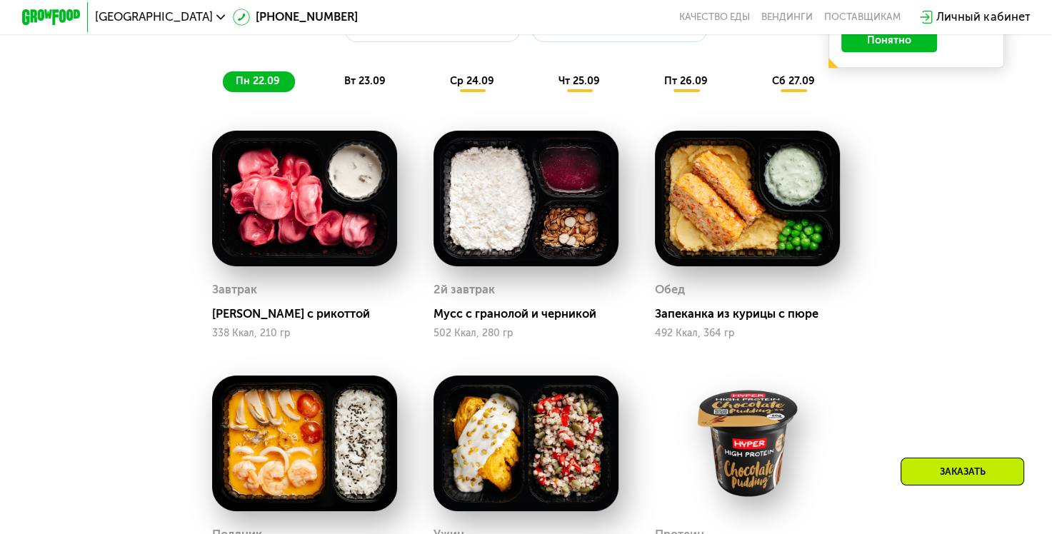
scroll to position [1022, 0]
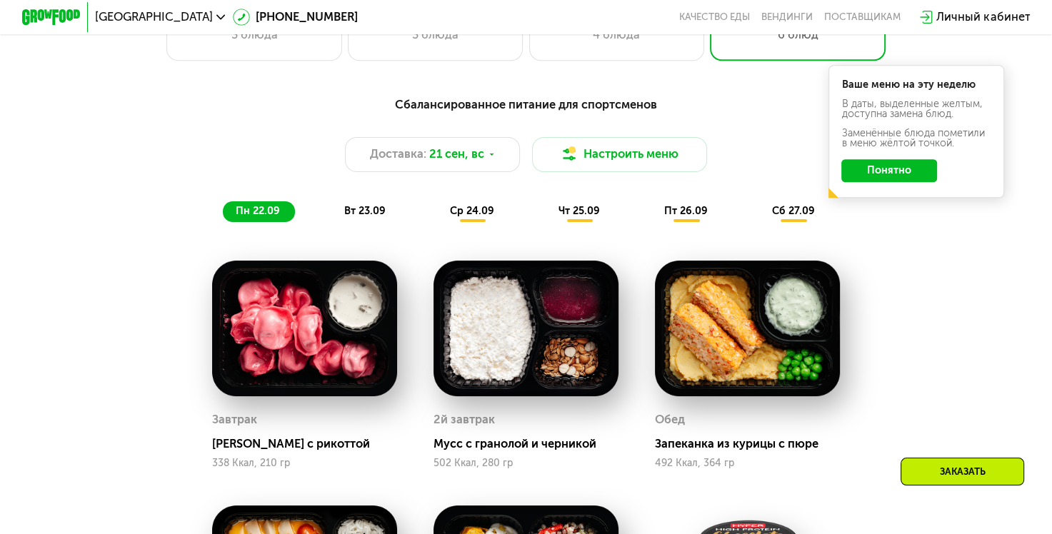
click at [352, 222] on div "вт 23.09" at bounding box center [365, 211] width 69 height 21
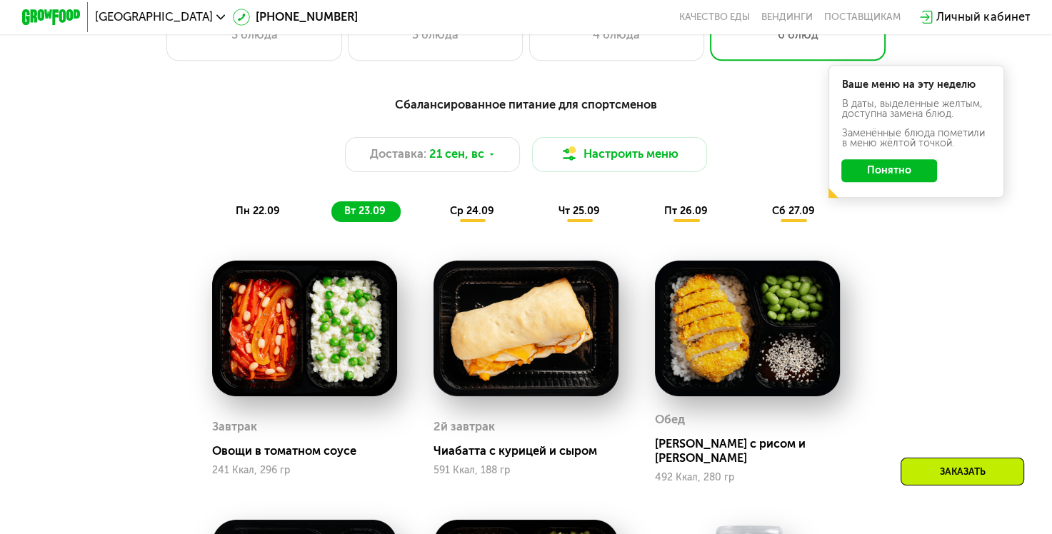
click at [251, 222] on div "пн 22.09" at bounding box center [259, 211] width 72 height 21
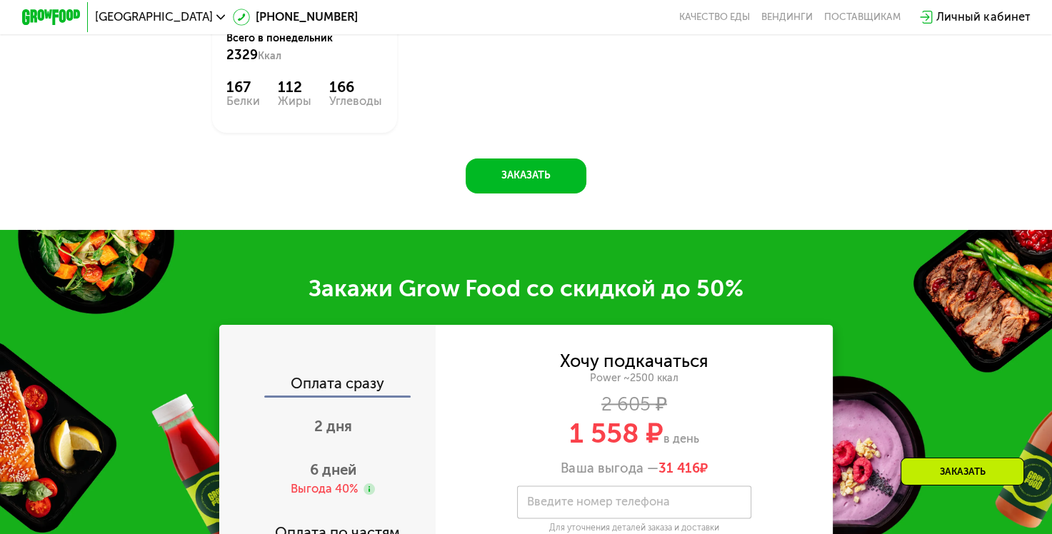
scroll to position [1950, 0]
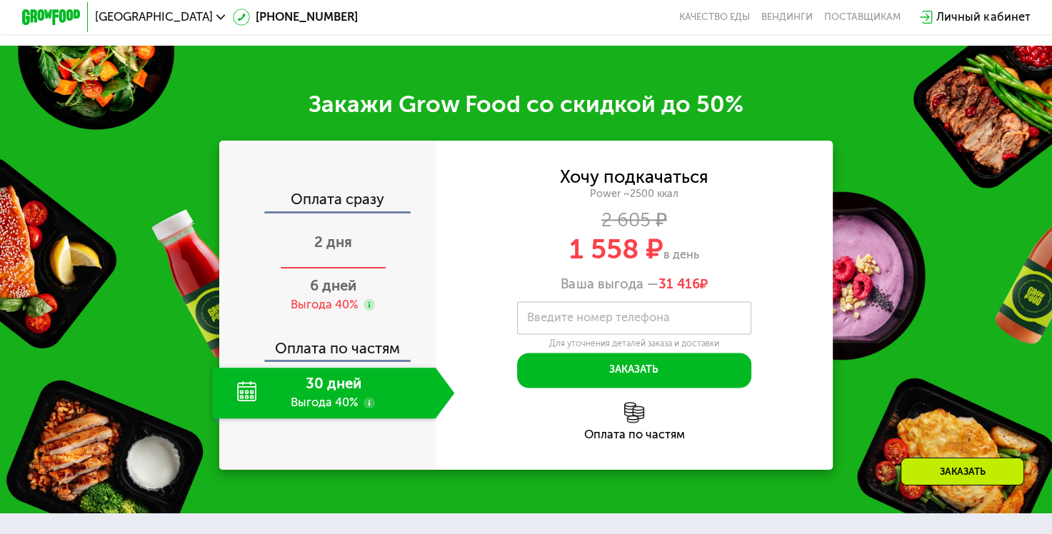
click at [338, 251] on span "2 дня" at bounding box center [333, 241] width 38 height 17
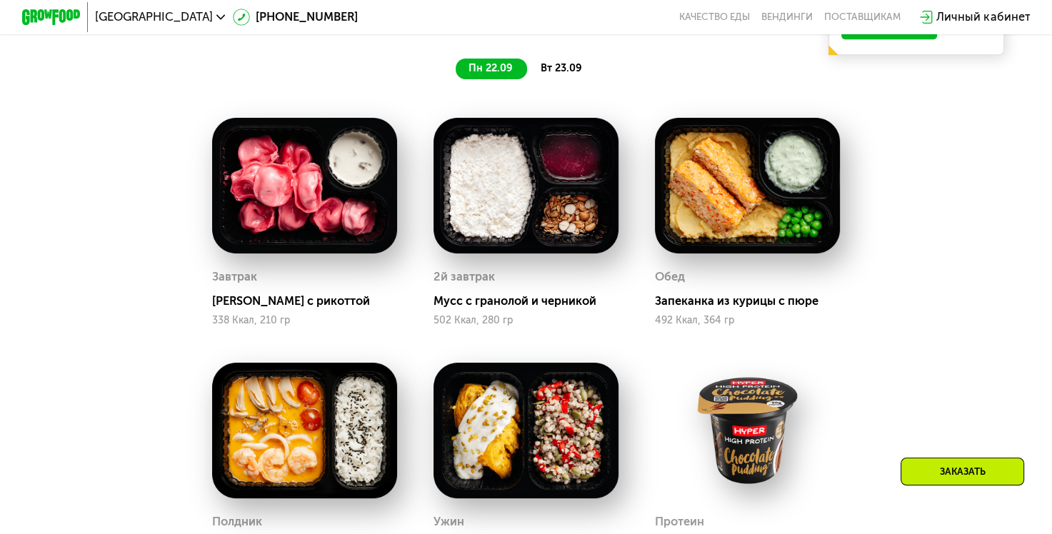
scroll to position [951, 0]
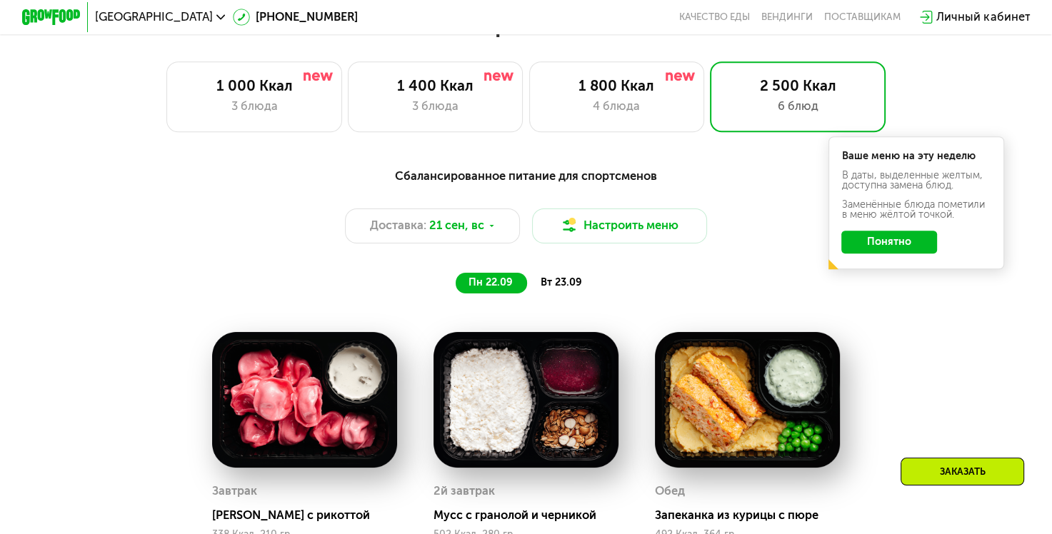
click at [565, 293] on div "вт 23.09" at bounding box center [561, 283] width 69 height 21
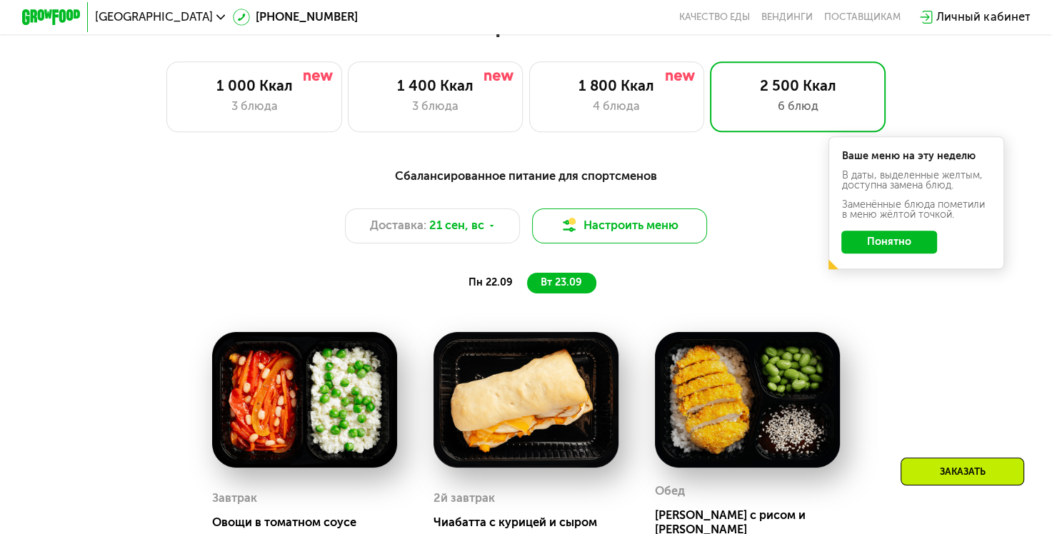
click at [605, 231] on button "Настроить меню" at bounding box center [620, 225] width 176 height 35
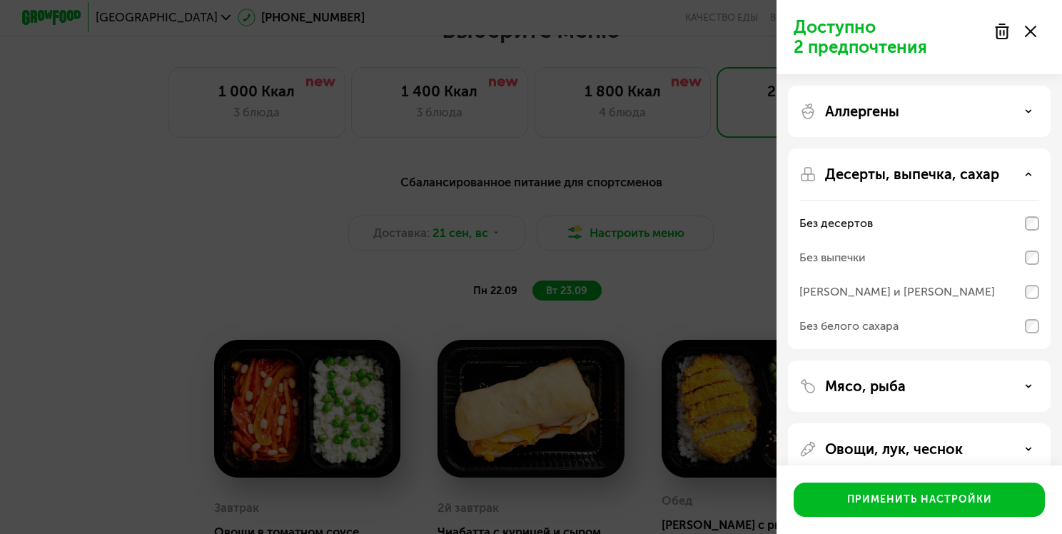
click at [880, 234] on div "Без десертов" at bounding box center [920, 223] width 240 height 34
click at [873, 279] on div "[PERSON_NAME] и [PERSON_NAME]" at bounding box center [920, 292] width 240 height 34
click at [861, 318] on div "Без белого сахара" at bounding box center [849, 326] width 99 height 17
click at [868, 393] on p "Мясо, рыба" at bounding box center [865, 386] width 81 height 17
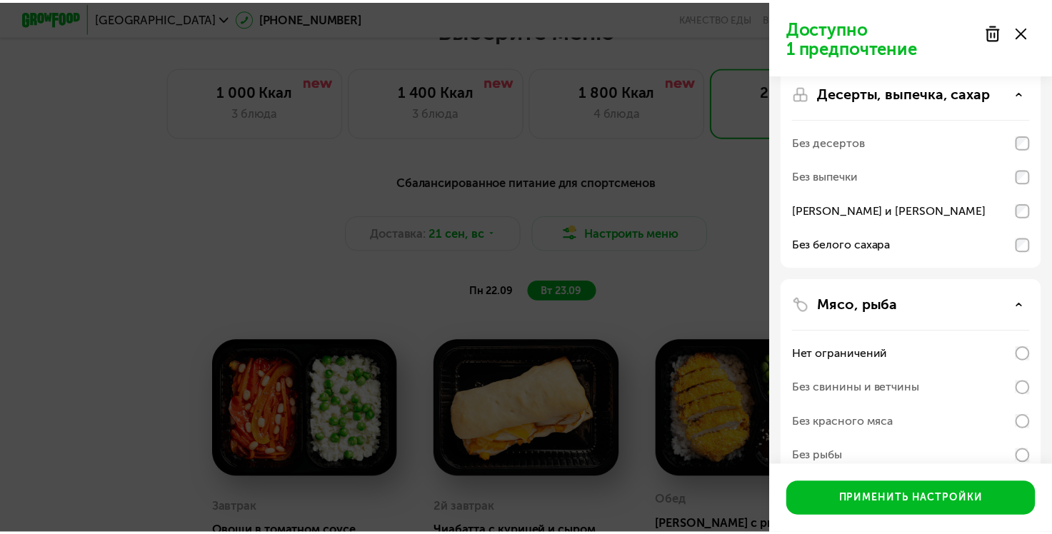
scroll to position [143, 0]
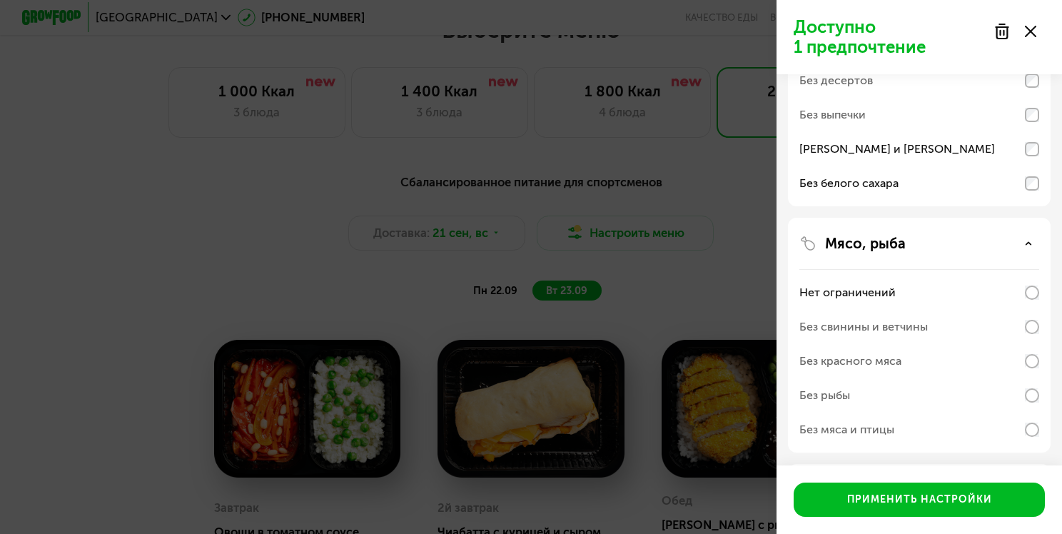
click at [856, 403] on div "Без рыбы" at bounding box center [920, 395] width 240 height 34
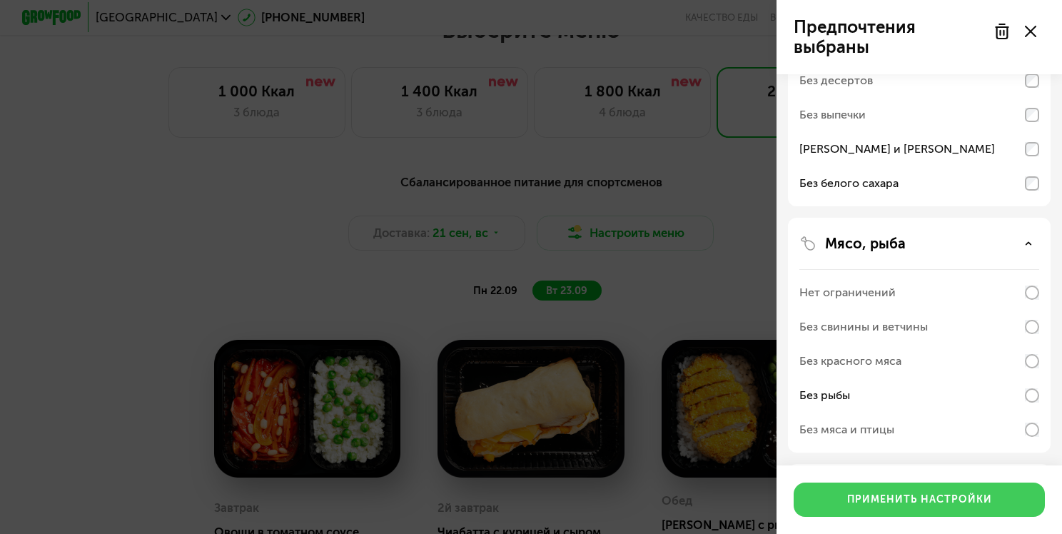
click at [868, 496] on div "Применить настройки" at bounding box center [919, 500] width 145 height 14
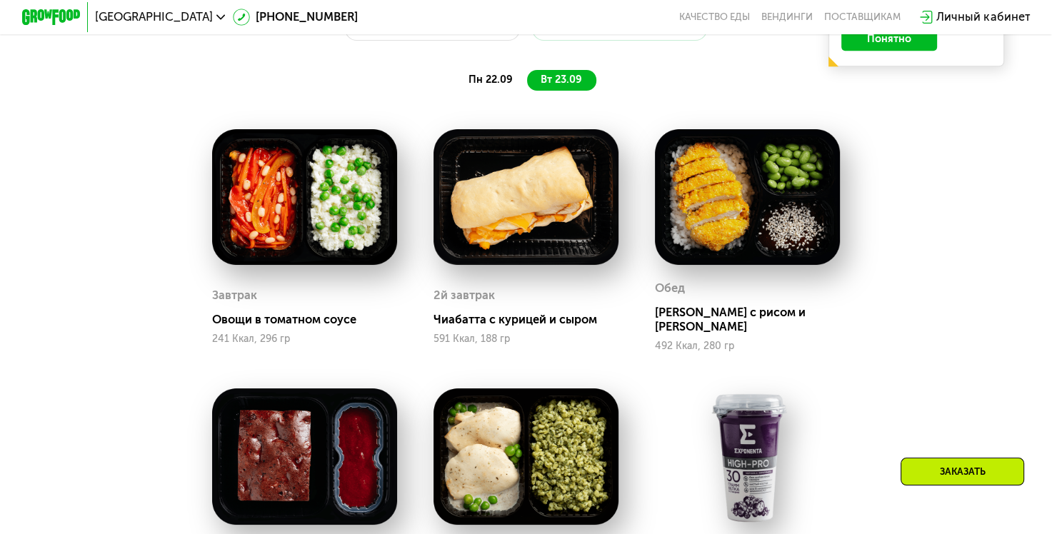
scroll to position [1094, 0]
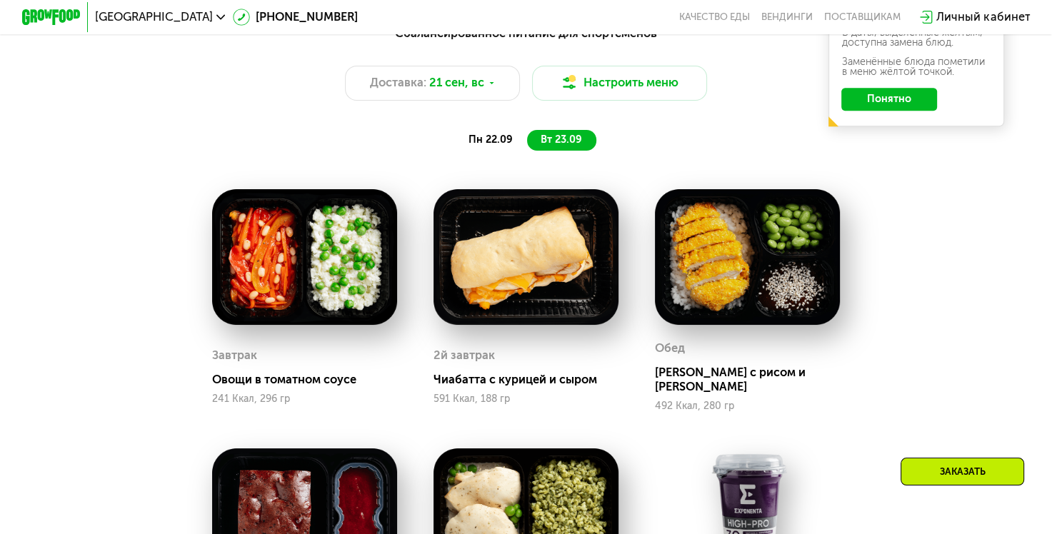
click at [503, 146] on span "пн 22.09" at bounding box center [490, 139] width 44 height 12
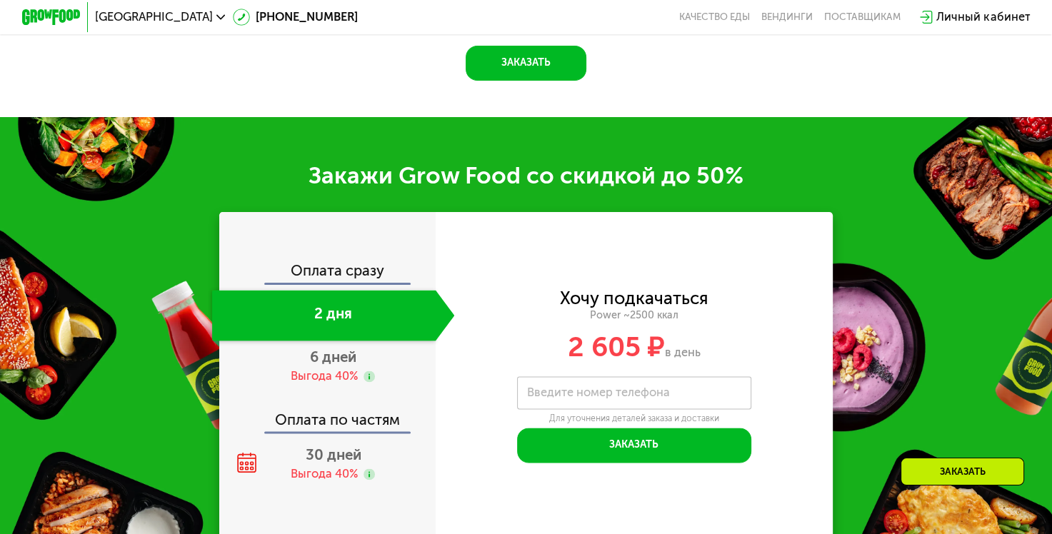
scroll to position [1950, 0]
